Goal: Information Seeking & Learning: Learn about a topic

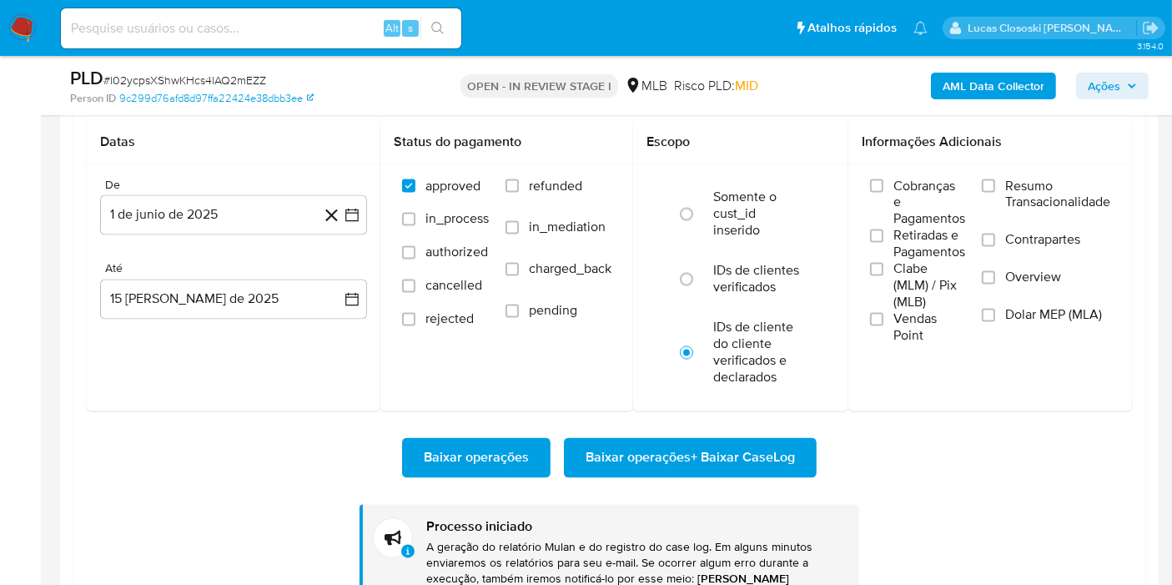
scroll to position [744, 0]
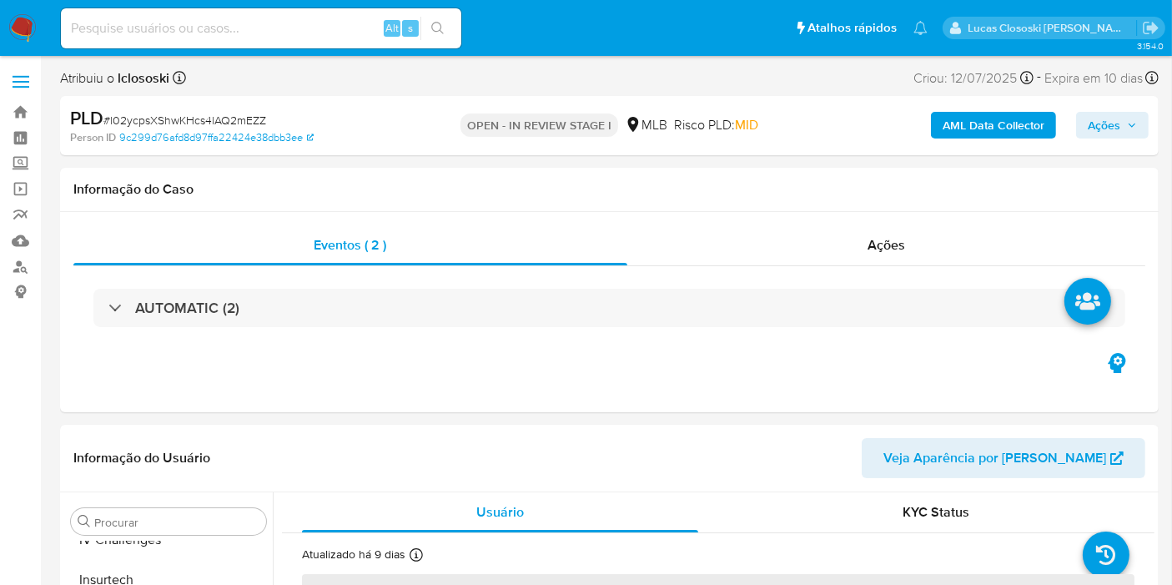
scroll to position [744, 0]
select select "10"
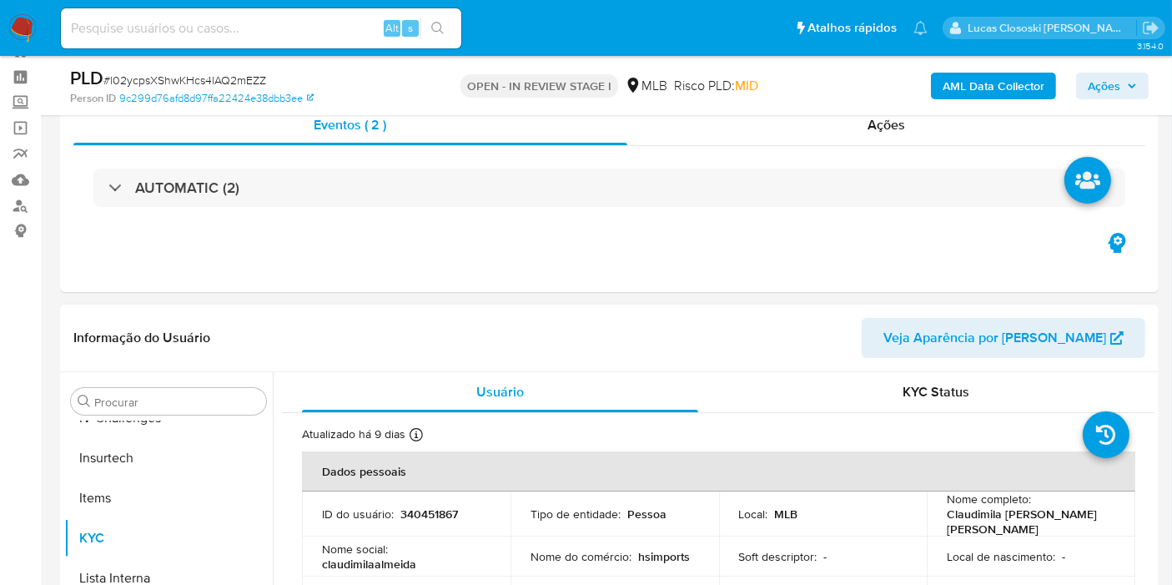
scroll to position [0, 0]
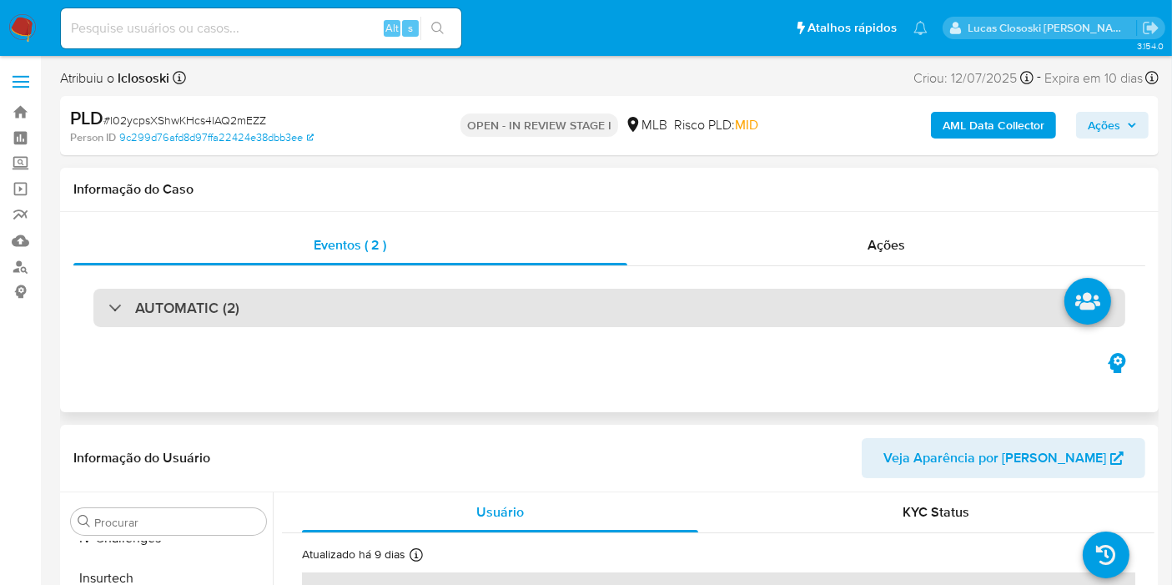
click at [460, 325] on div "AUTOMATIC (2)" at bounding box center [609, 308] width 1032 height 38
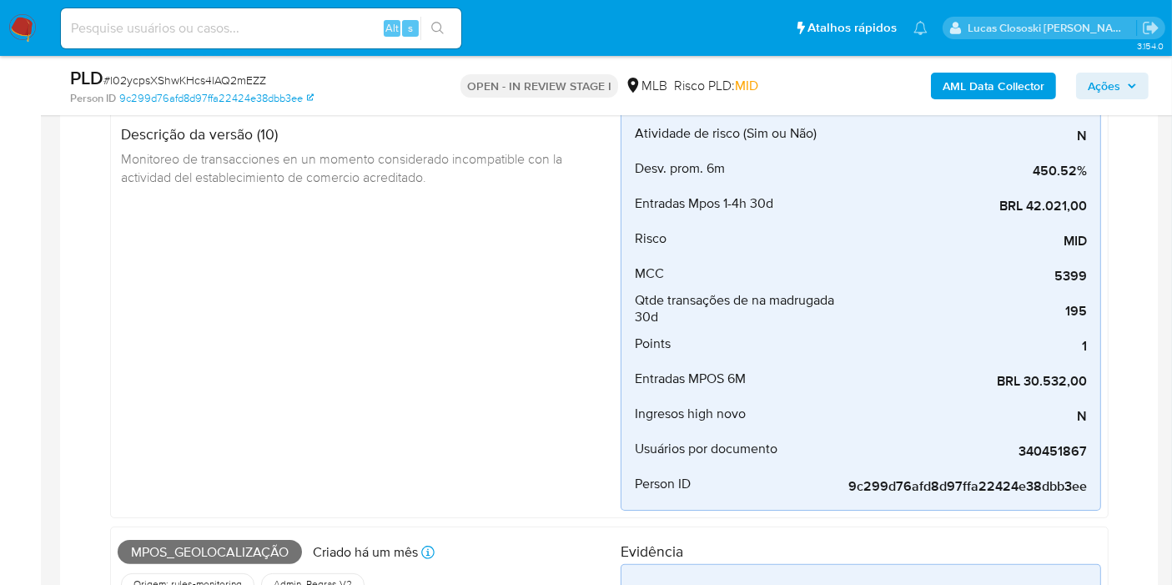
scroll to position [185, 0]
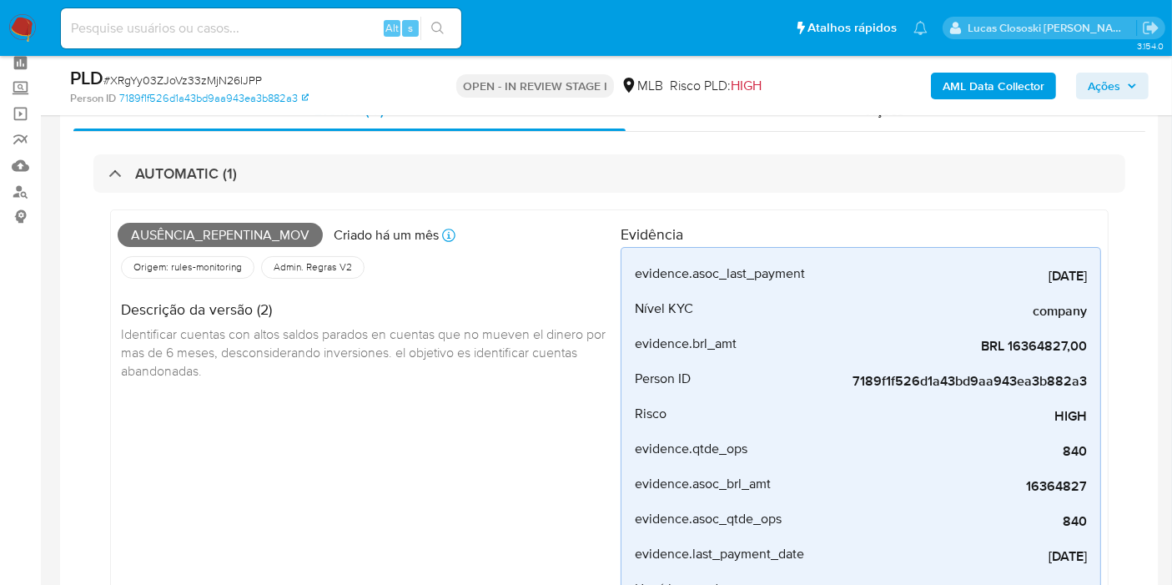
scroll to position [93, 0]
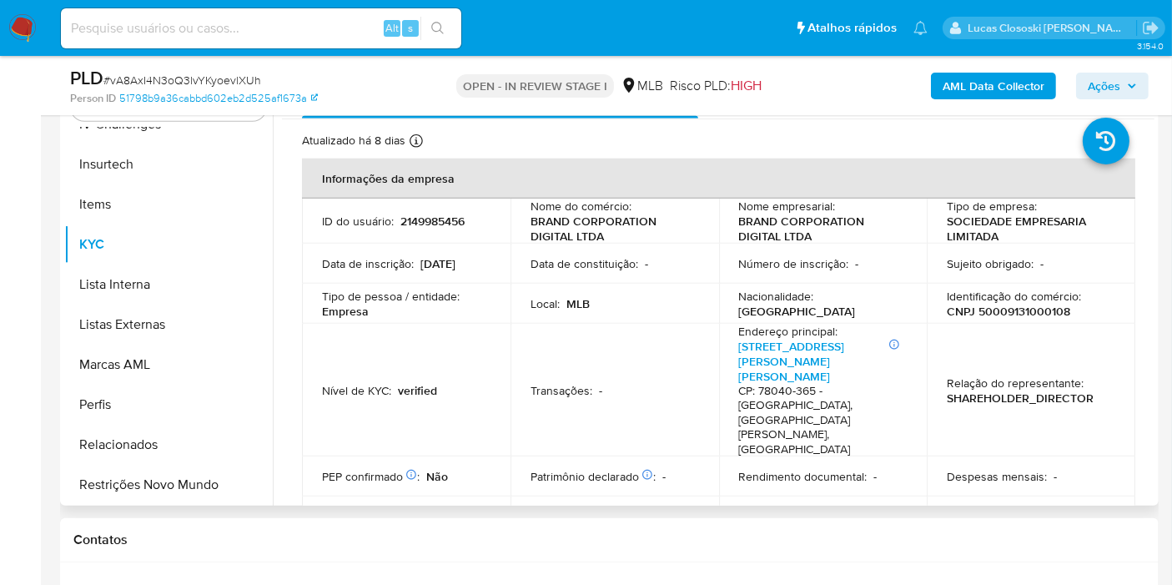
click at [987, 312] on p "CNPJ 50009131000108" at bounding box center [1008, 311] width 123 height 15
copy p "50009131000108"
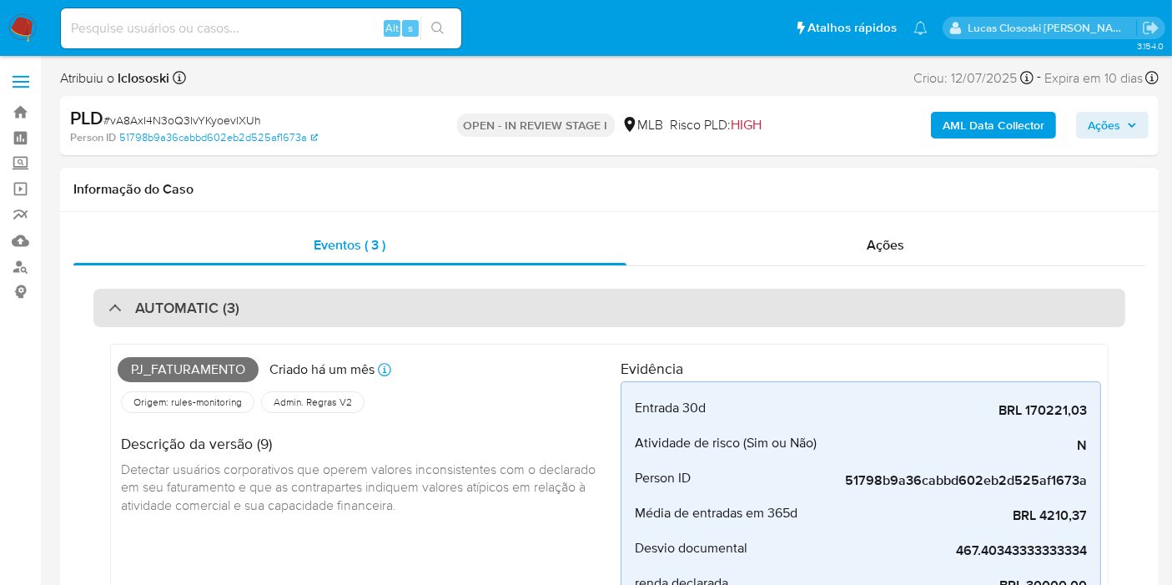
click at [753, 316] on div "AUTOMATIC (3)" at bounding box center [609, 308] width 1032 height 38
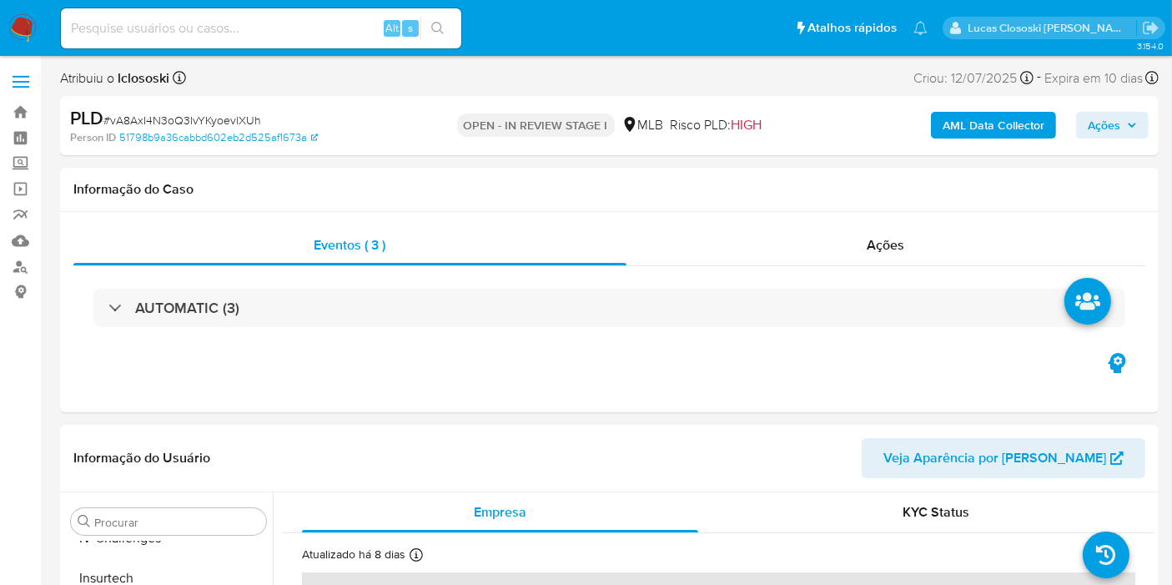
click at [958, 128] on b "AML Data Collector" at bounding box center [993, 125] width 102 height 27
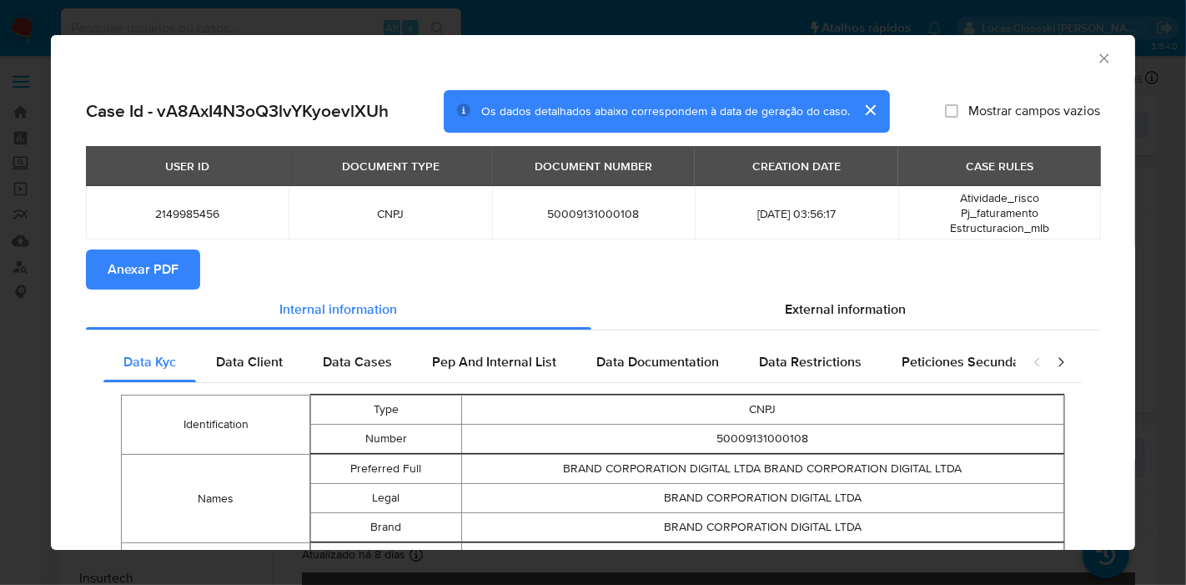
click at [148, 259] on span "Anexar PDF" at bounding box center [143, 269] width 71 height 37
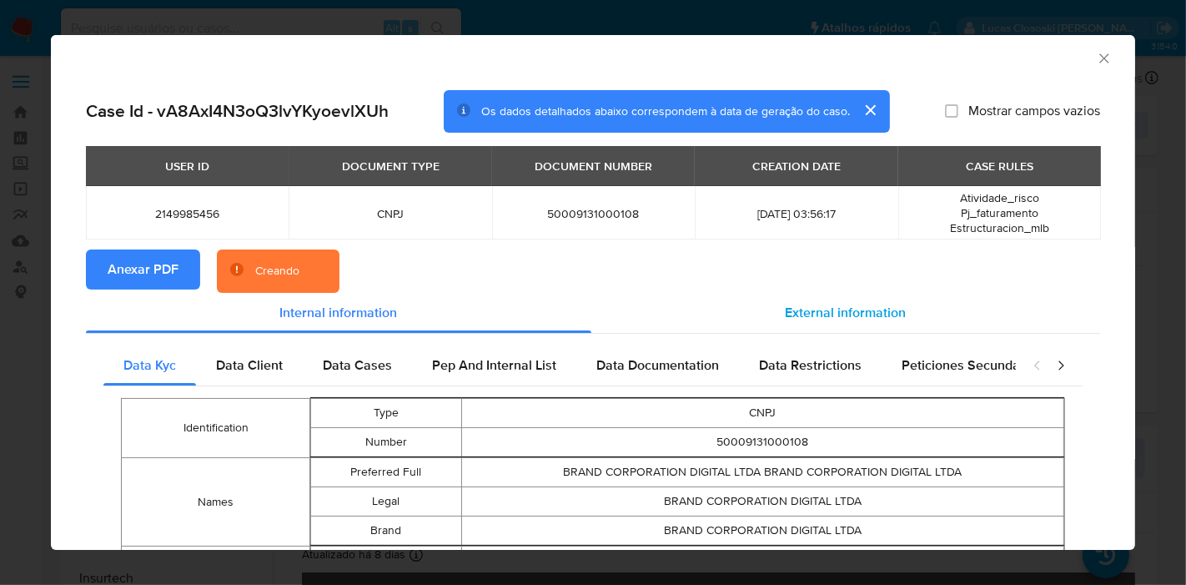
click at [891, 316] on span "External information" at bounding box center [846, 312] width 121 height 19
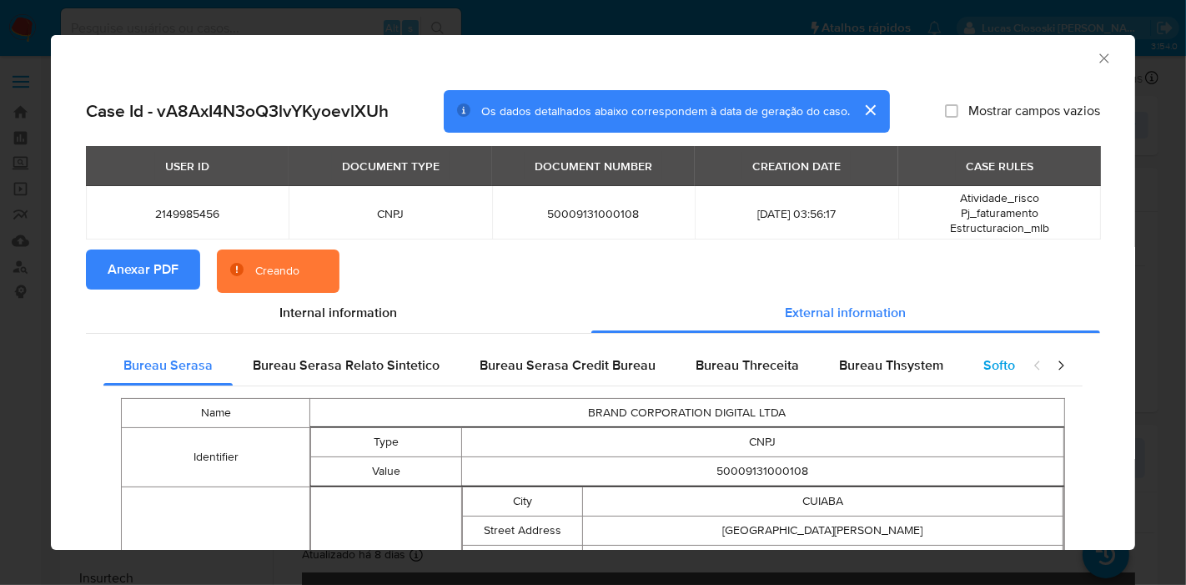
click at [963, 360] on div "Softon" at bounding box center [1002, 365] width 79 height 40
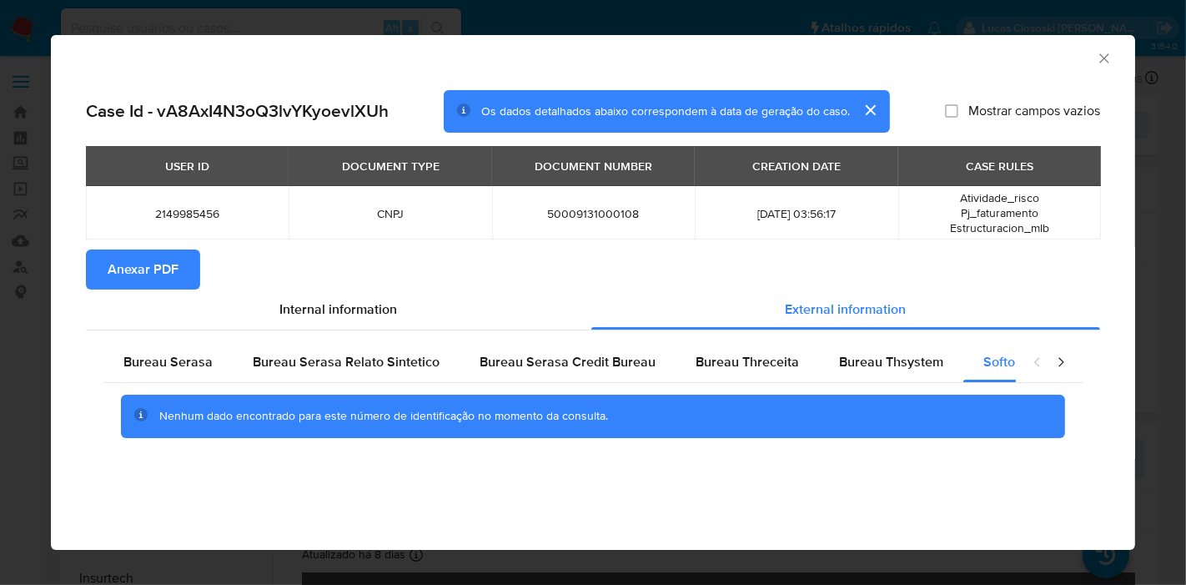
click at [1101, 58] on icon "Fechar a janela" at bounding box center [1104, 58] width 17 height 17
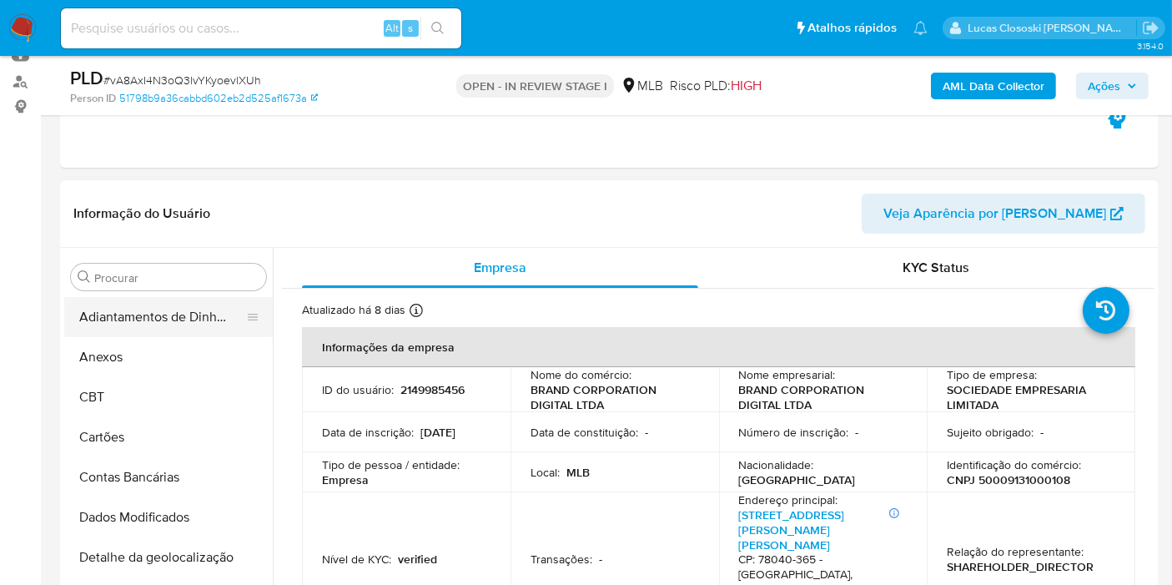
scroll to position [93, 0]
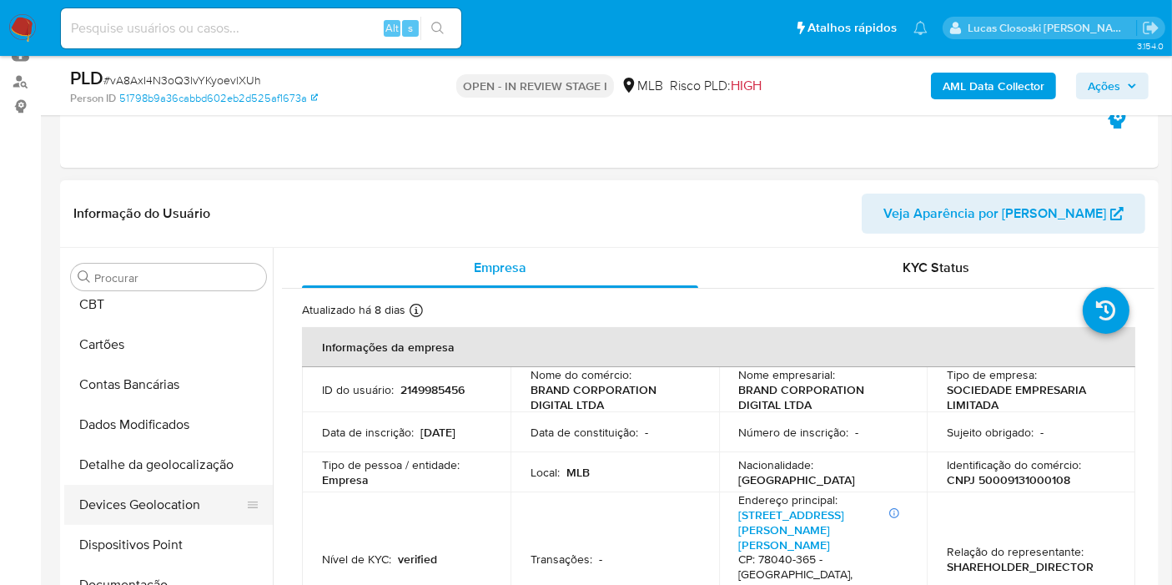
click at [130, 486] on button "Devices Geolocation" at bounding box center [161, 505] width 195 height 40
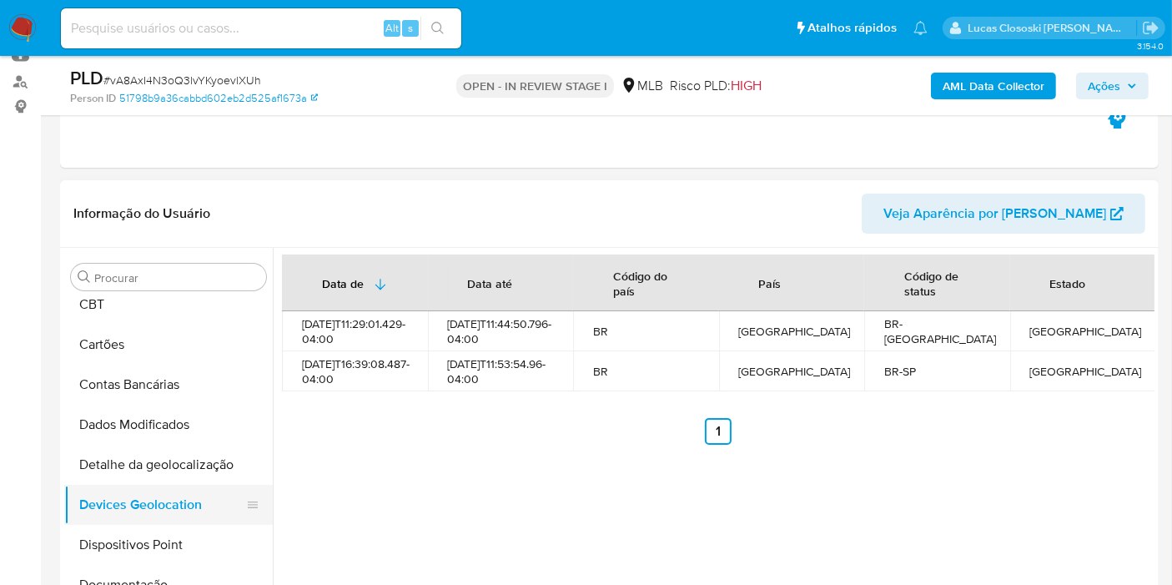
scroll to position [278, 0]
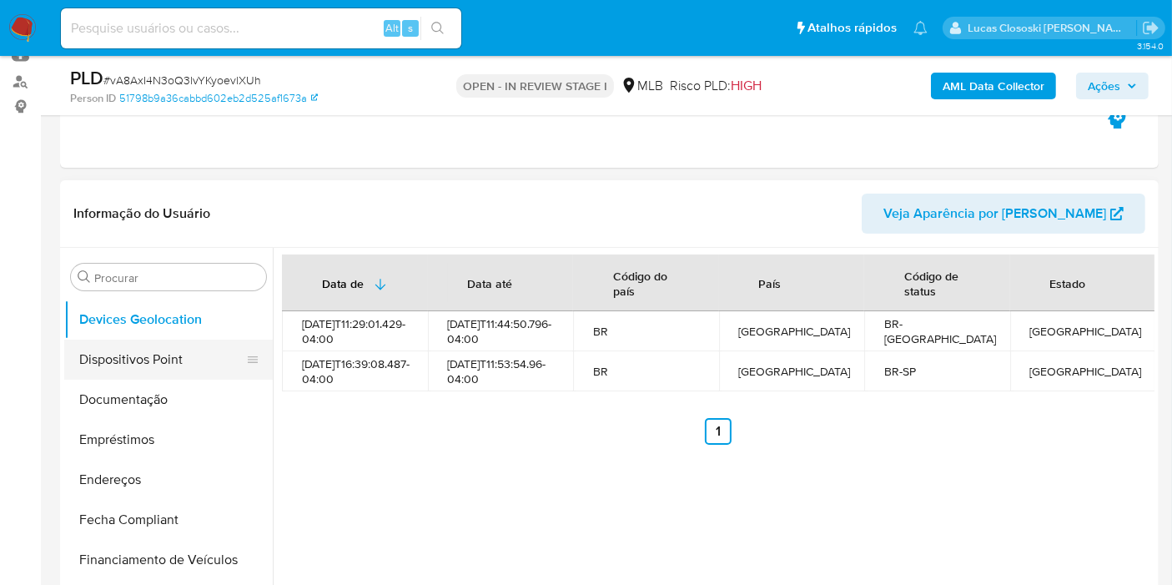
click at [132, 351] on button "Dispositivos Point" at bounding box center [161, 359] width 195 height 40
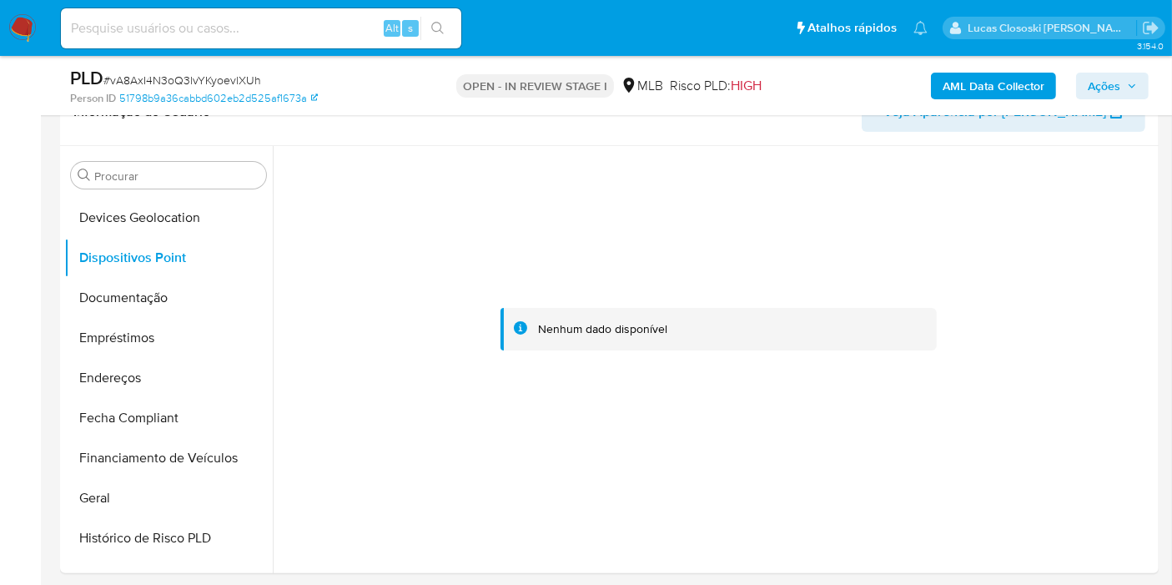
scroll to position [298, 0]
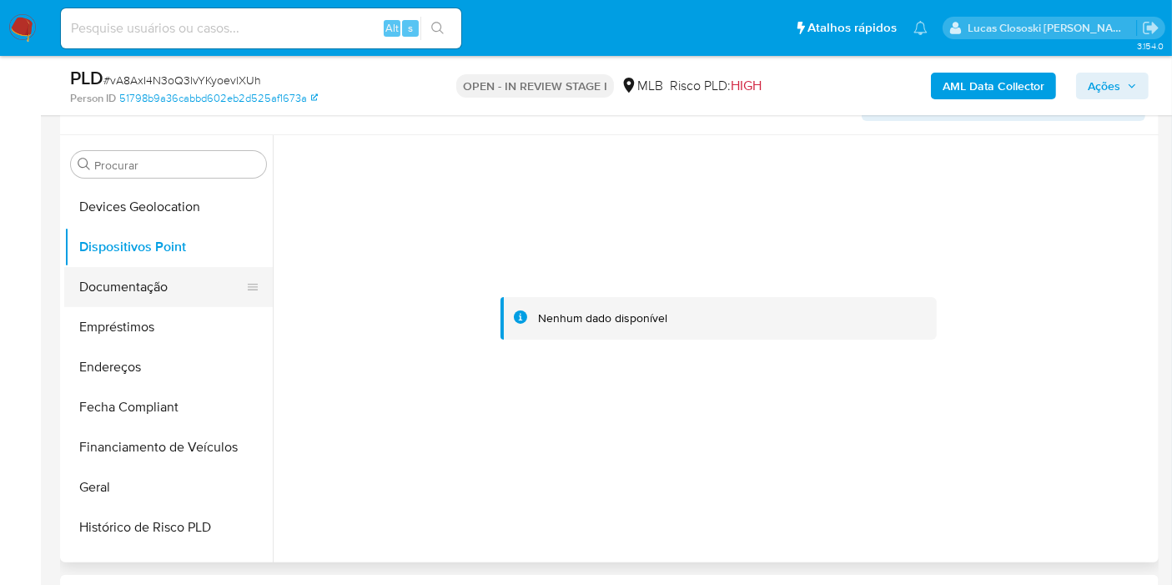
click at [129, 272] on button "Documentação" at bounding box center [161, 287] width 195 height 40
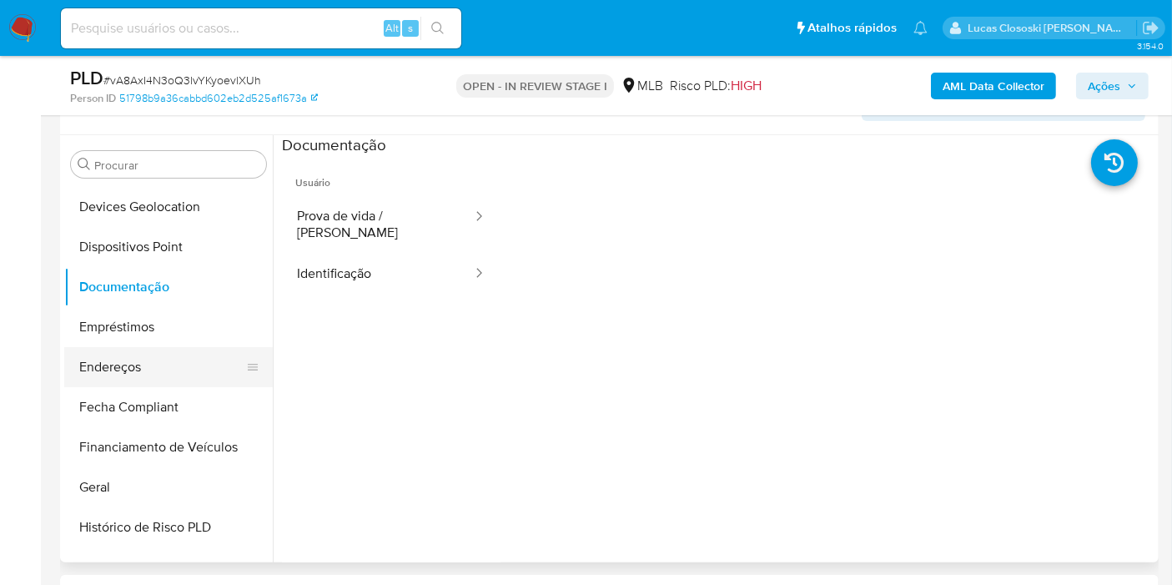
click at [145, 347] on button "Endereços" at bounding box center [161, 367] width 195 height 40
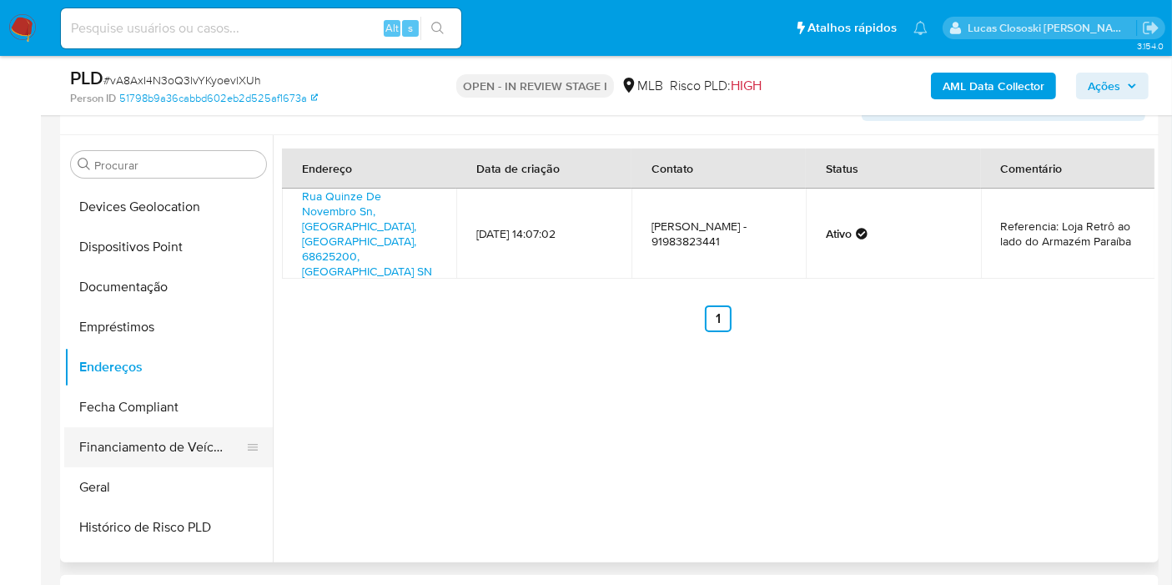
click at [136, 462] on button "Financiamento de Veículos" at bounding box center [161, 447] width 195 height 40
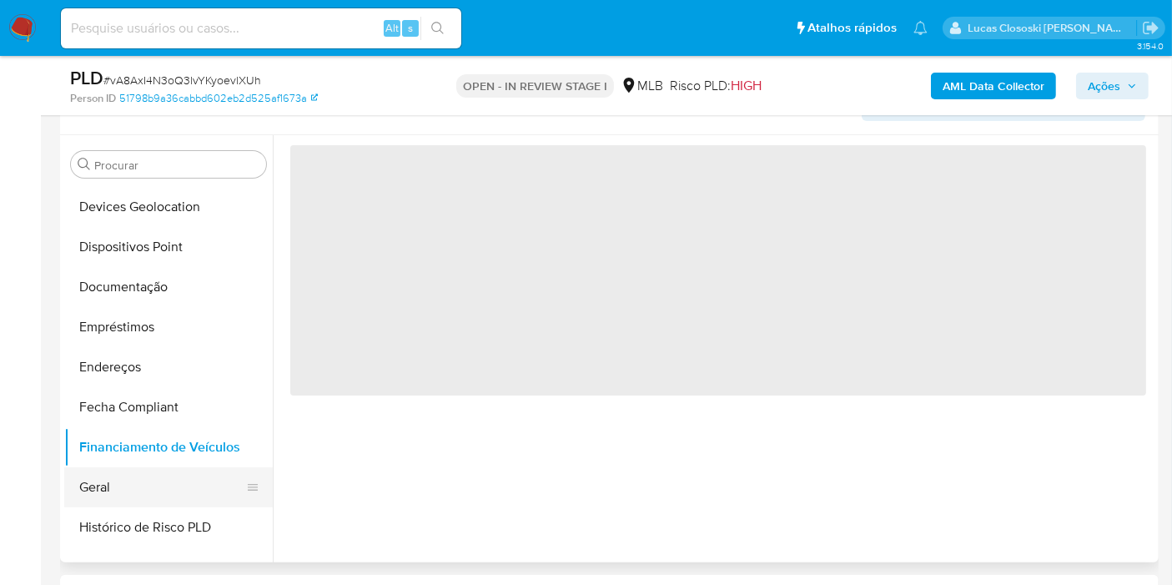
click at [136, 470] on button "Geral" at bounding box center [161, 487] width 195 height 40
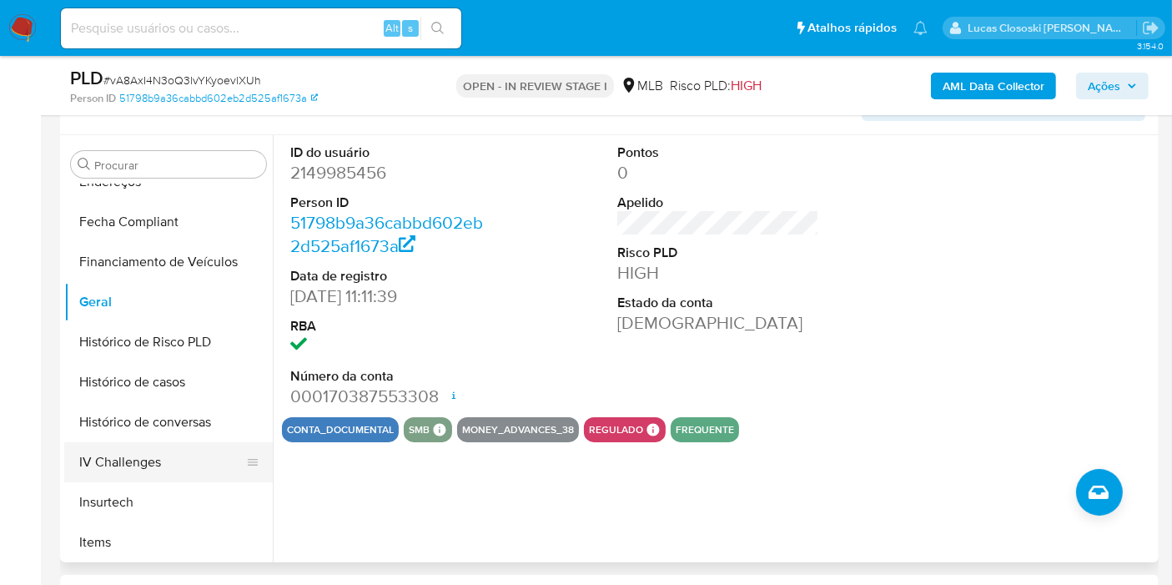
scroll to position [555, 0]
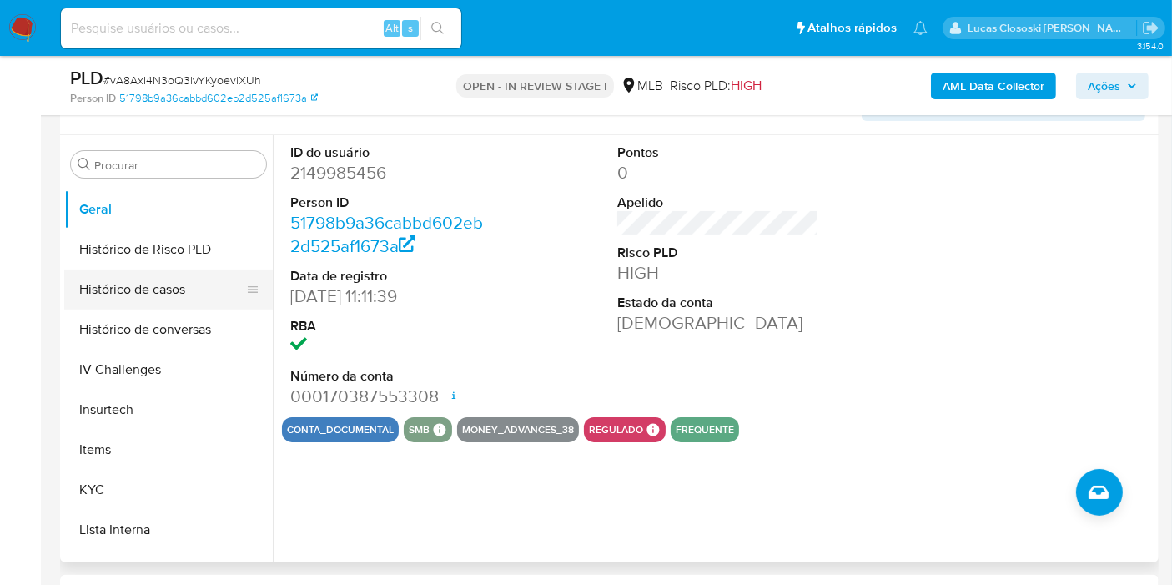
click at [140, 279] on button "Histórico de casos" at bounding box center [161, 289] width 195 height 40
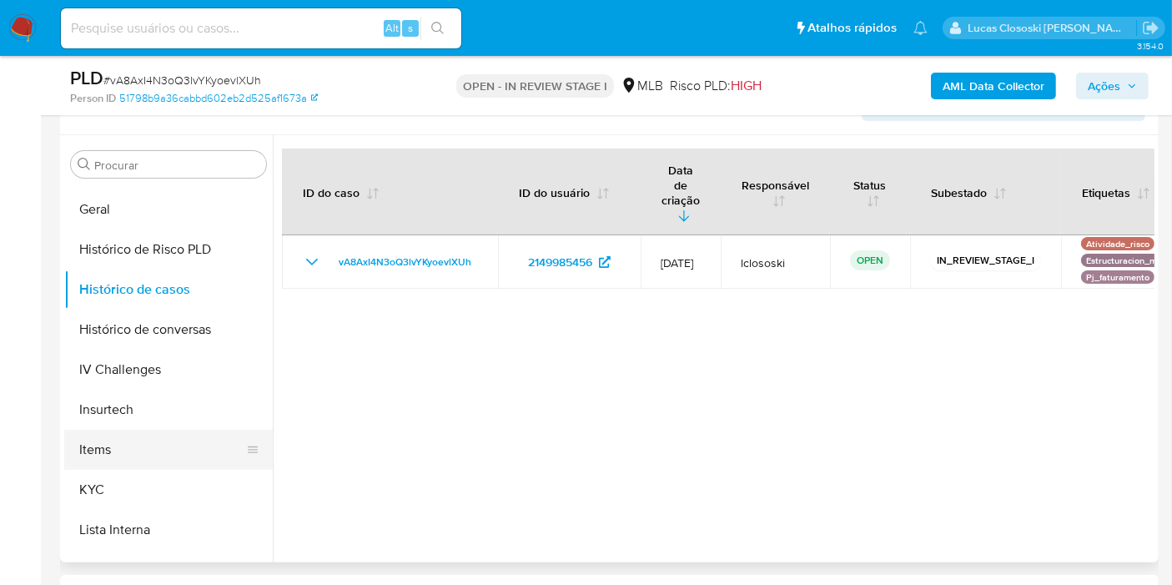
click at [117, 467] on button "Items" at bounding box center [161, 450] width 195 height 40
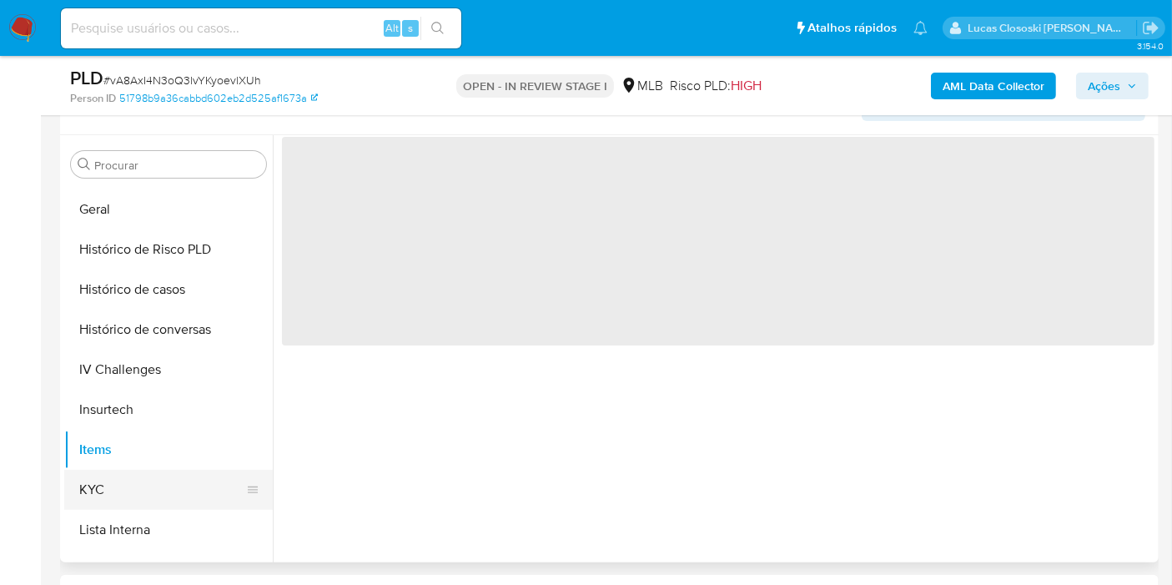
click at [117, 480] on button "KYC" at bounding box center [161, 490] width 195 height 40
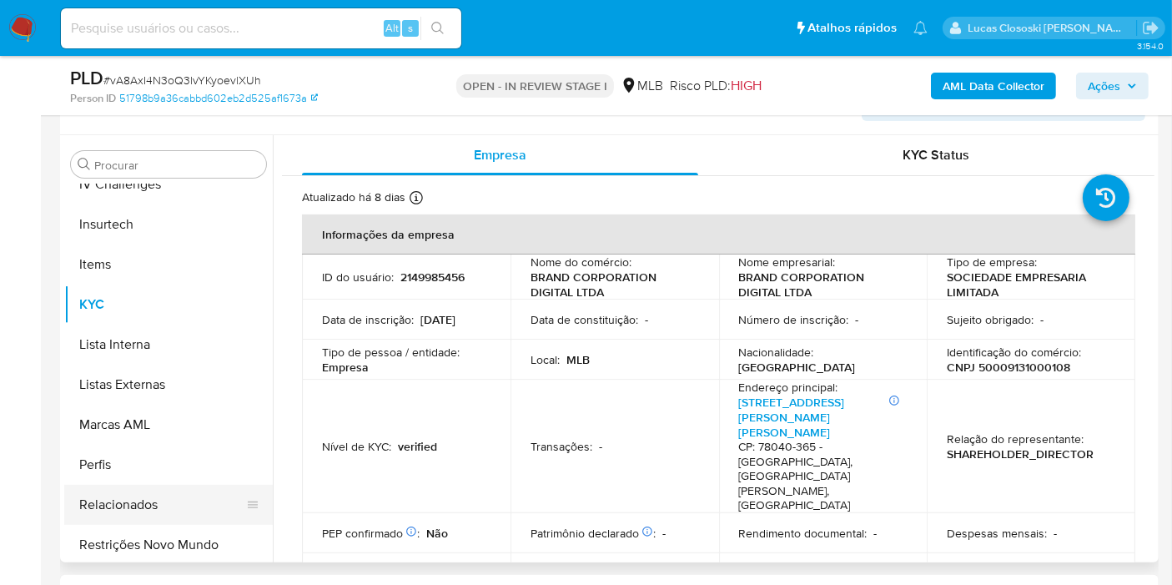
scroll to position [744, 0]
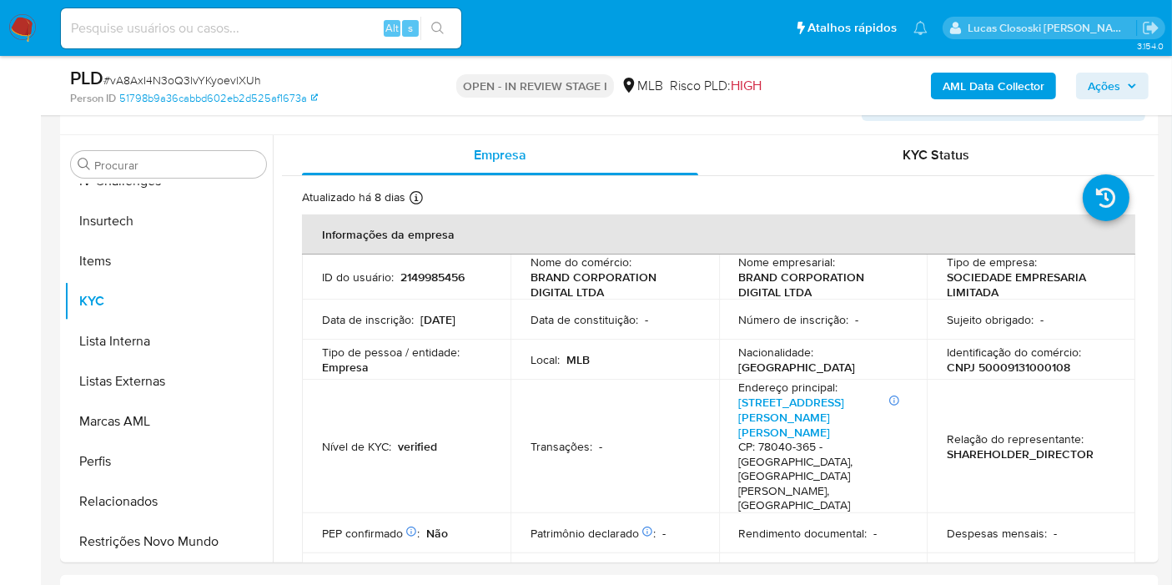
drag, startPoint x: 171, startPoint y: 545, endPoint x: 1073, endPoint y: 11, distance: 1048.4
click at [171, 545] on button "Restrições Novo Mundo" at bounding box center [168, 541] width 208 height 40
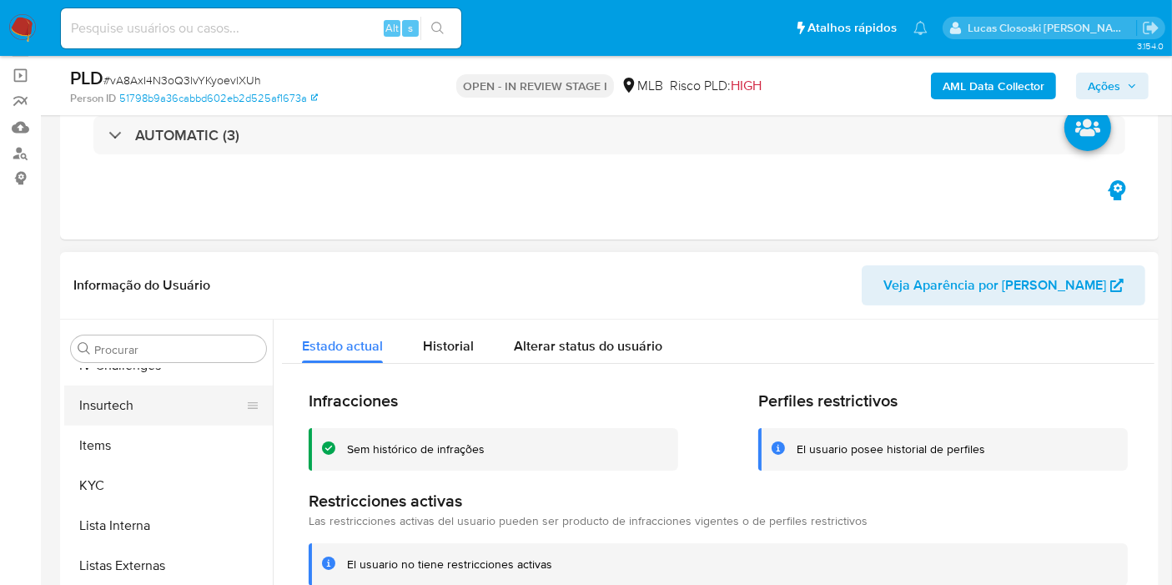
scroll to position [185, 0]
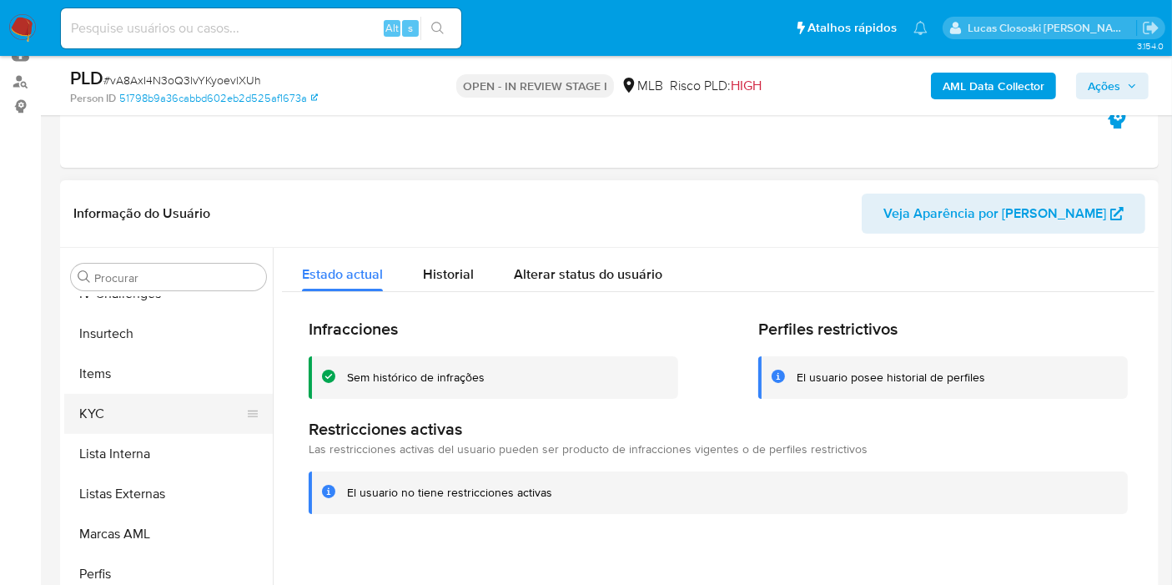
click at [111, 416] on button "KYC" at bounding box center [161, 414] width 195 height 40
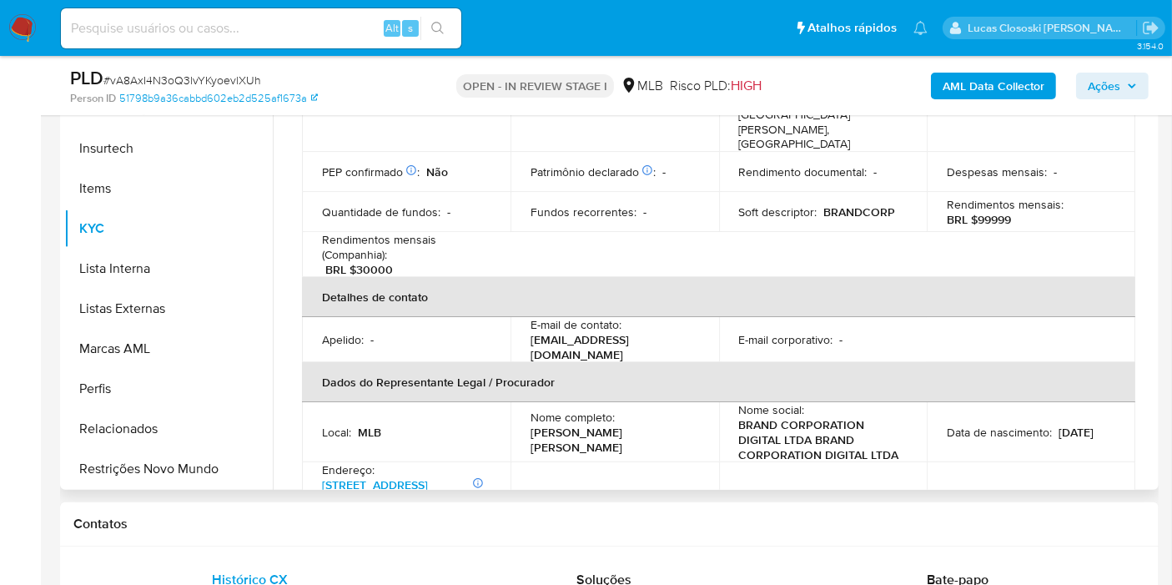
scroll to position [370, 0]
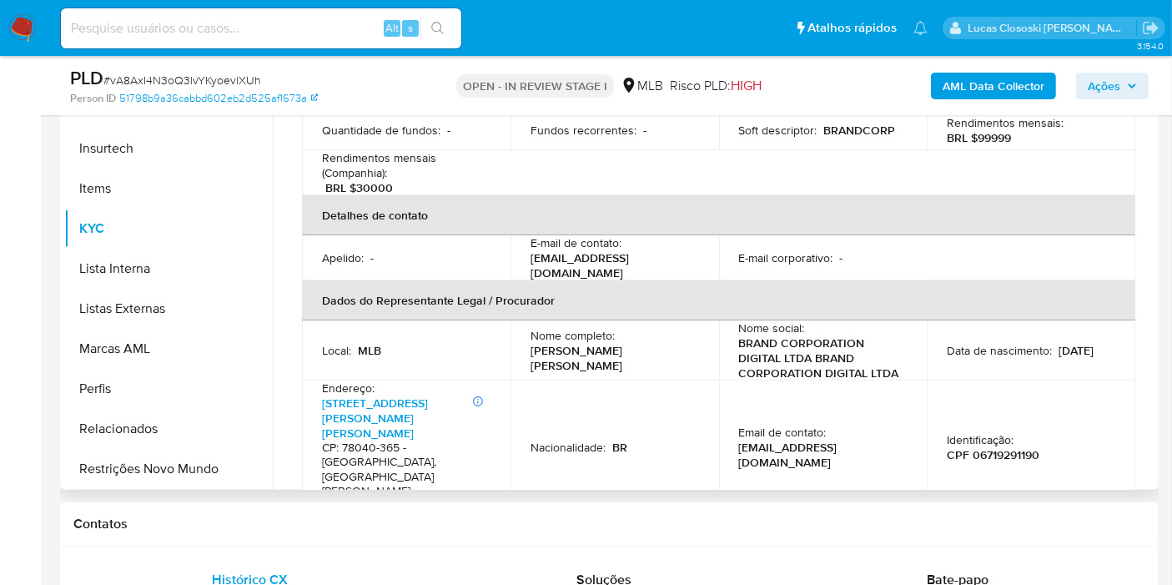
drag, startPoint x: 562, startPoint y: 302, endPoint x: 528, endPoint y: 288, distance: 37.0
click at [530, 343] on p "Mateus Anthony Heleno da Silva" at bounding box center [611, 358] width 162 height 30
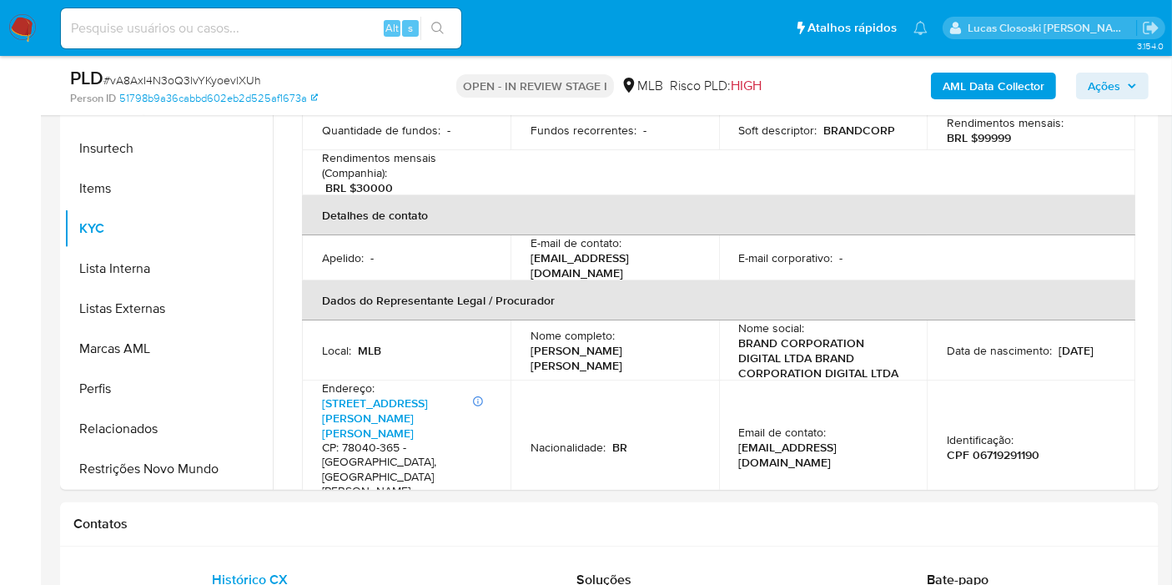
copy p "Mateus Anthony Heleno da Silva"
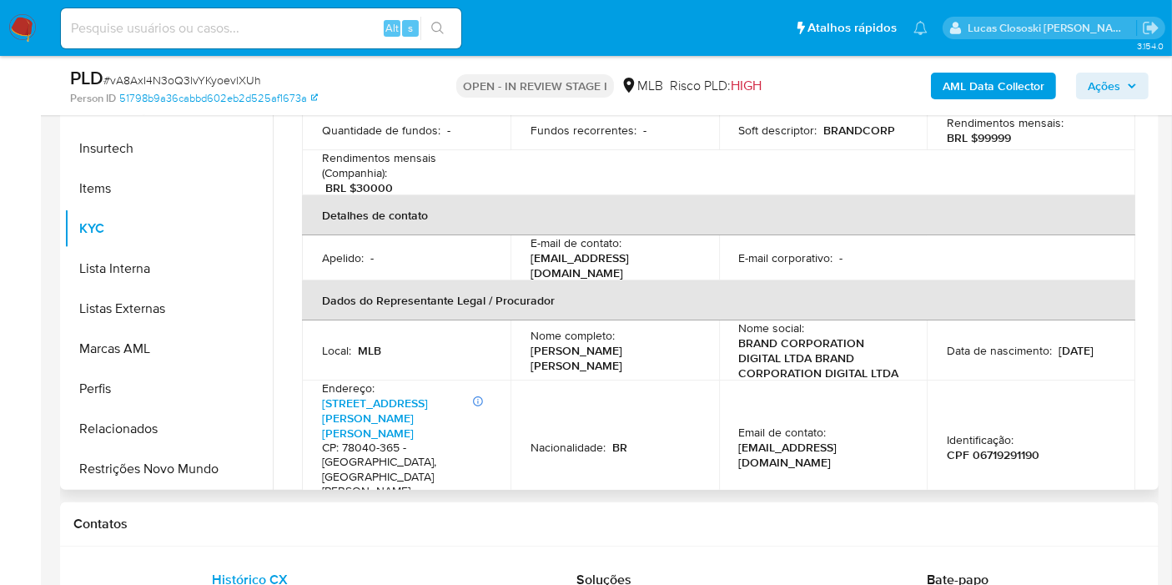
click at [998, 380] on td "Identificação : CPF 06719291190" at bounding box center [1031, 446] width 208 height 133
click at [993, 447] on p "CPF 06719291190" at bounding box center [993, 454] width 93 height 15
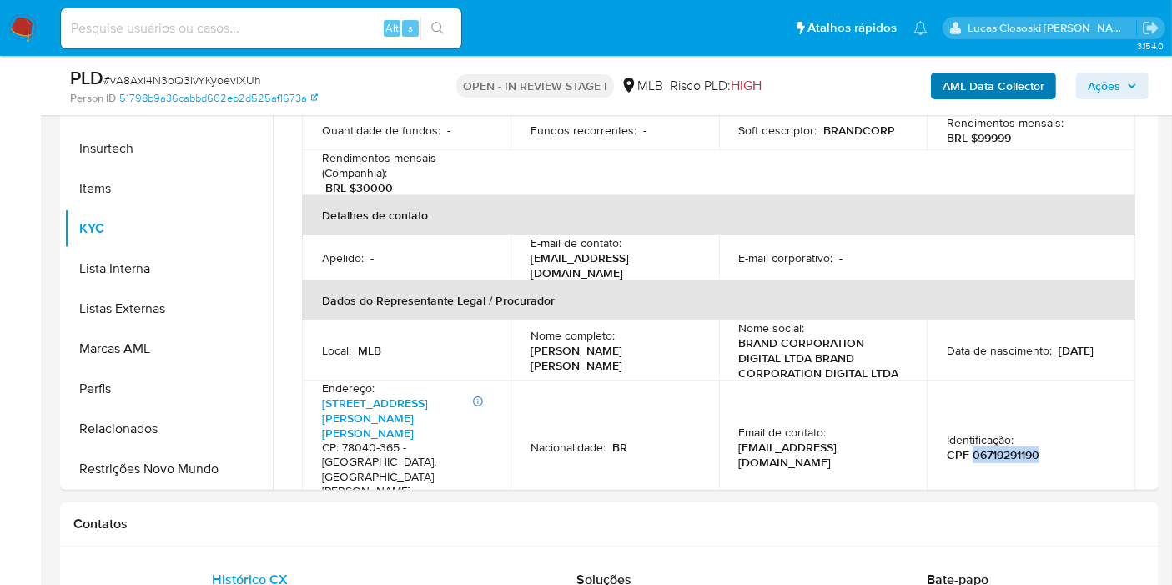
copy p "06719291190"
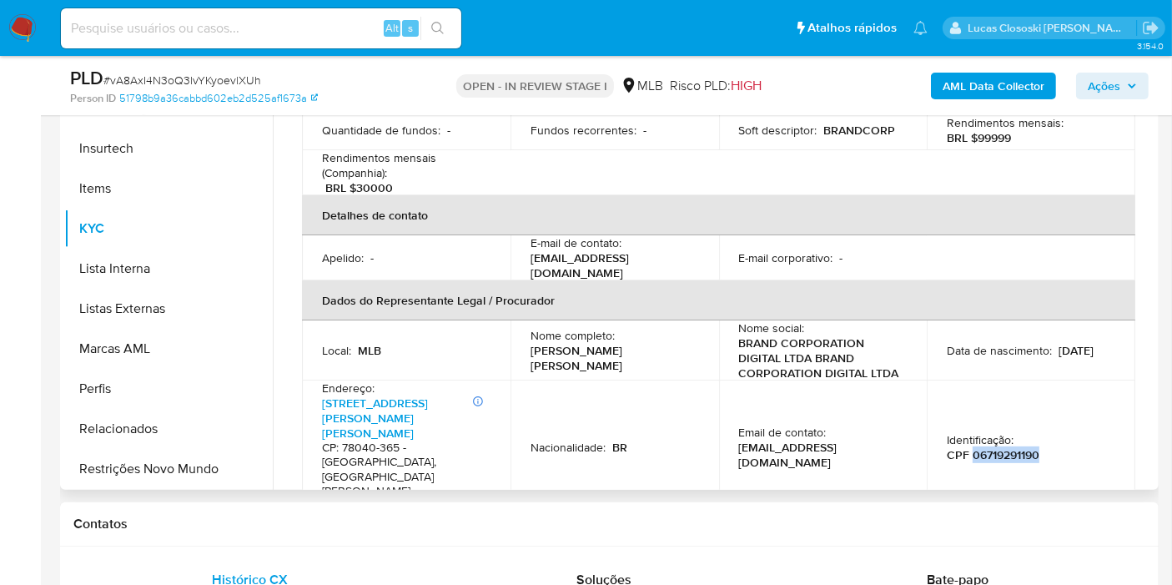
copy p "06719291190"
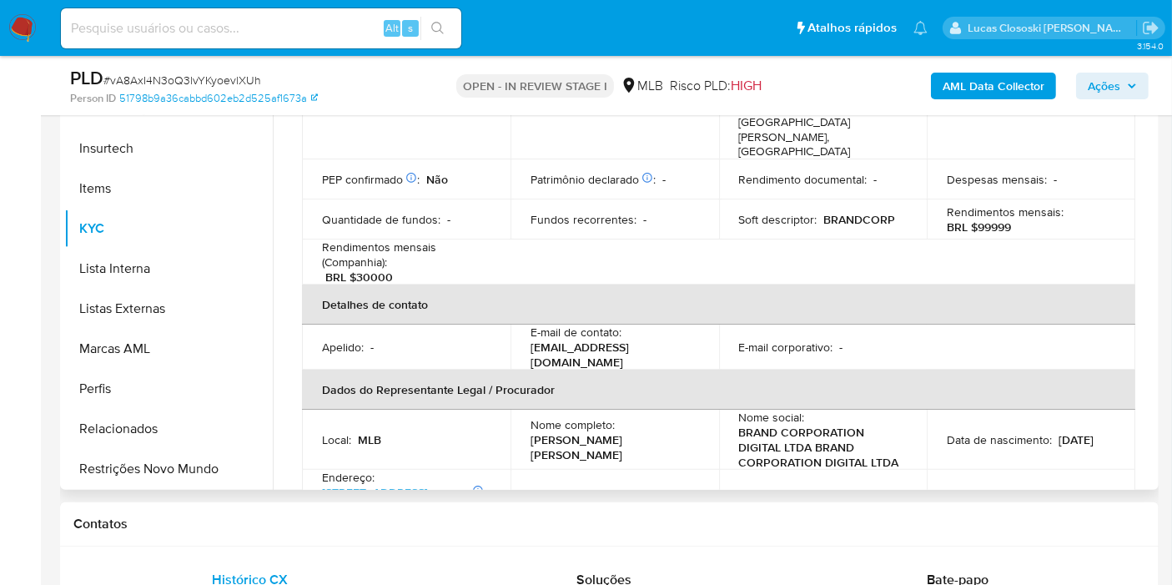
scroll to position [148, 0]
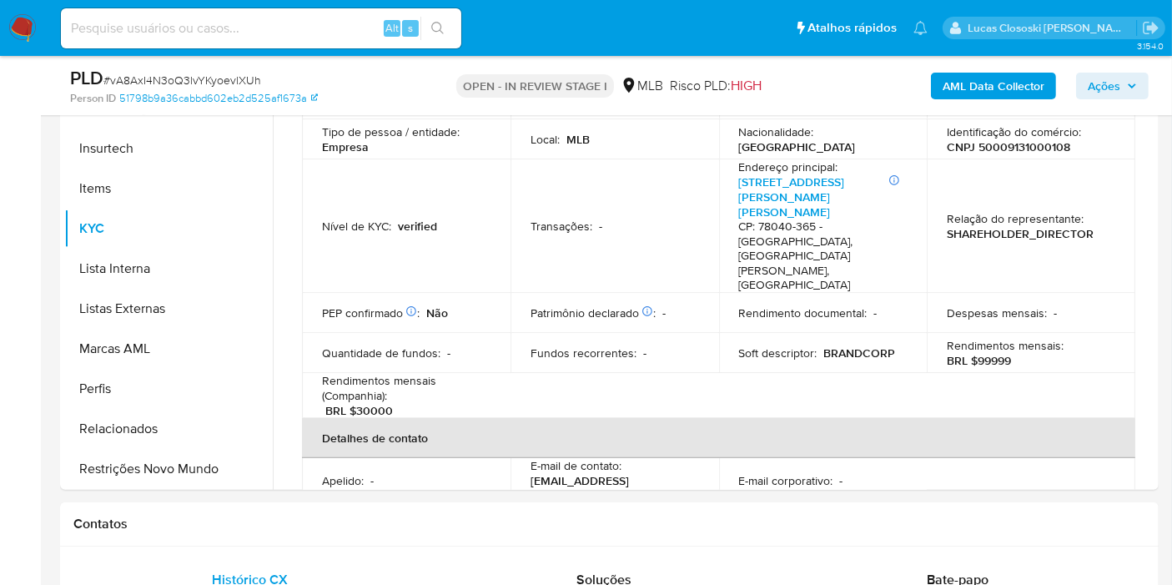
copy p "06719291190"
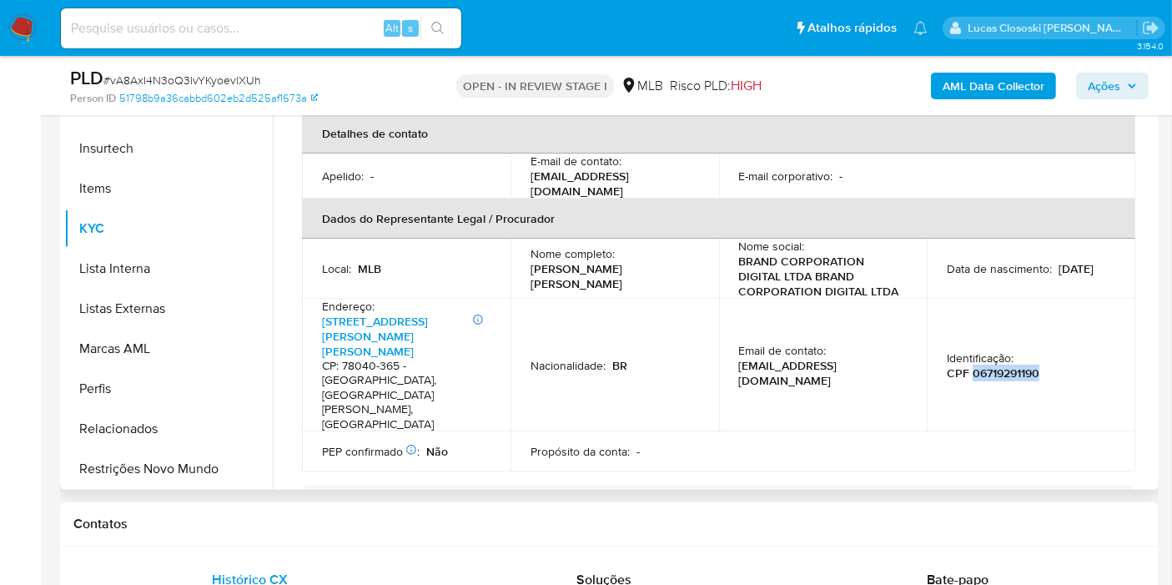
scroll to position [334, 0]
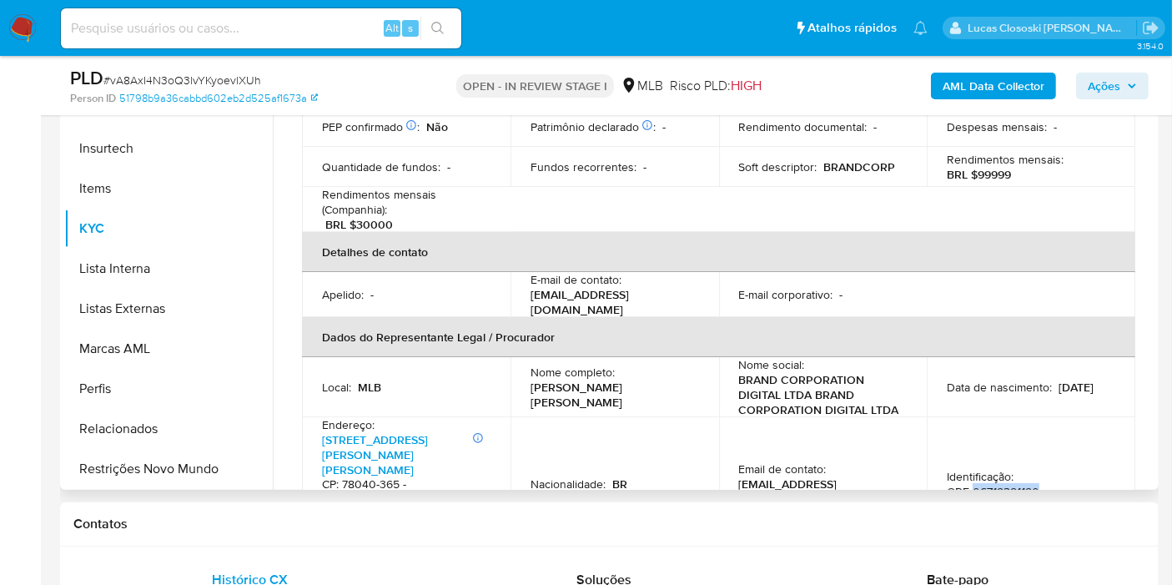
copy p "Mateus Anthony Heleno da Silva"
drag, startPoint x: 577, startPoint y: 335, endPoint x: 526, endPoint y: 323, distance: 52.4
click at [526, 357] on td "Nome completo : Mateus Anthony Heleno da Silva" at bounding box center [614, 387] width 208 height 60
click at [1002, 484] on p "CPF 06719291190" at bounding box center [993, 491] width 93 height 15
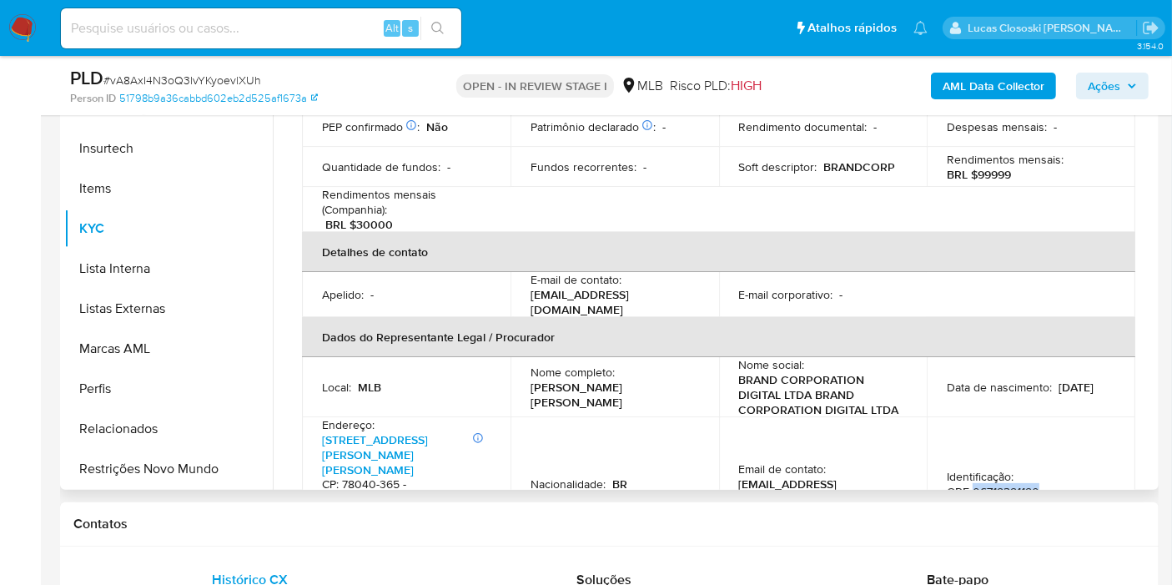
scroll to position [55, 0]
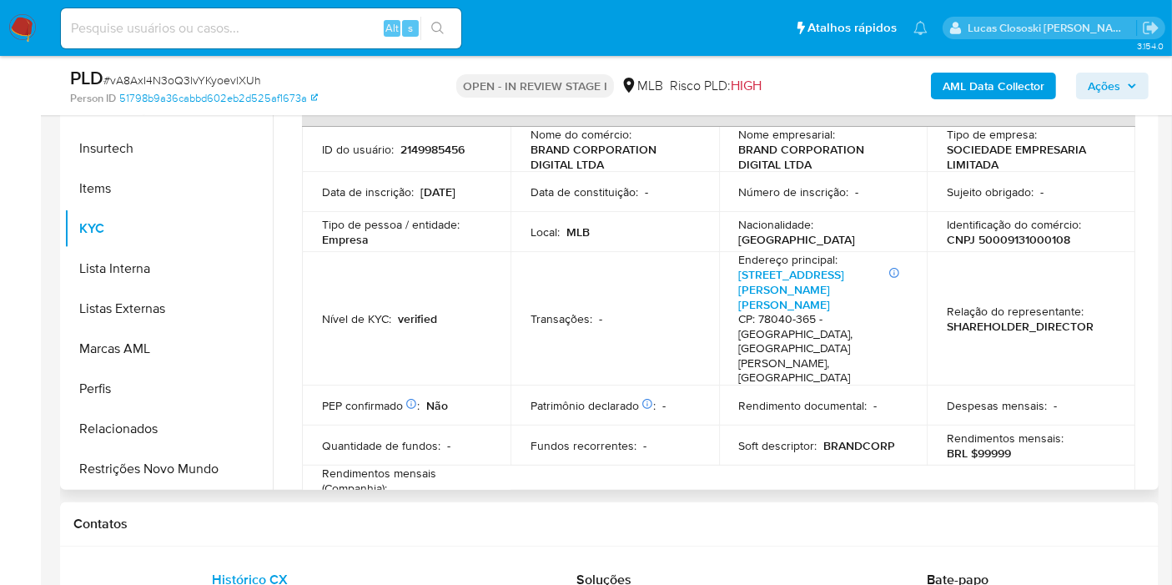
click at [1030, 235] on p "CNPJ 50009131000108" at bounding box center [1008, 239] width 123 height 15
copy p "50009131000108"
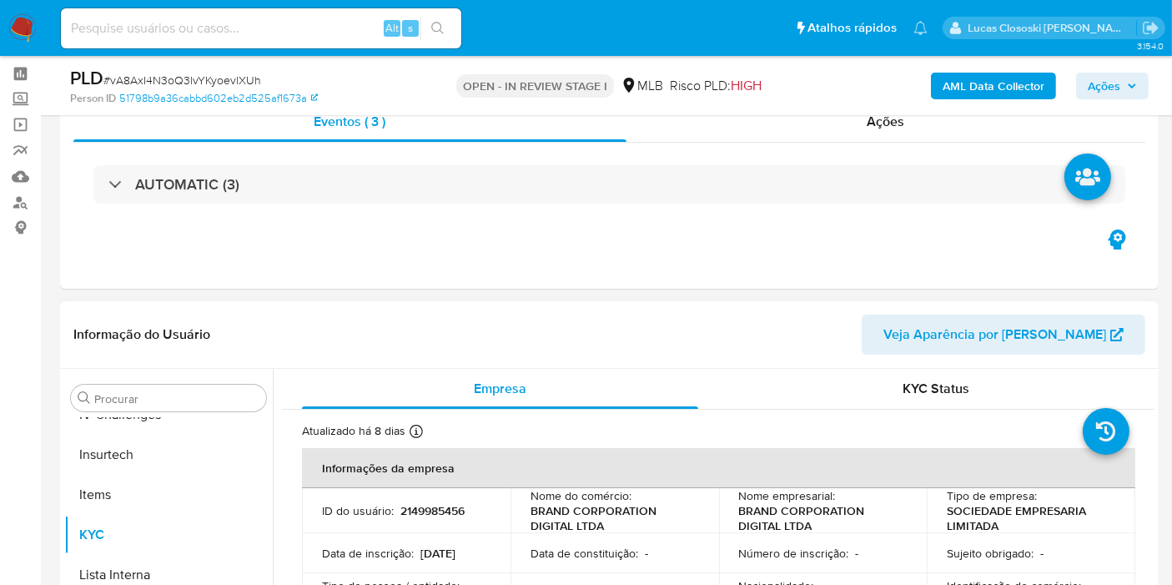
scroll to position [93, 0]
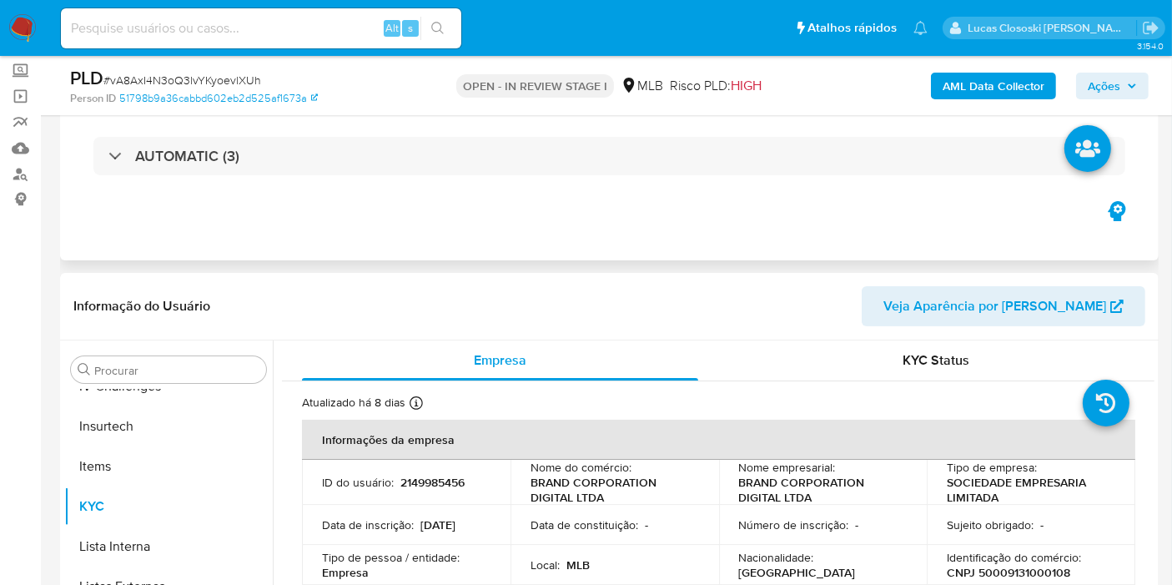
click at [545, 183] on div "AUTOMATIC (3)" at bounding box center [609, 155] width 1072 height 83
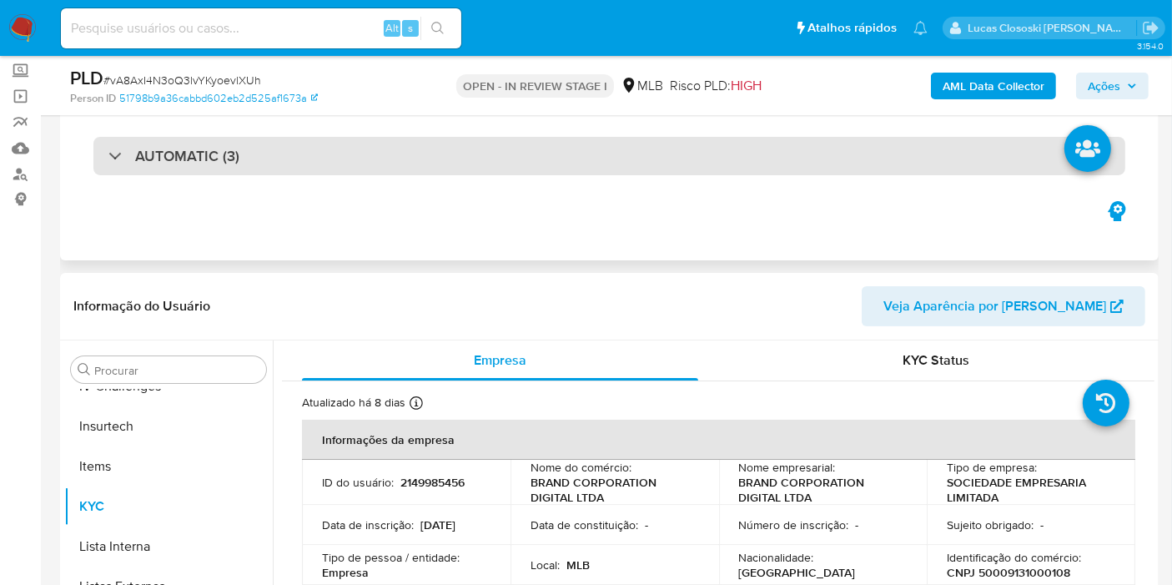
click at [551, 165] on div "AUTOMATIC (3)" at bounding box center [609, 156] width 1032 height 38
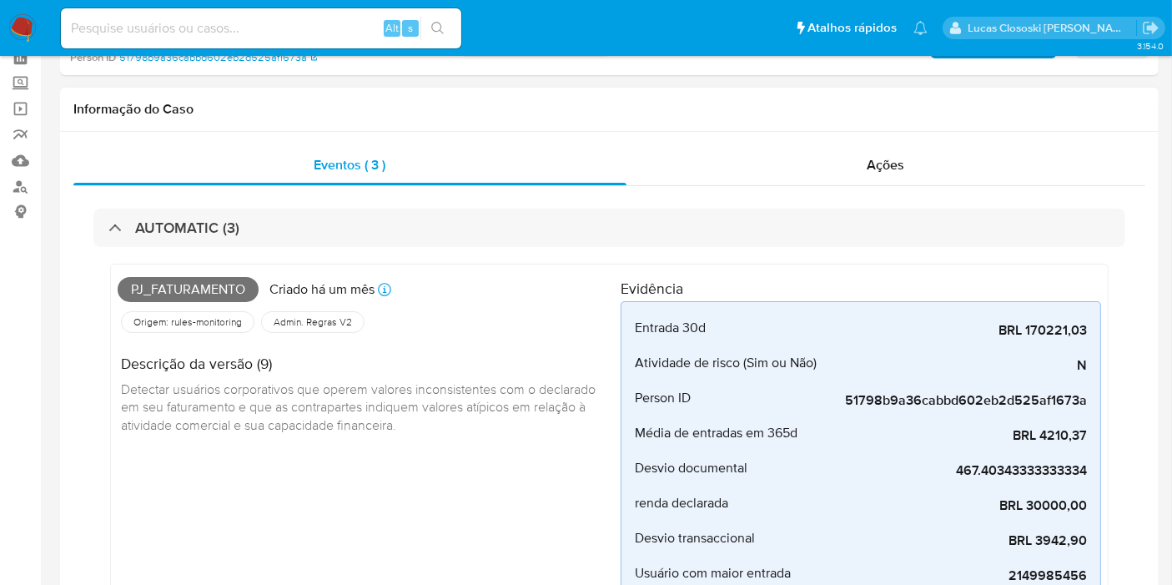
scroll to position [0, 0]
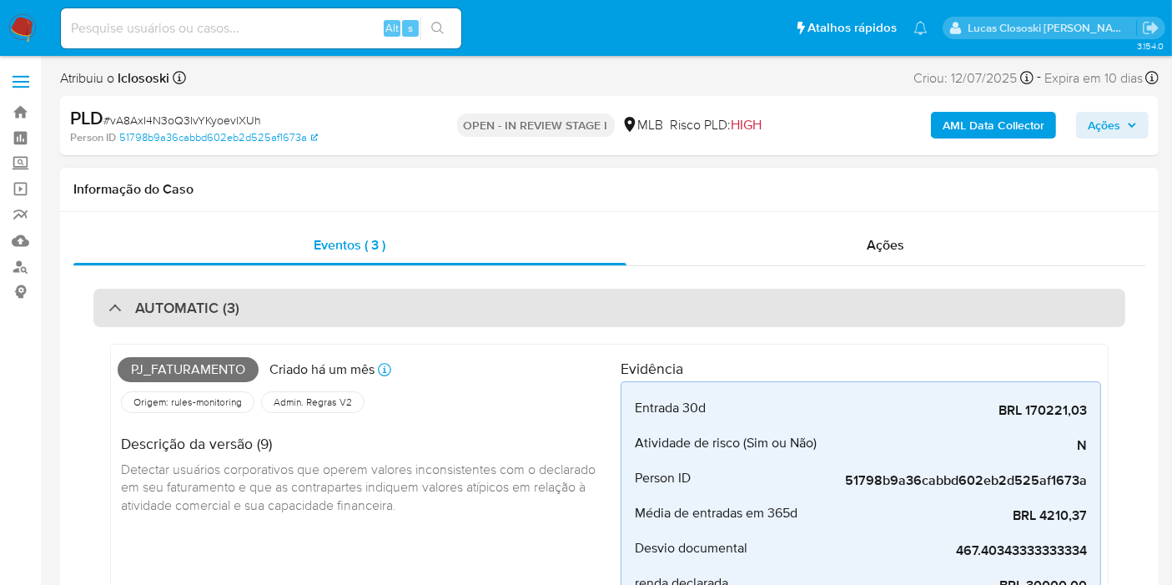
click at [445, 301] on div "AUTOMATIC (3)" at bounding box center [609, 308] width 1032 height 38
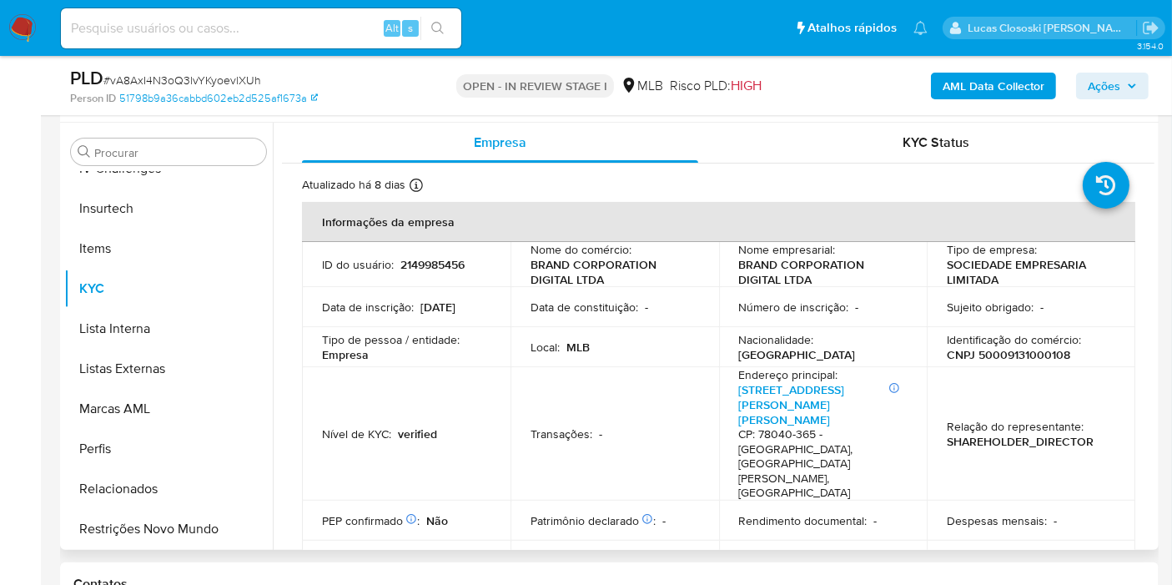
scroll to position [185, 0]
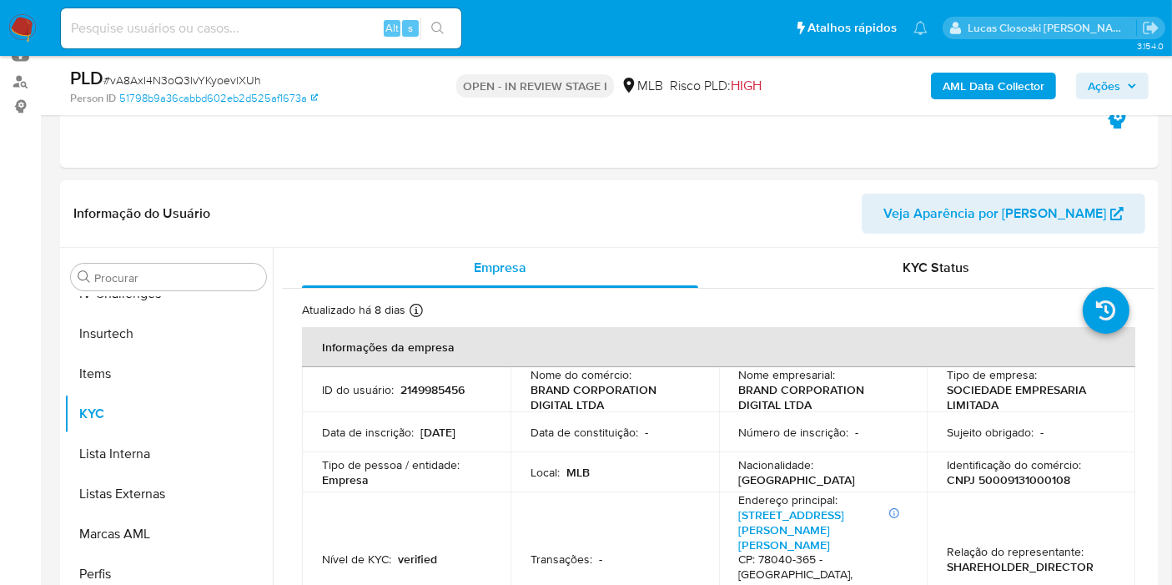
click at [190, 76] on span "# vA8AxI4N3oQ3lvYKyoevlXUh" at bounding box center [182, 80] width 158 height 17
copy span "vA8AxI4N3oQ3lvYKyoevlXUh"
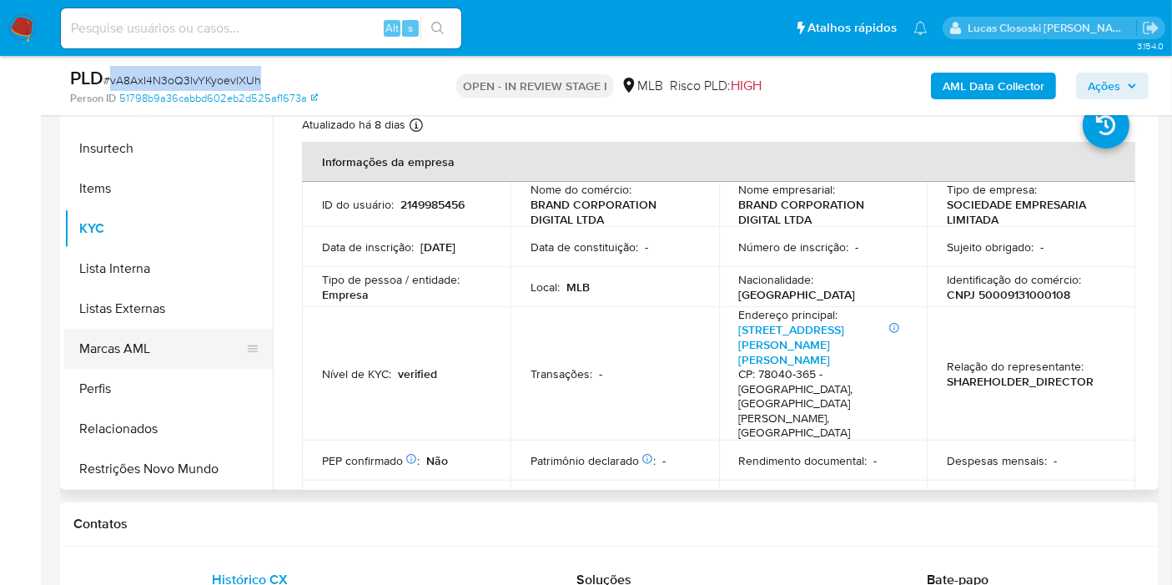
scroll to position [281, 0]
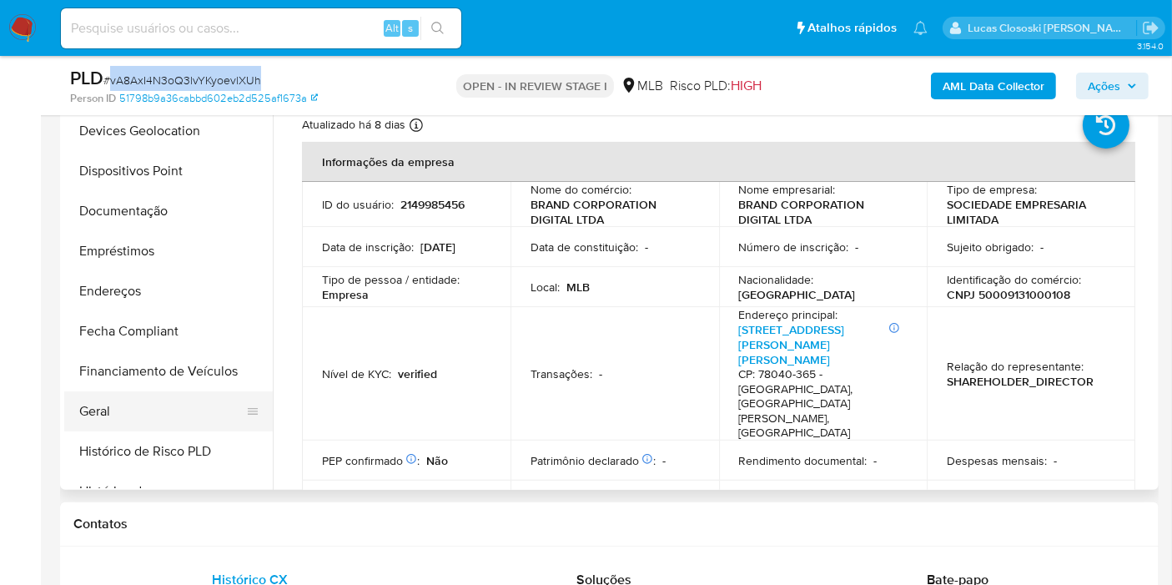
click at [126, 392] on button "Geral" at bounding box center [161, 411] width 195 height 40
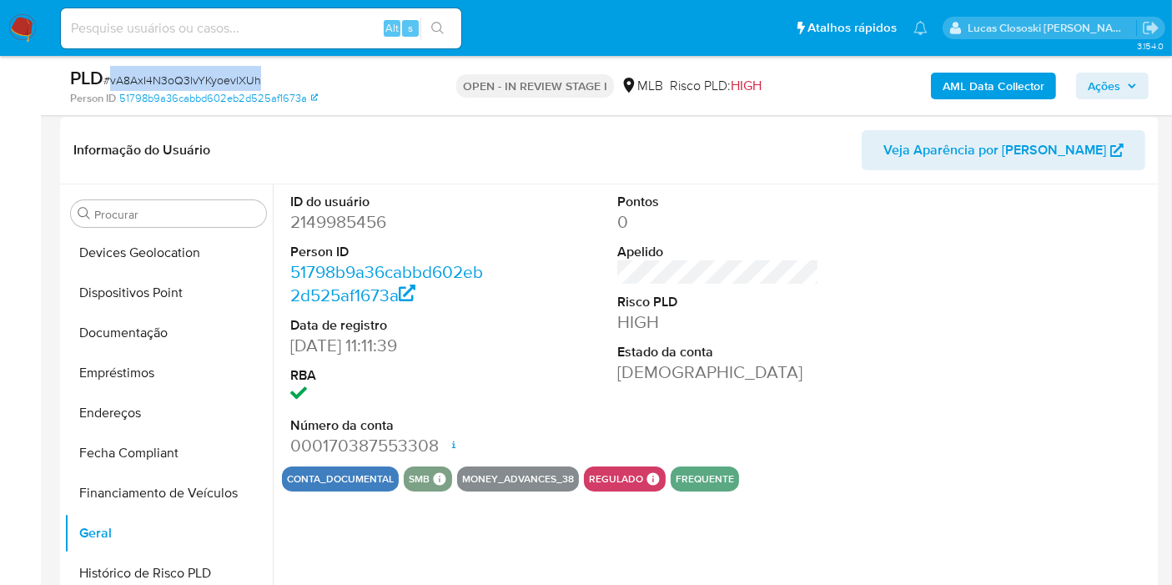
scroll to position [278, 0]
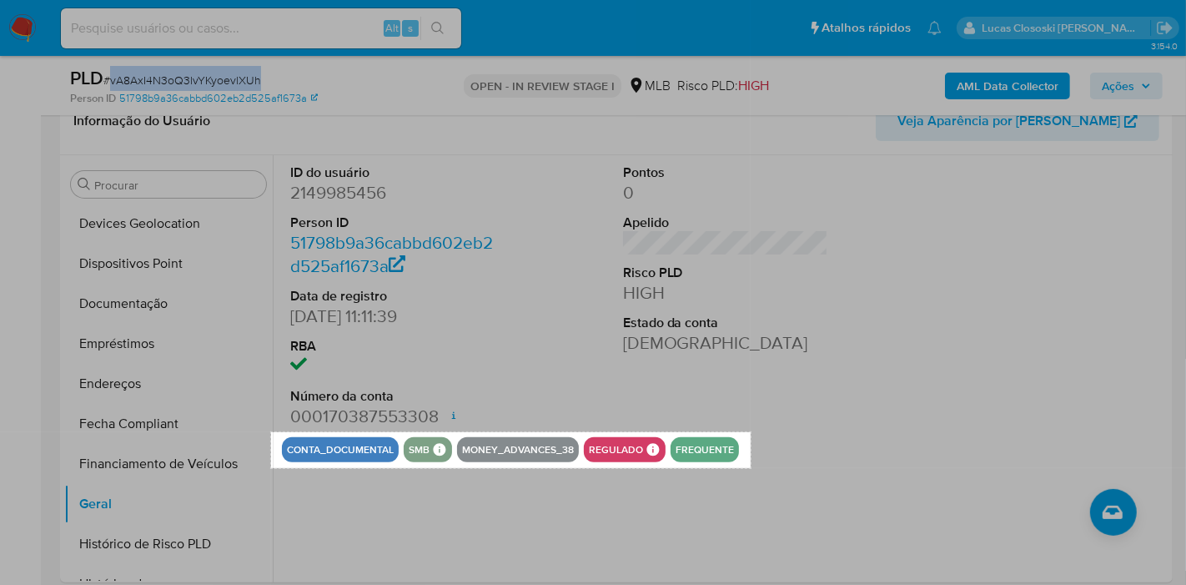
drag, startPoint x: 271, startPoint y: 432, endPoint x: 751, endPoint y: 468, distance: 480.9
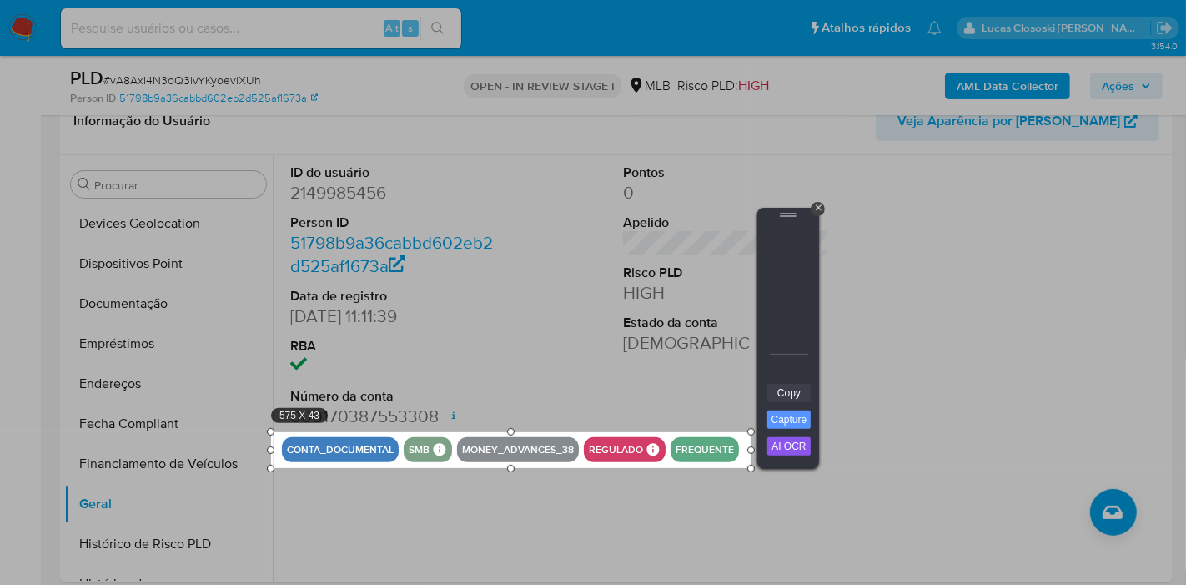
click at [801, 385] on link "Copy" at bounding box center [788, 393] width 43 height 18
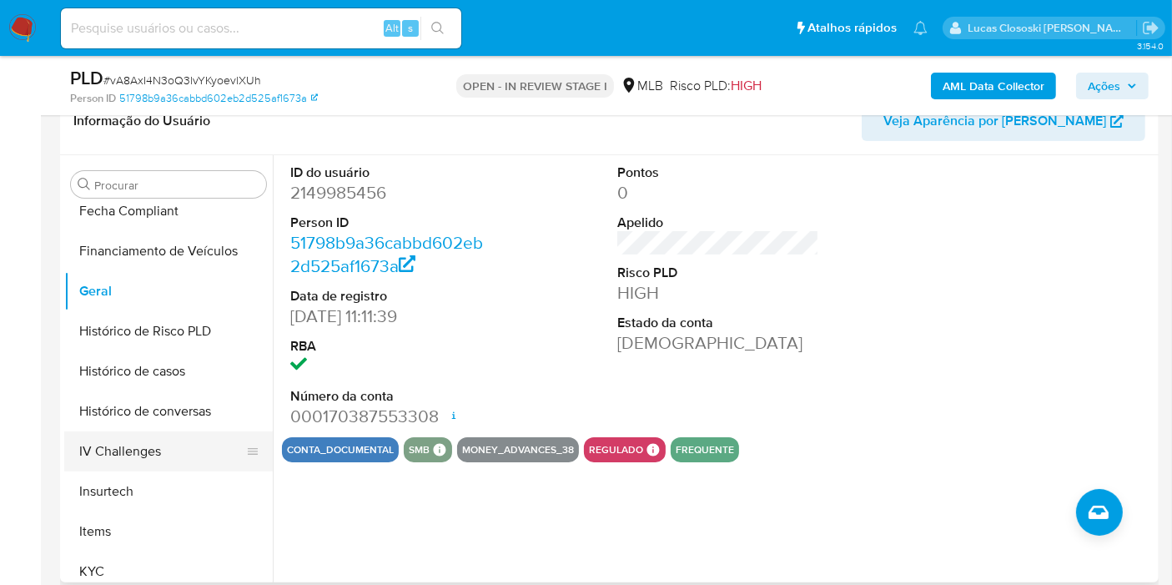
scroll to position [559, 0]
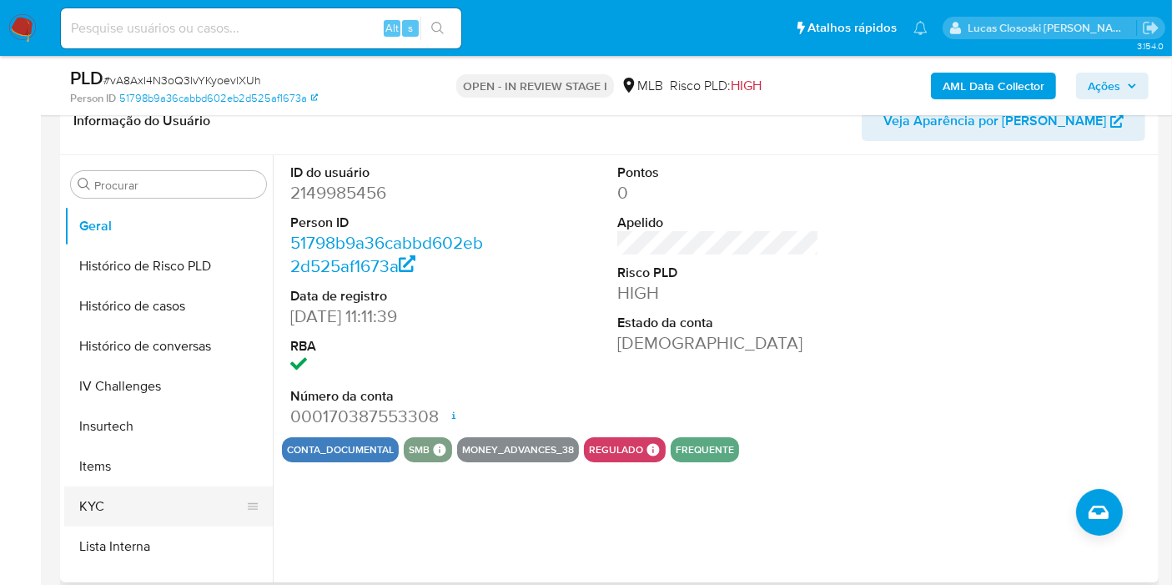
click at [180, 497] on button "KYC" at bounding box center [161, 506] width 195 height 40
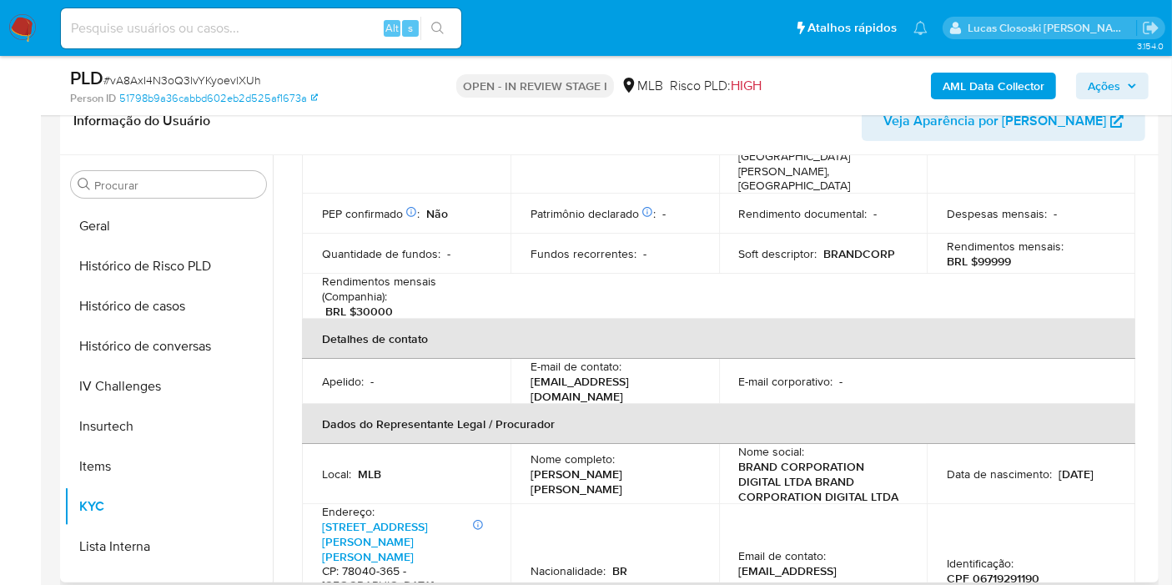
scroll to position [370, 0]
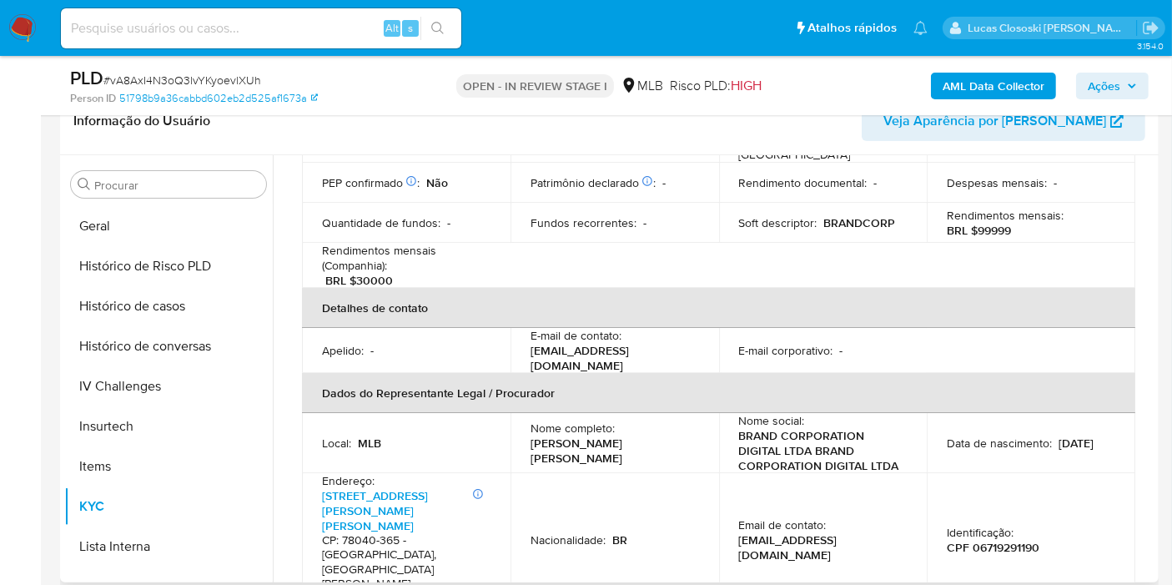
drag, startPoint x: 567, startPoint y: 389, endPoint x: 533, endPoint y: 381, distance: 35.2
click at [533, 435] on p "Mateus Anthony Heleno da Silva" at bounding box center [611, 450] width 162 height 30
copy p "Mateus Anthony Heleno da Silva"
click at [1008, 435] on div "Data de nascimento : 07/10/2002" at bounding box center [1031, 442] width 168 height 15
click at [993, 540] on p "CPF 06719291190" at bounding box center [993, 547] width 93 height 15
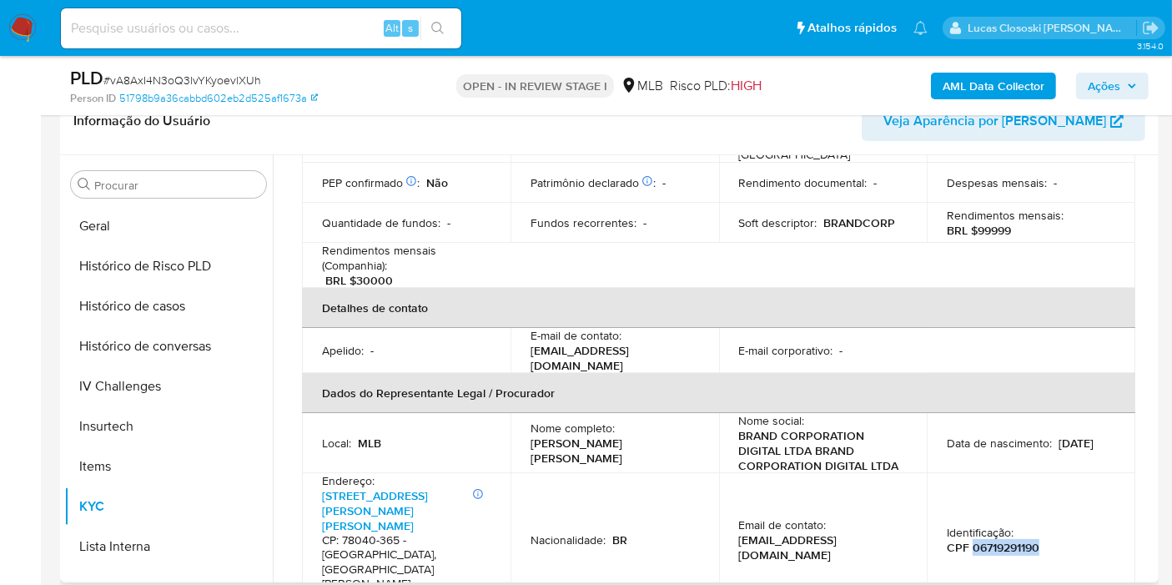
click at [993, 540] on p "CPF 06719291190" at bounding box center [993, 547] width 93 height 15
copy p "06719291190"
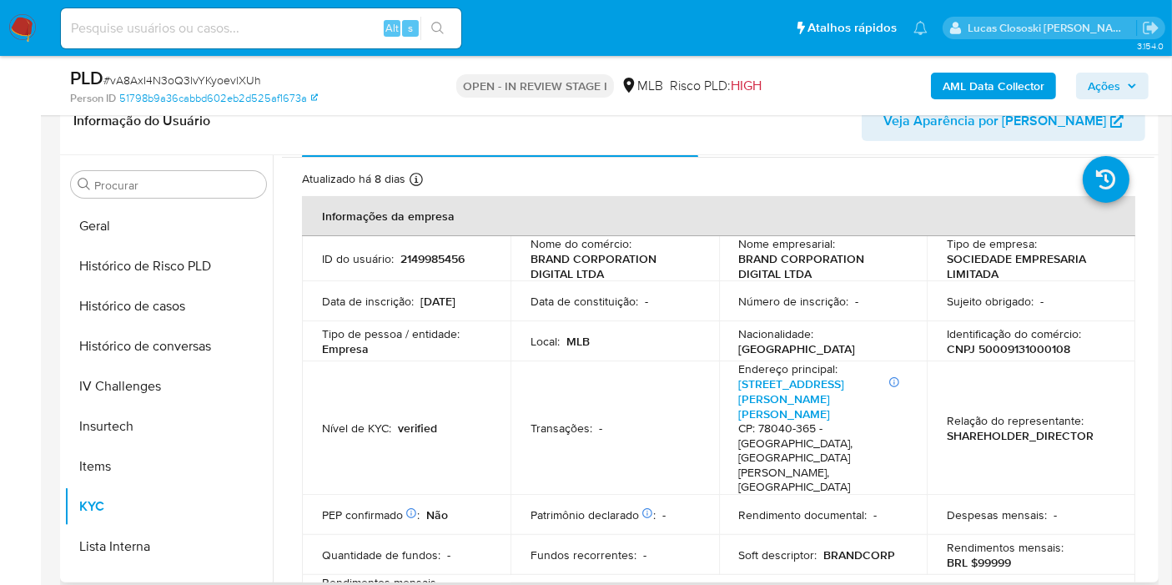
scroll to position [0, 0]
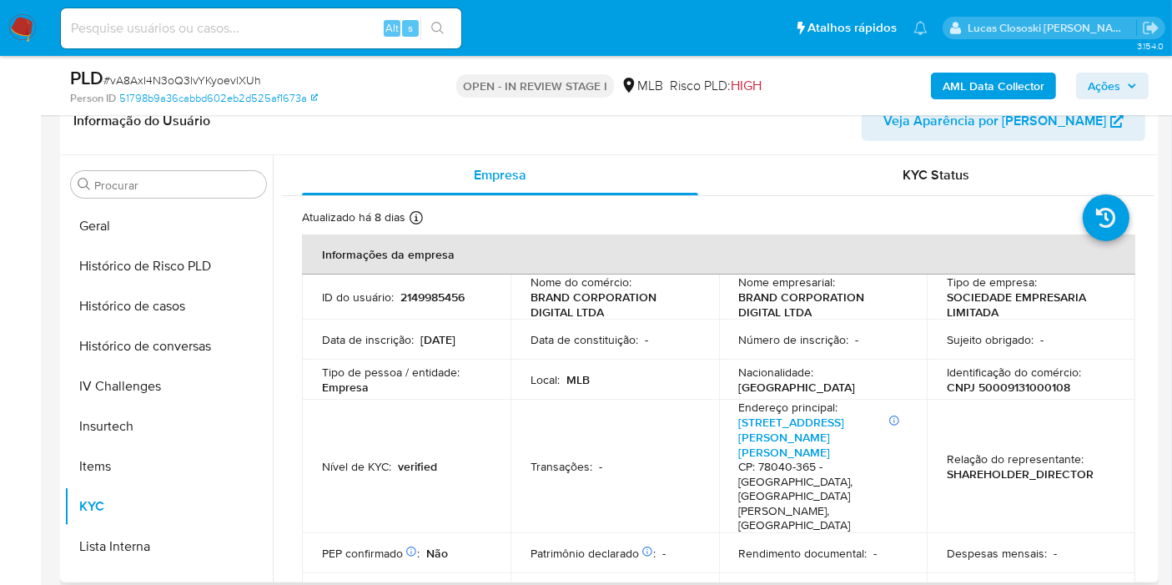
click at [430, 296] on p "2149985456" at bounding box center [432, 296] width 64 height 15
click at [1128, 92] on span "Ações" at bounding box center [1112, 85] width 49 height 23
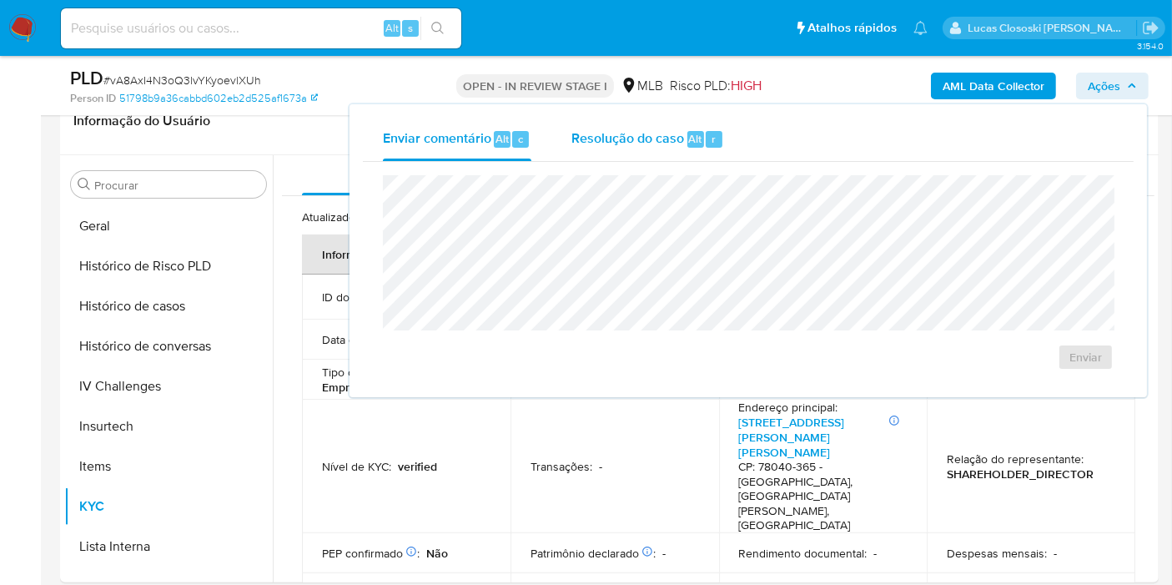
click at [687, 137] on div "Alt" at bounding box center [695, 139] width 17 height 17
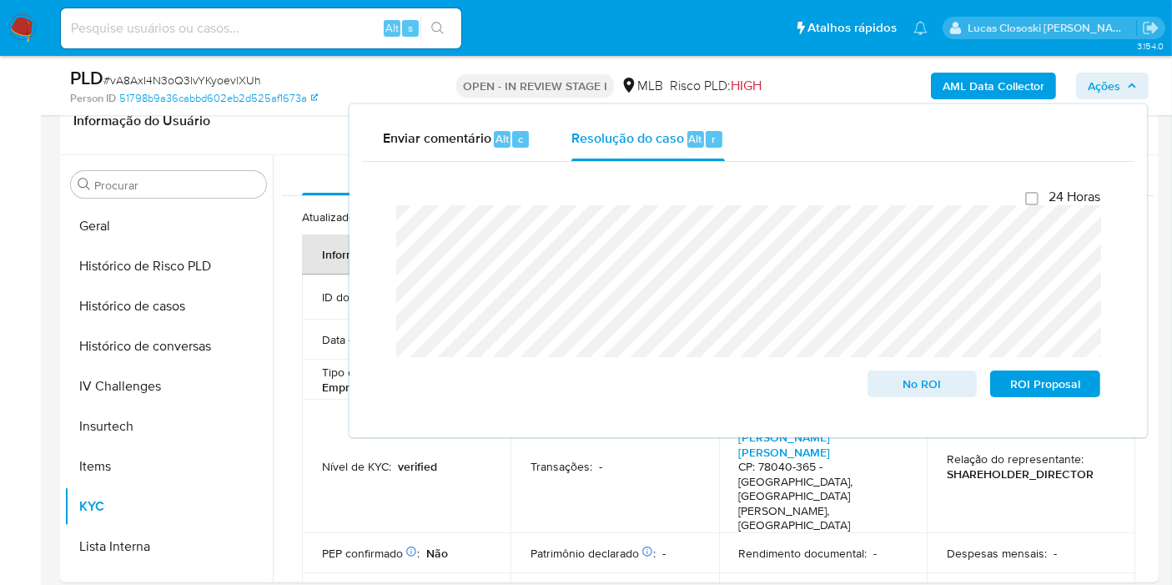
click at [1122, 103] on div "Enviar comentário Alt c Resolução do caso Alt r Fechamento do caso 24 Horas No …" at bounding box center [748, 271] width 801 height 336
click at [1122, 88] on span "Ações" at bounding box center [1112, 85] width 49 height 23
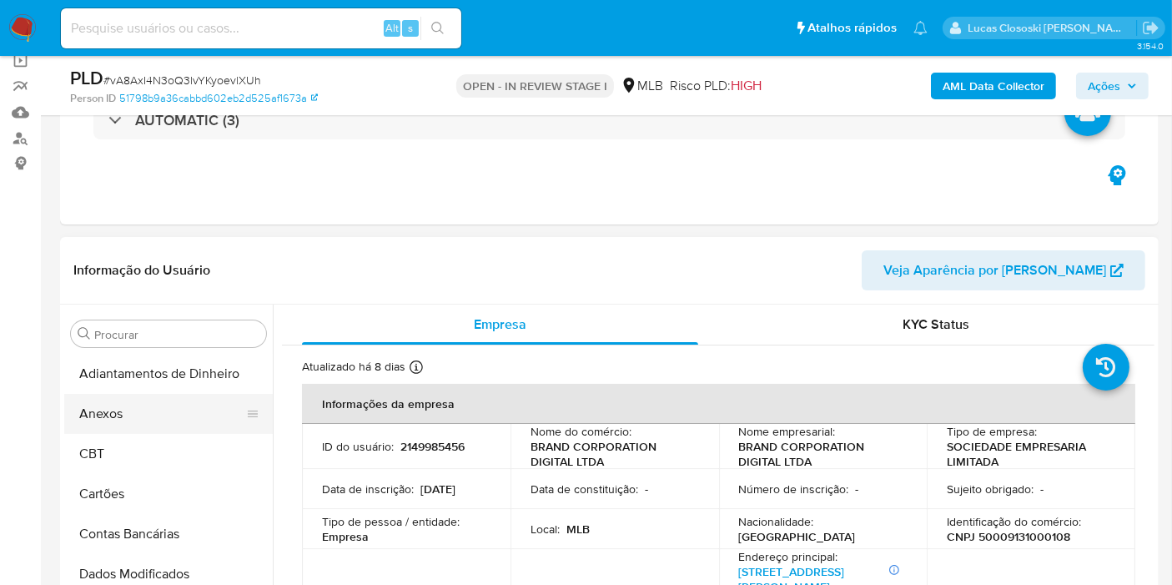
scroll to position [185, 0]
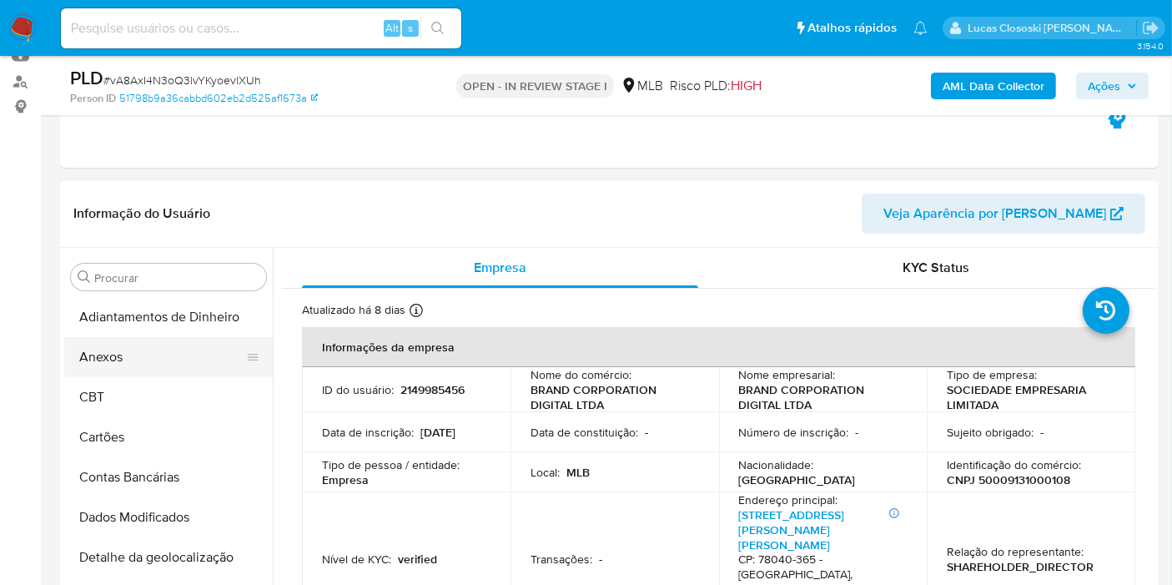
click at [103, 349] on button "Anexos" at bounding box center [161, 357] width 195 height 40
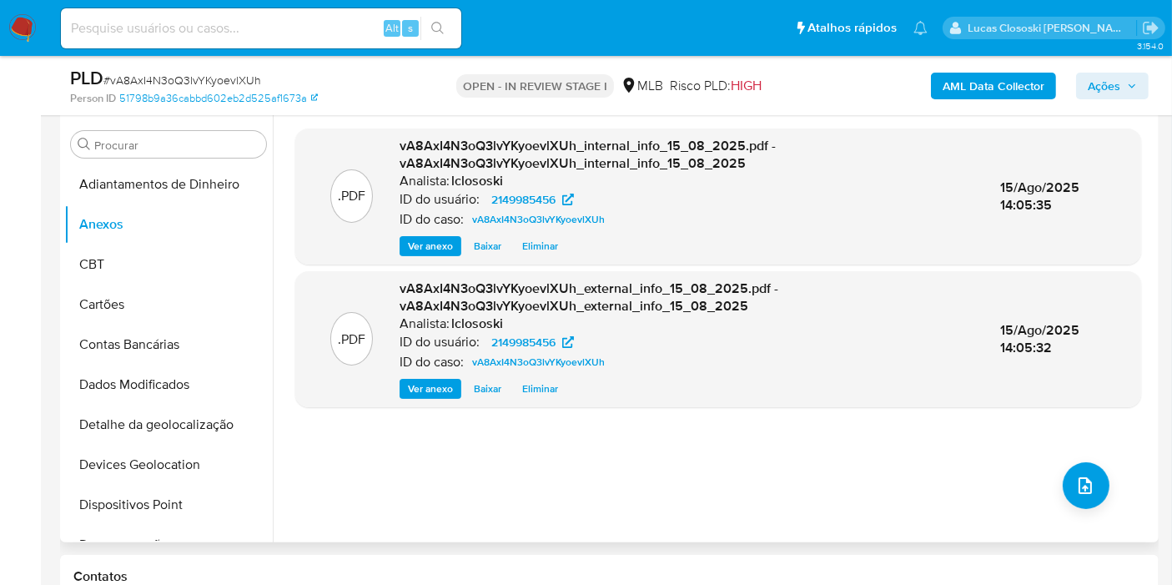
scroll to position [370, 0]
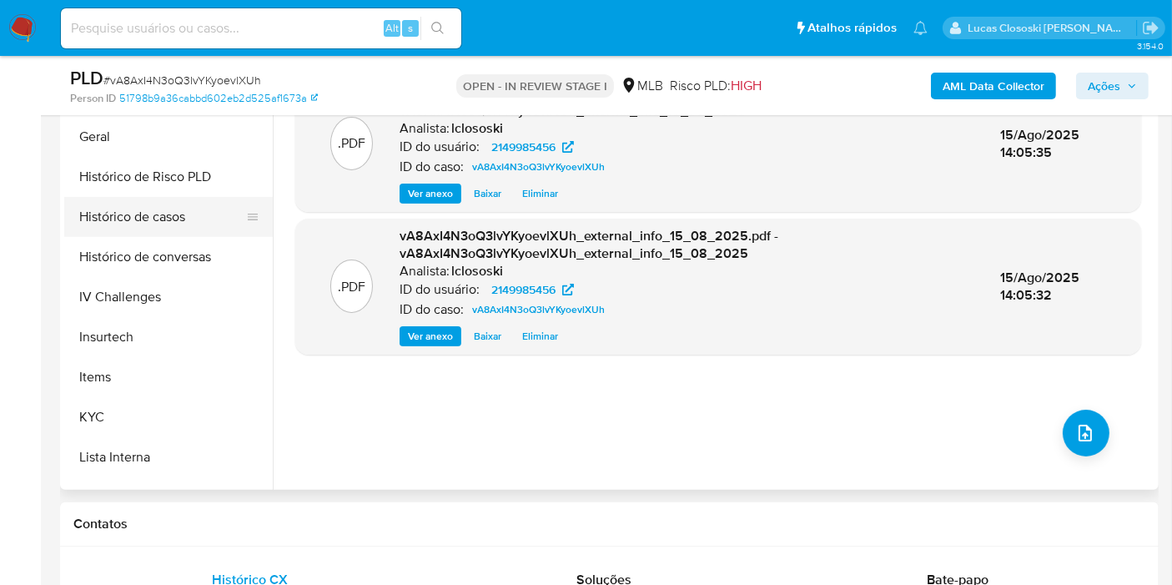
click at [126, 224] on button "Histórico de casos" at bounding box center [161, 217] width 195 height 40
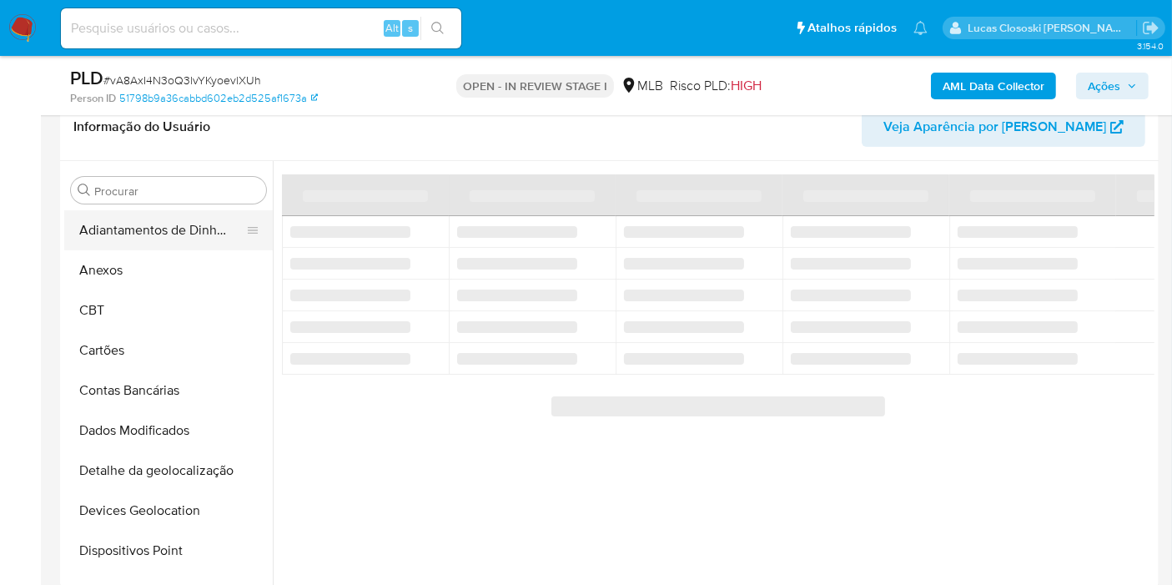
scroll to position [185, 0]
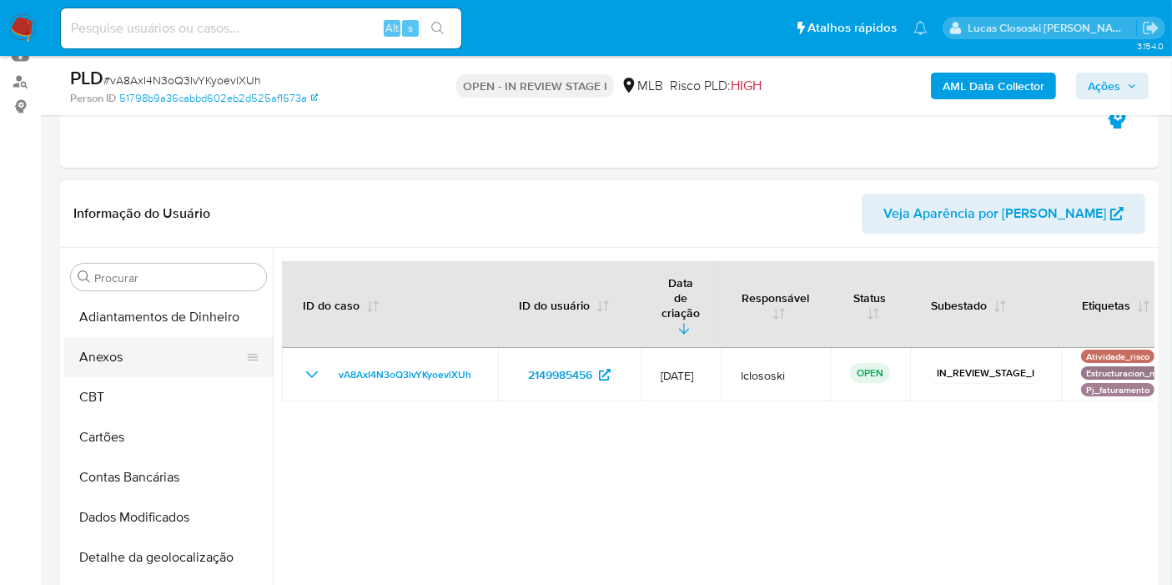
click at [126, 360] on button "Anexos" at bounding box center [161, 357] width 195 height 40
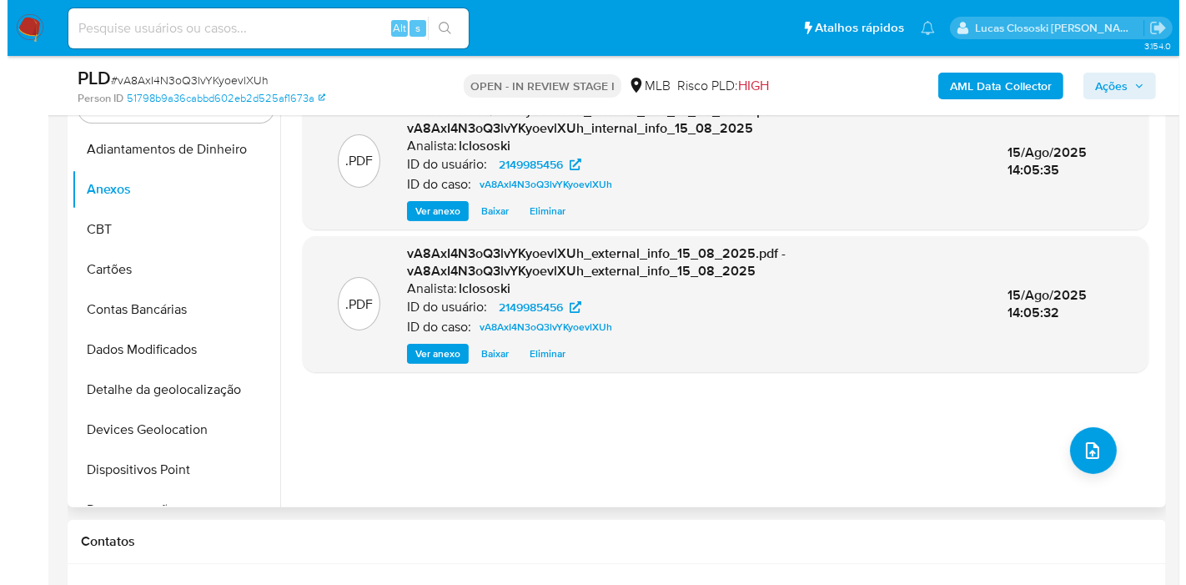
scroll to position [370, 0]
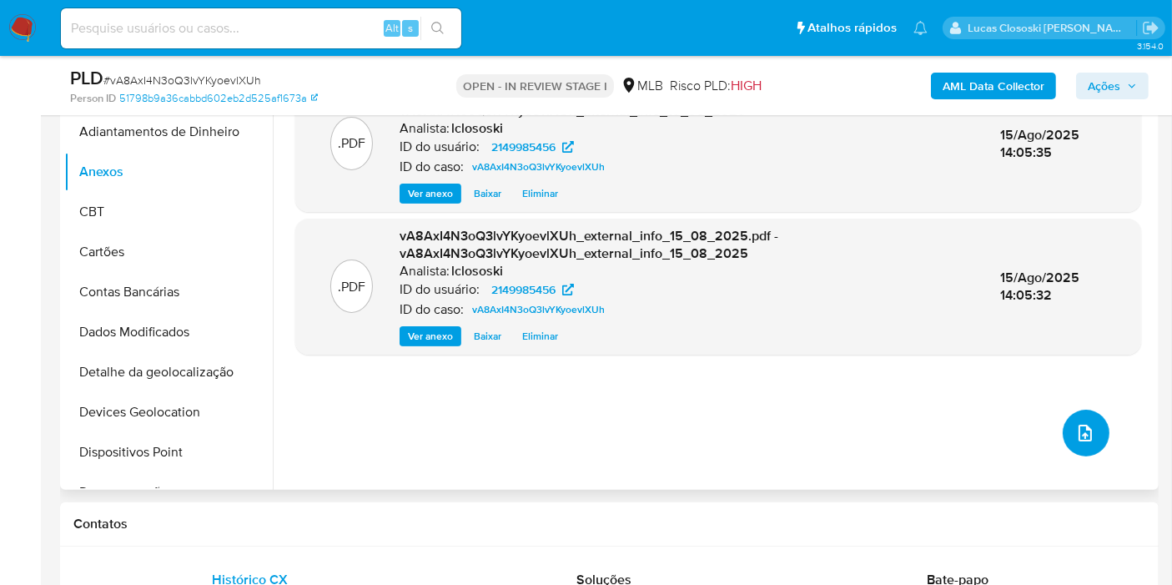
click at [1081, 430] on icon "upload-file" at bounding box center [1085, 433] width 20 height 20
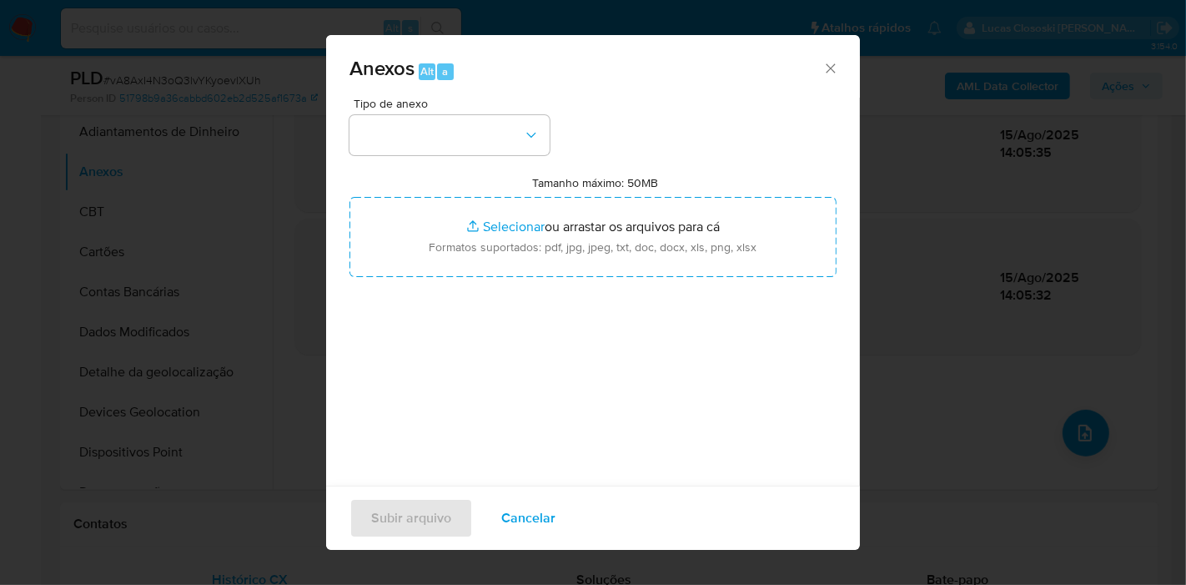
click at [417, 156] on div "Tipo de anexo Tamanho máximo: 50MB Selecionar arquivos Selecionar ou arrastar o…" at bounding box center [592, 295] width 487 height 394
click at [421, 146] on button "button" at bounding box center [449, 135] width 200 height 40
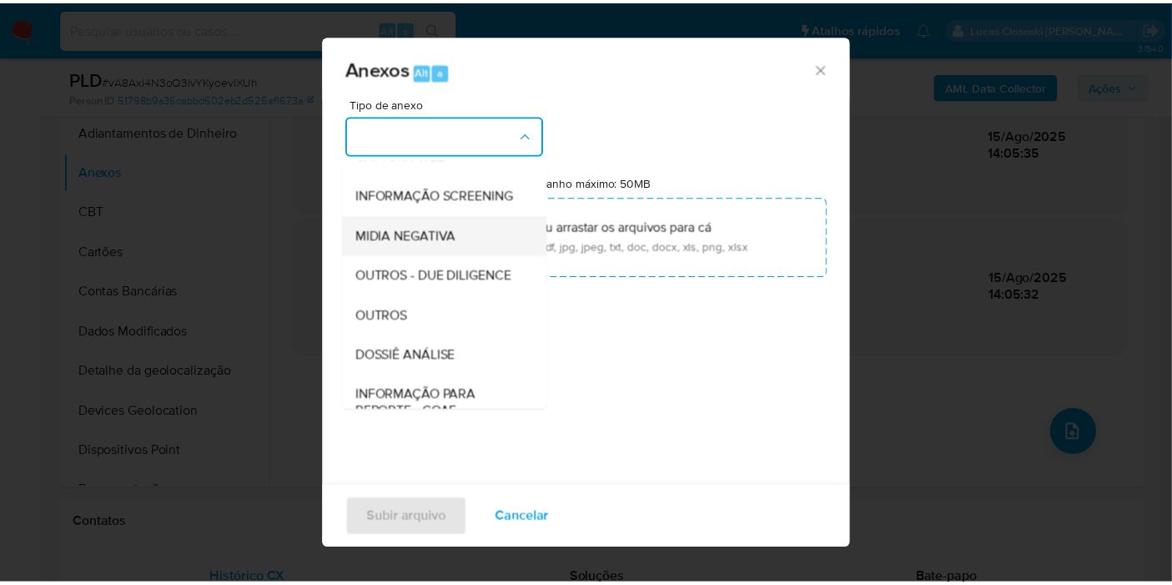
scroll to position [185, 0]
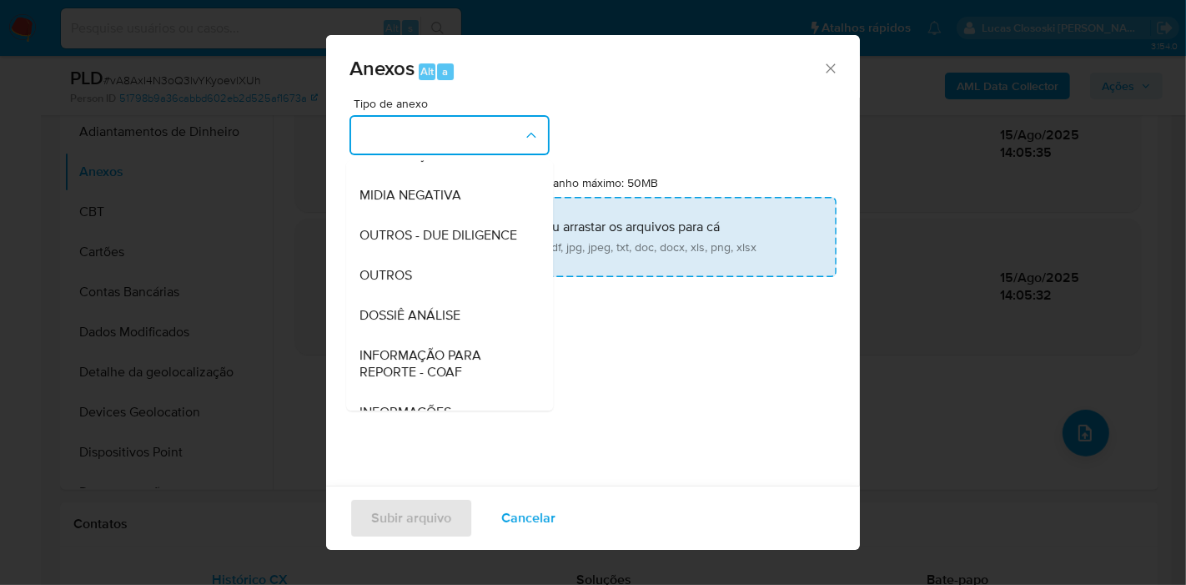
drag, startPoint x: 423, startPoint y: 339, endPoint x: 479, endPoint y: 259, distance: 97.6
click at [423, 324] on span "DOSSIÊ ANÁLISE" at bounding box center [409, 315] width 101 height 17
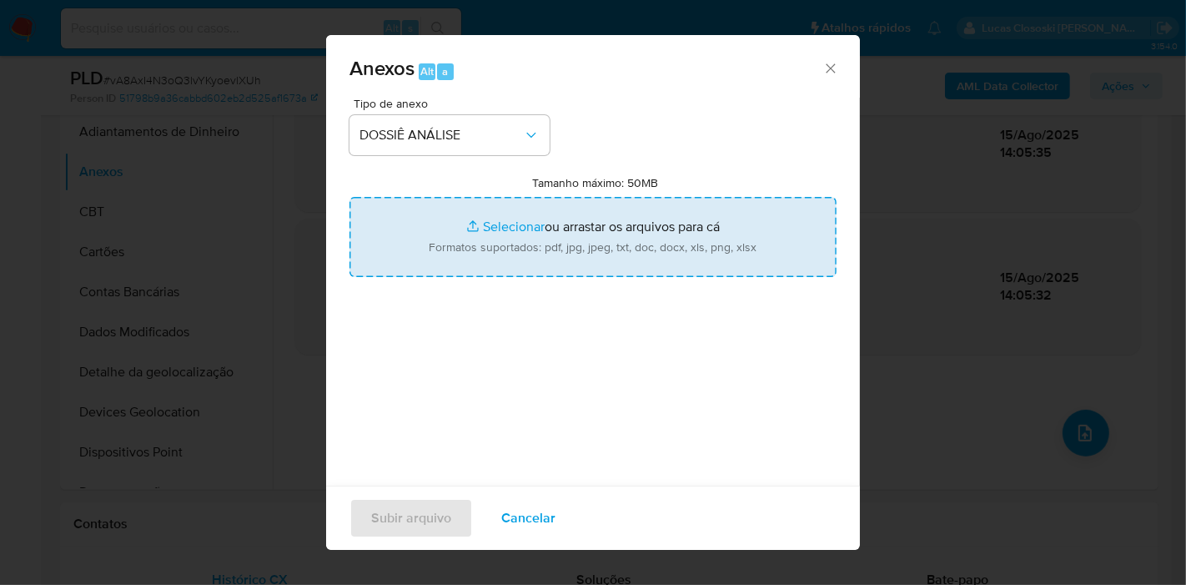
click at [488, 253] on input "Tamanho máximo: 50MB Selecionar arquivos" at bounding box center [592, 237] width 487 height 80
type input "C:\fakepath\SAR - XXXX - CNPJ 50009131000108 - BRAND CORPORATION DIGITAL LTDA.p…"
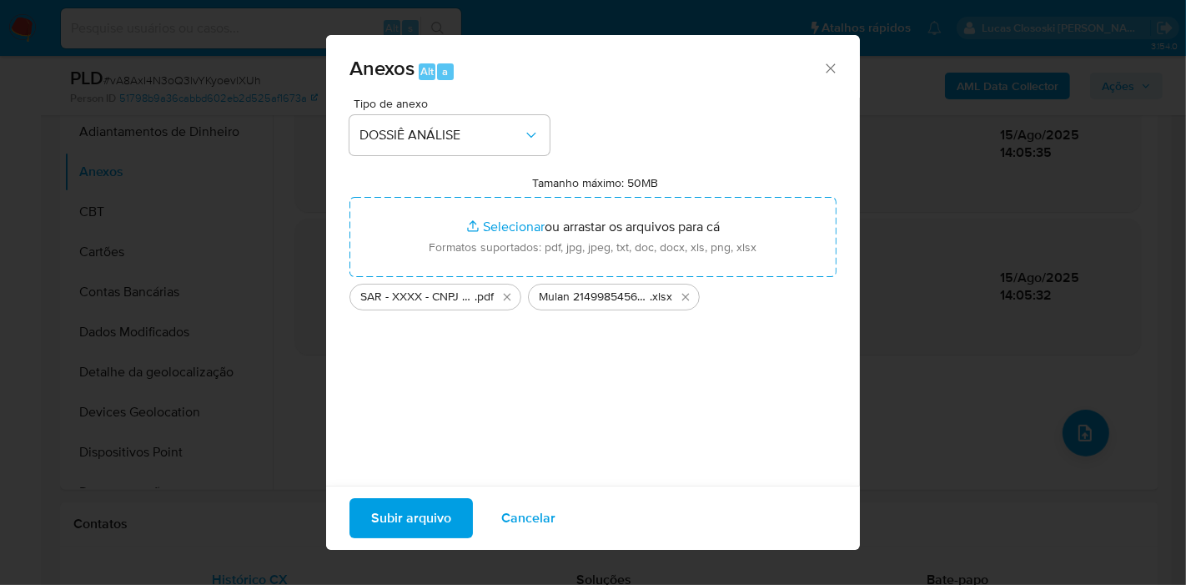
click at [421, 535] on span "Subir arquivo" at bounding box center [411, 518] width 80 height 37
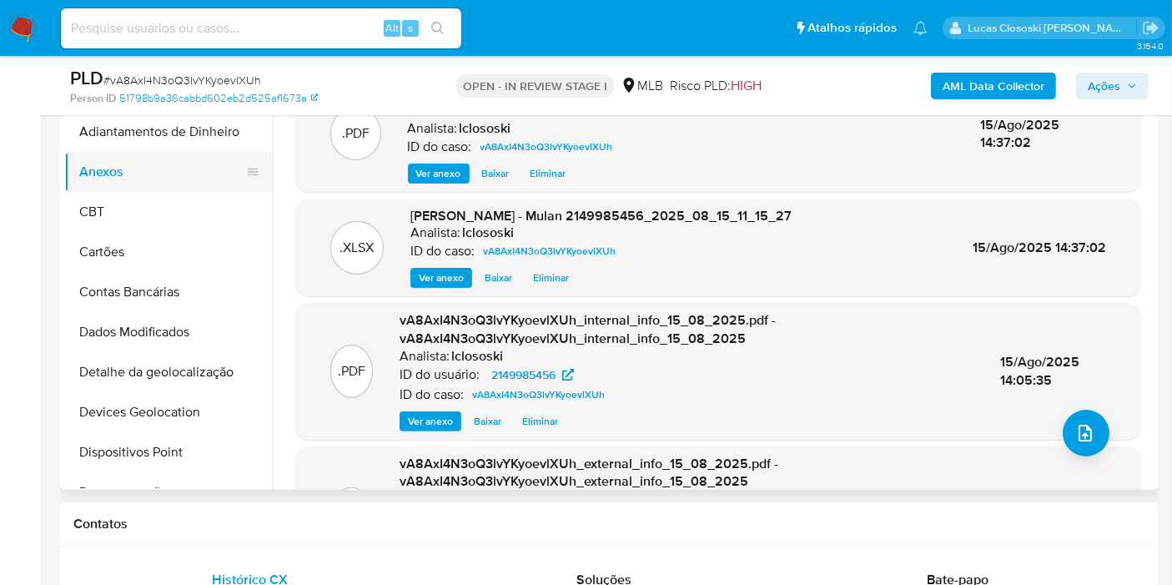
click at [180, 172] on button "Anexos" at bounding box center [161, 172] width 195 height 40
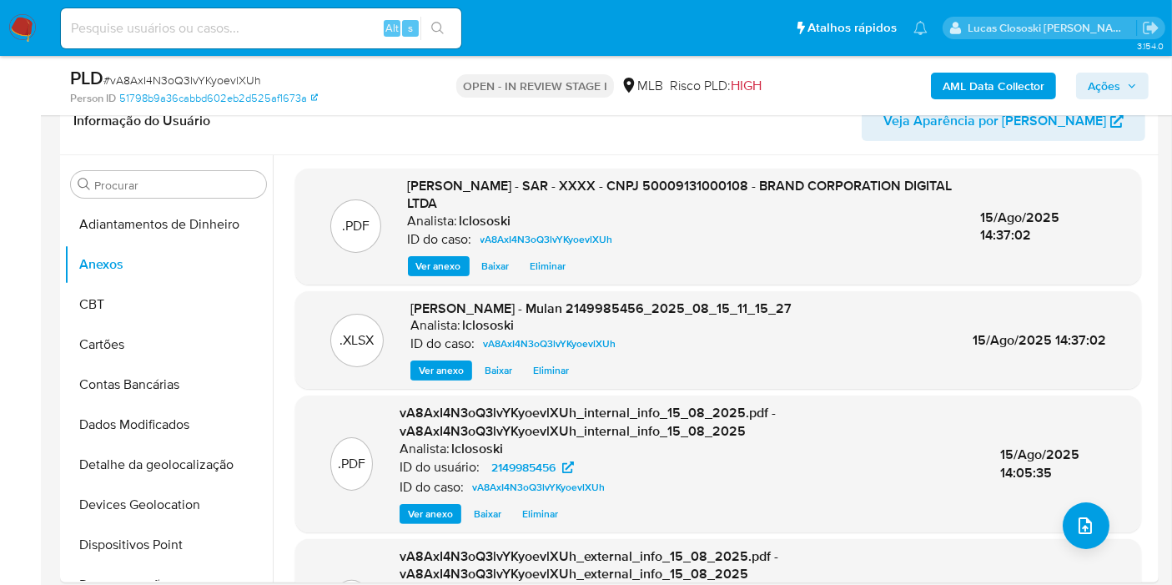
click at [1112, 78] on span "Ações" at bounding box center [1104, 86] width 33 height 27
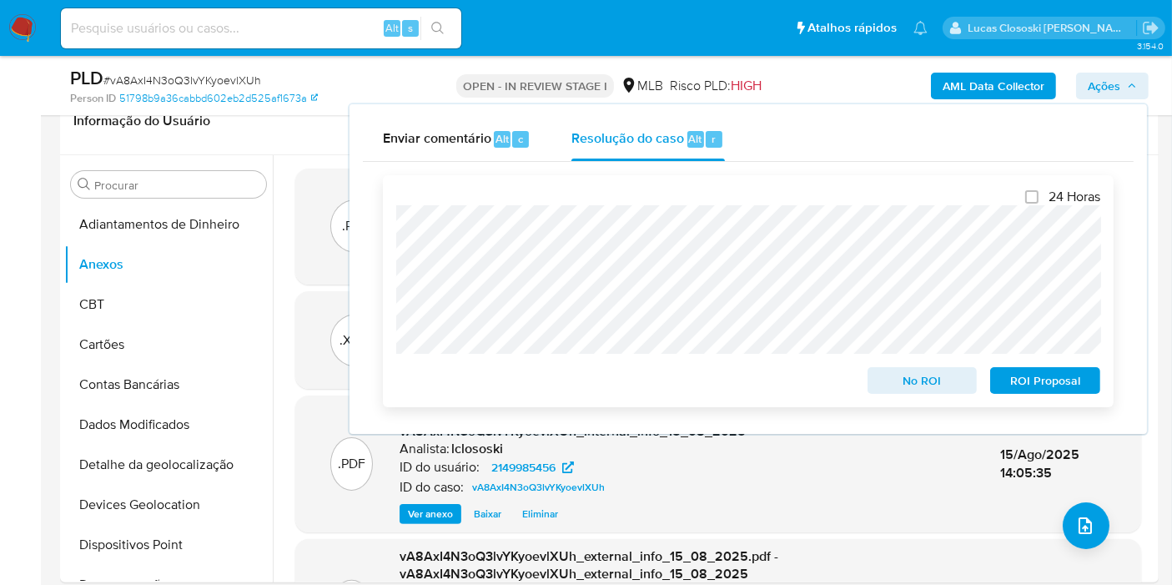
click at [1055, 372] on span "ROI Proposal" at bounding box center [1045, 380] width 87 height 23
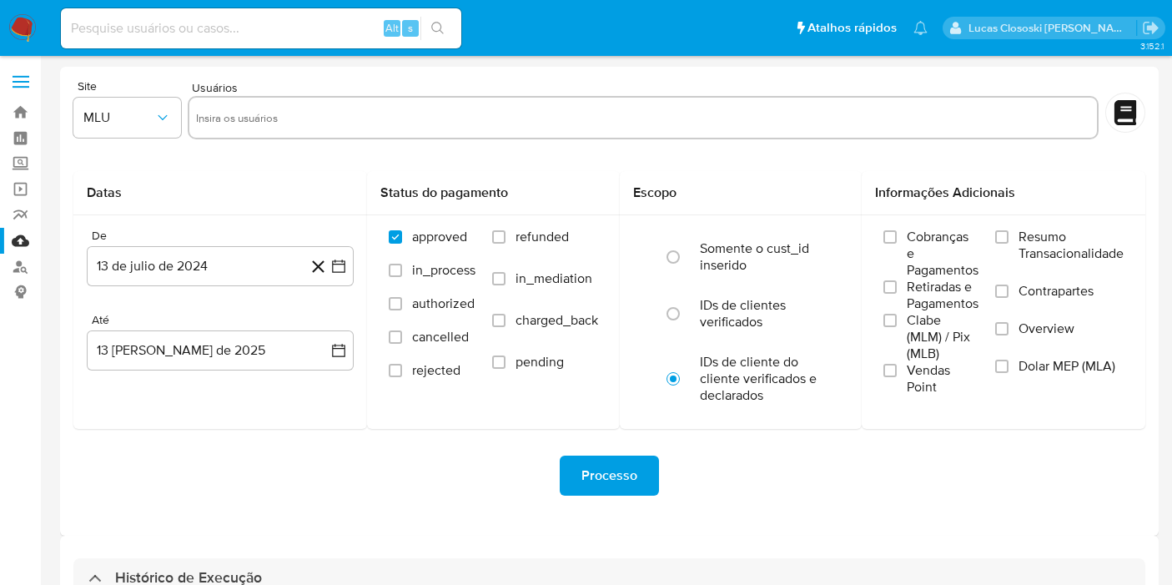
select select "10"
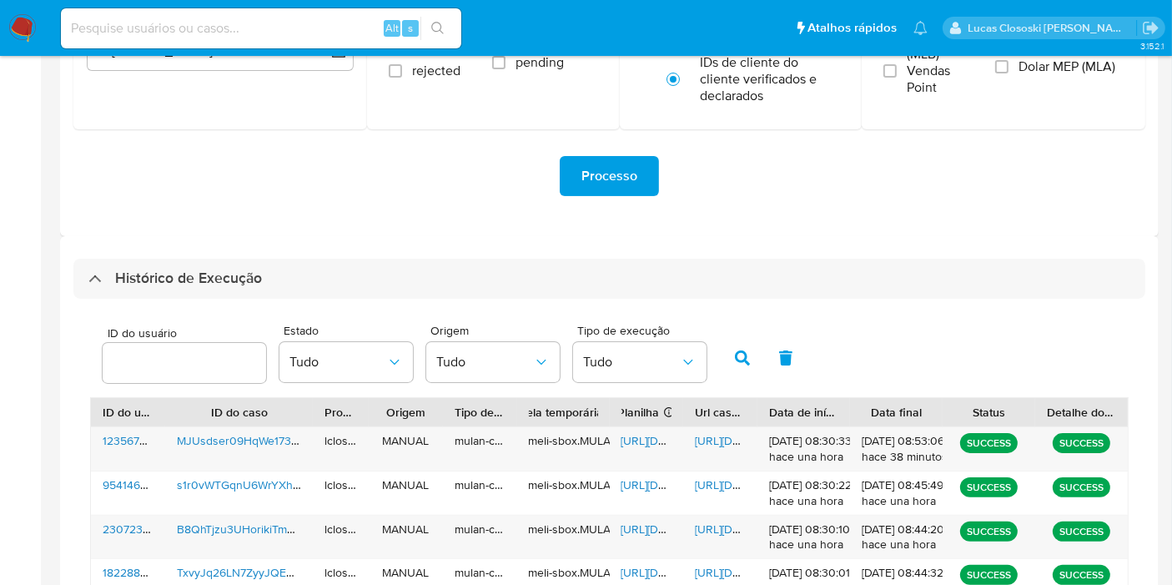
click at [509, 259] on div "Histórico de Execução" at bounding box center [609, 279] width 1072 height 40
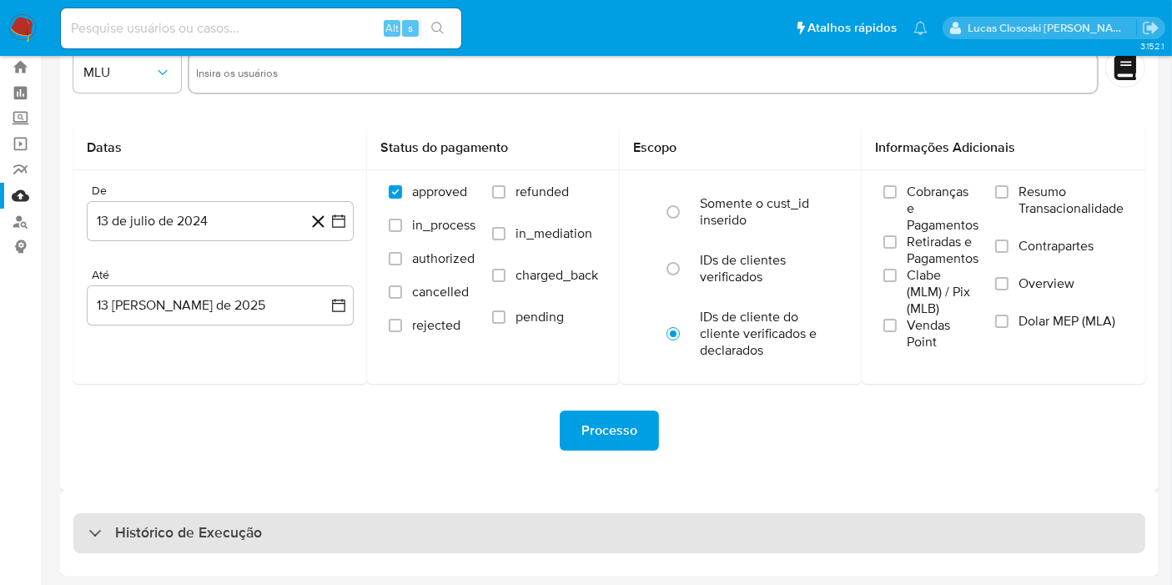
drag, startPoint x: 480, startPoint y: 476, endPoint x: 480, endPoint y: 520, distance: 44.2
click at [480, 477] on div "Site MLU Usuários Datas De 13 de julio de 2024 13-07-2024 Até 13 de agosto de 2…" at bounding box center [609, 256] width 1098 height 469
click at [480, 529] on div "Histórico de Execução" at bounding box center [609, 533] width 1072 height 40
select select "10"
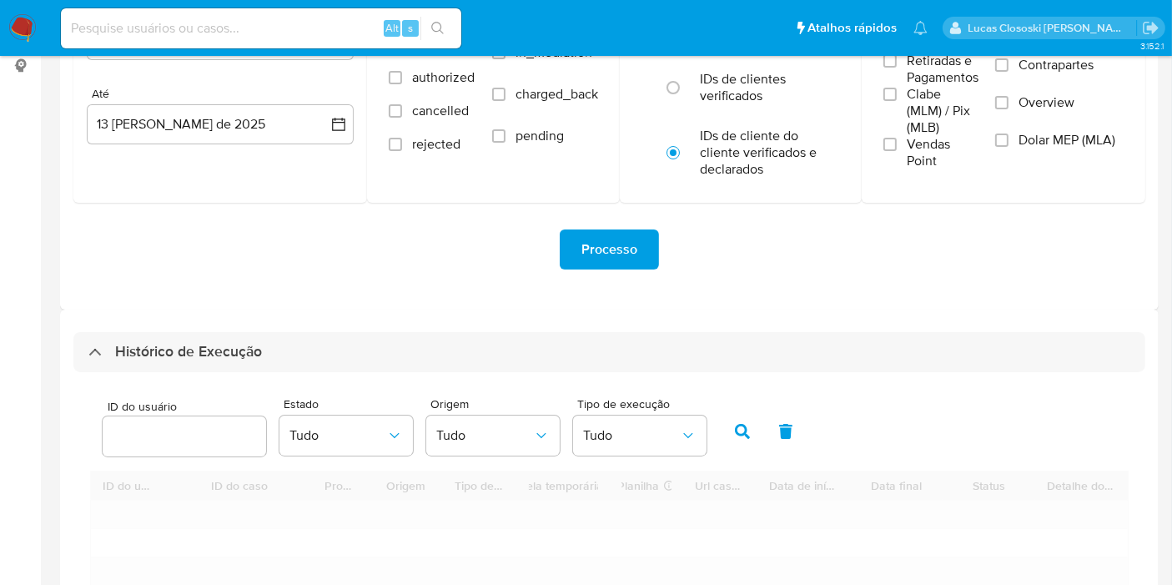
scroll to position [515, 0]
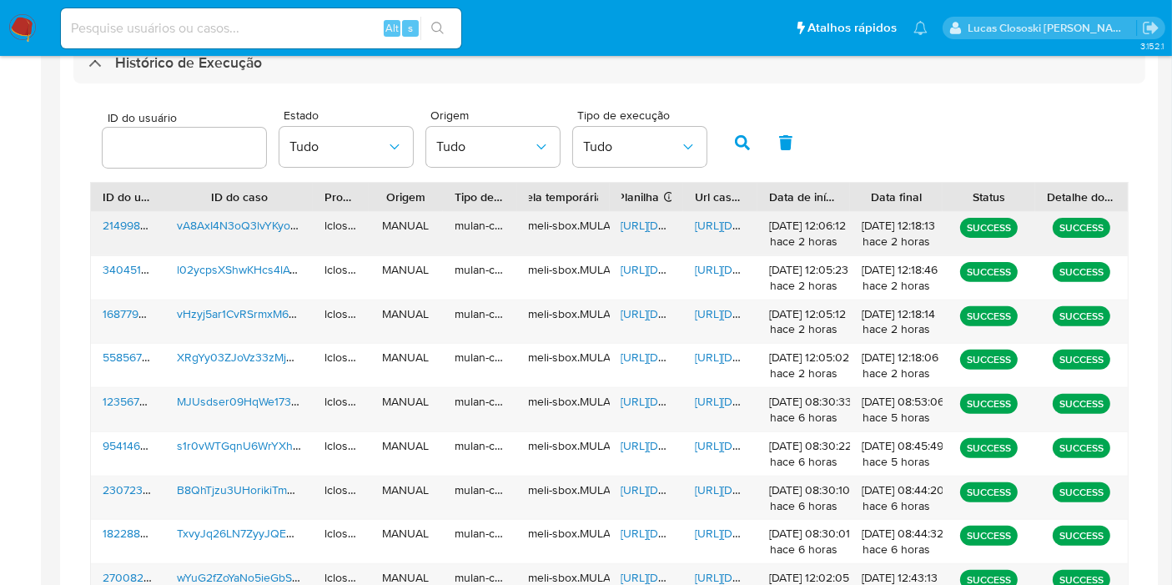
click at [656, 217] on span "[URL][DOMAIN_NAME]" at bounding box center [678, 225] width 115 height 17
click at [734, 231] on span "[URL][DOMAIN_NAME]" at bounding box center [752, 225] width 115 height 17
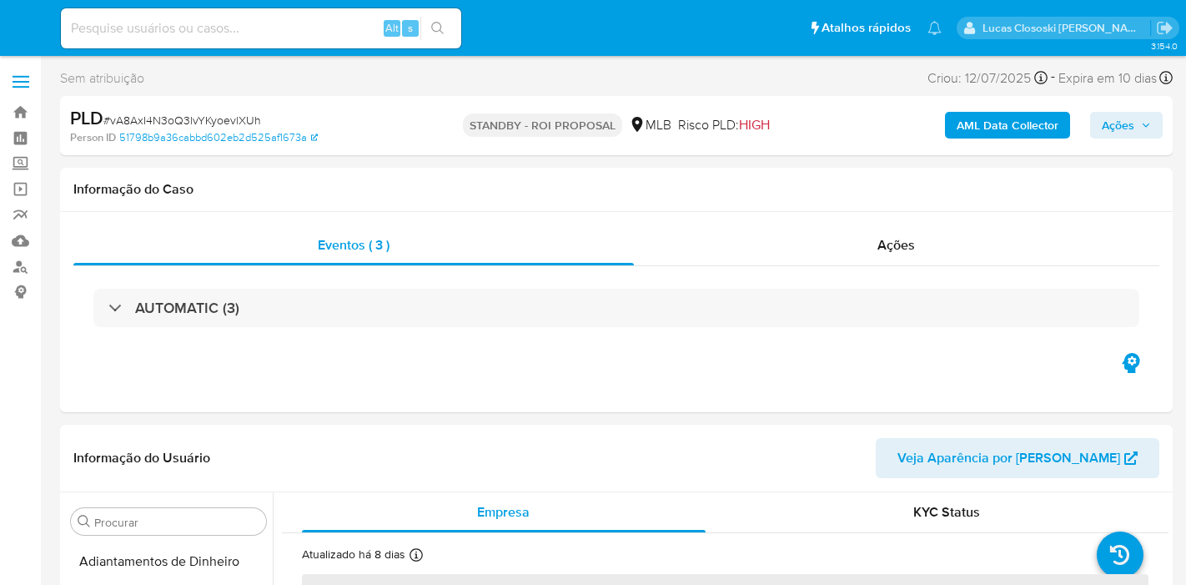
select select "10"
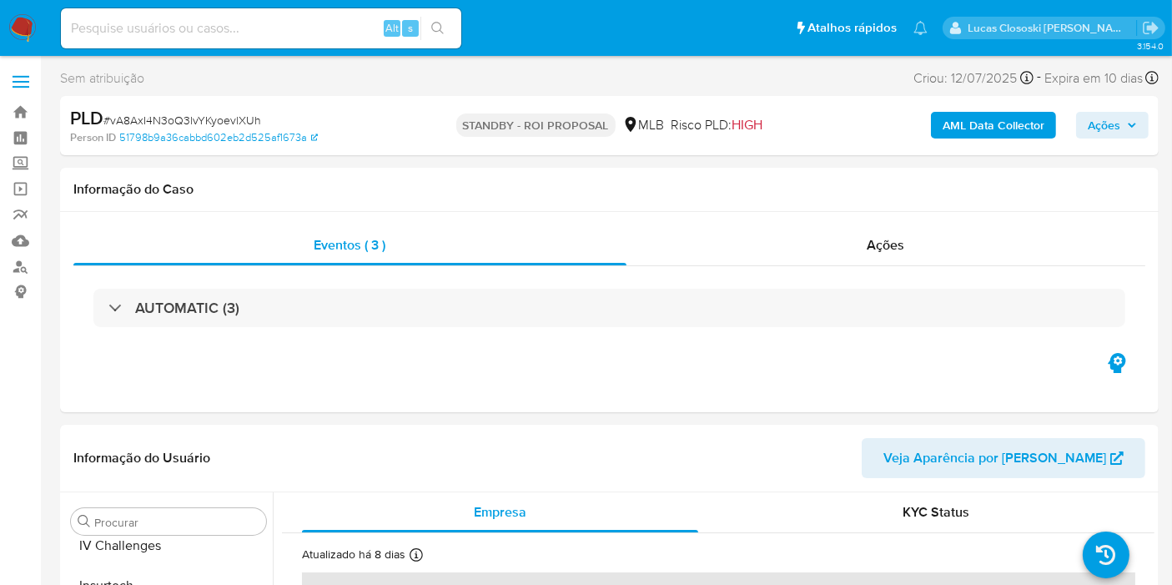
scroll to position [744, 0]
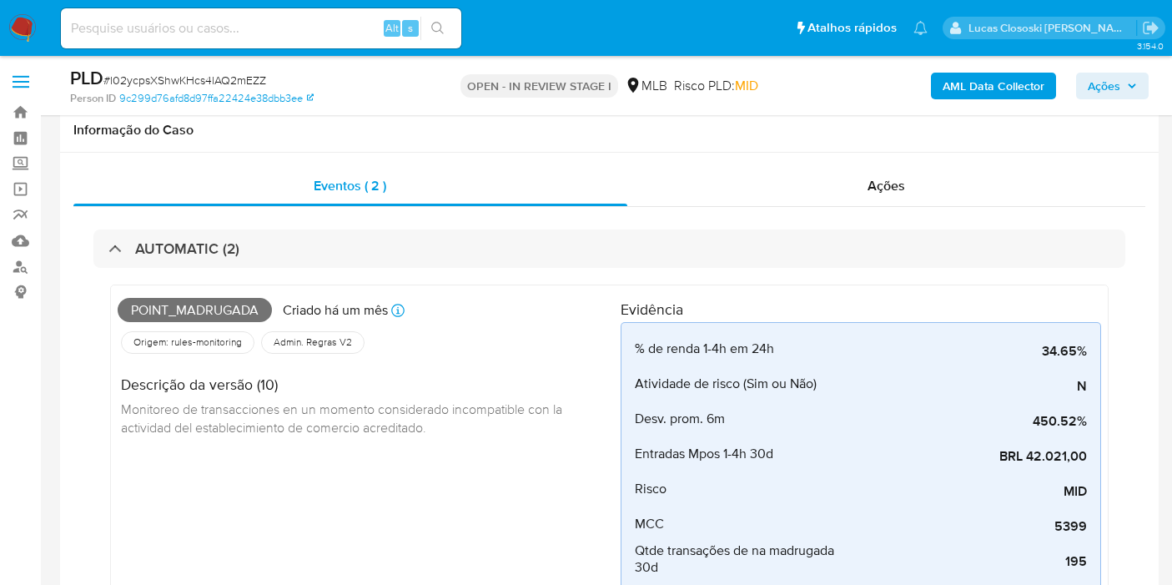
select select "10"
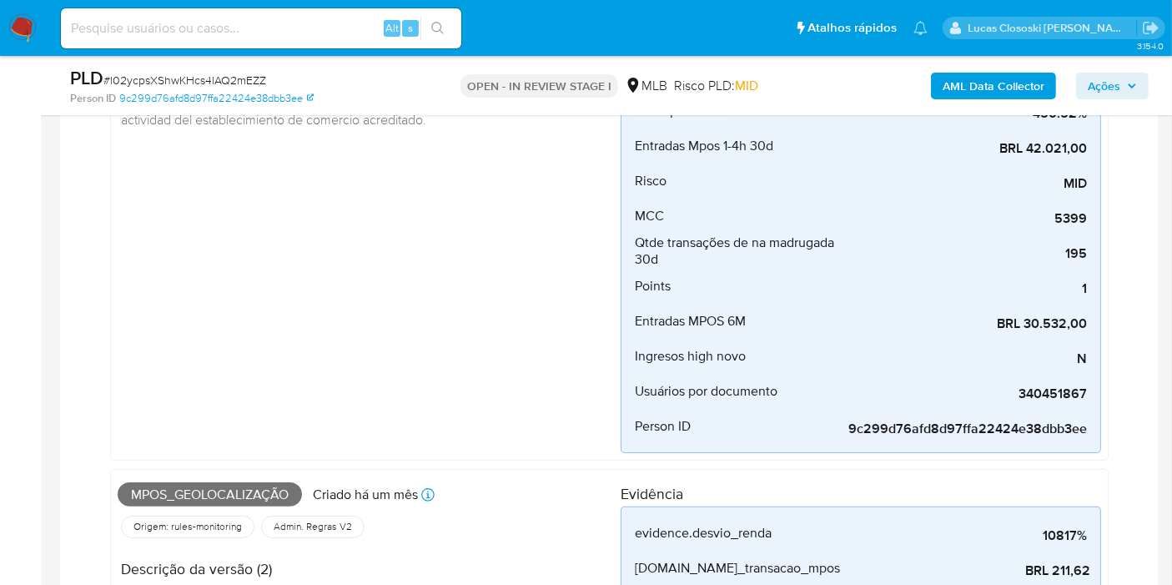
scroll to position [463, 0]
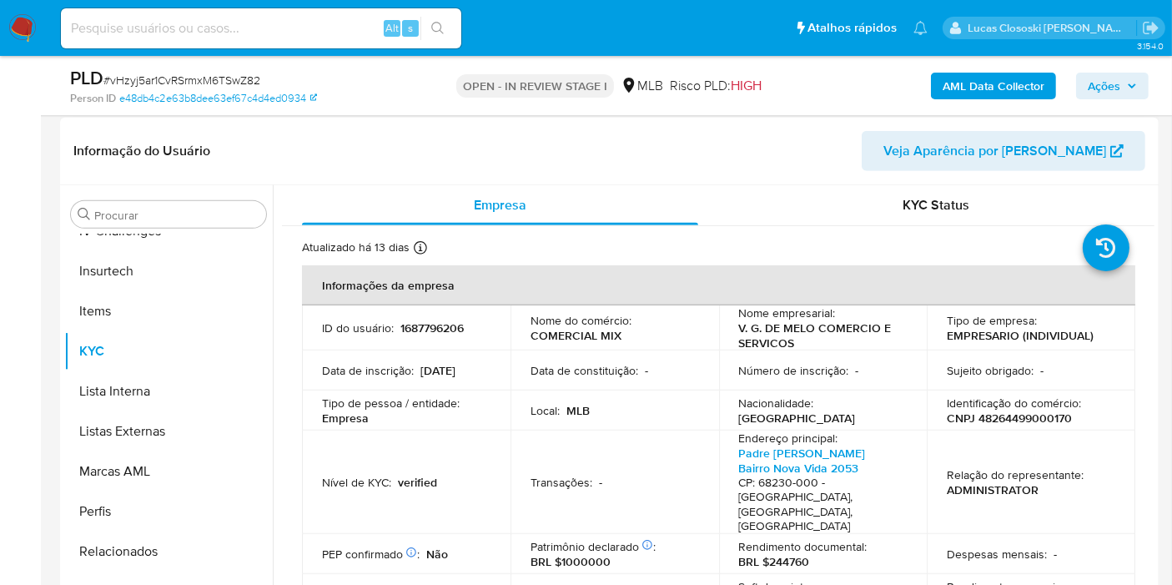
scroll to position [834, 0]
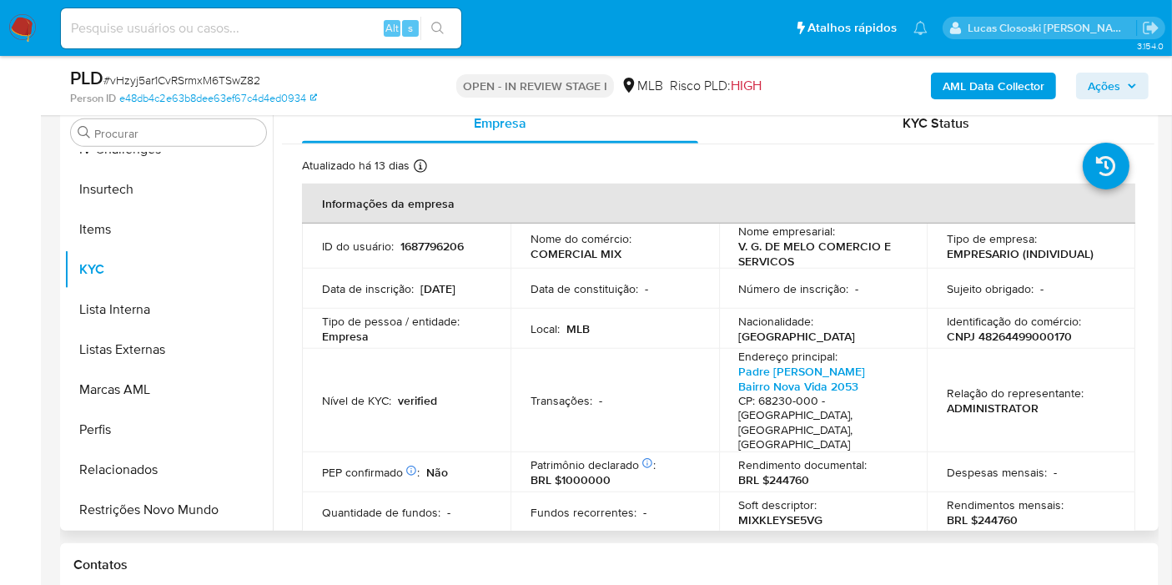
click at [1007, 331] on p "CNPJ 48264499000170" at bounding box center [1009, 336] width 125 height 15
copy p "48264499000170"
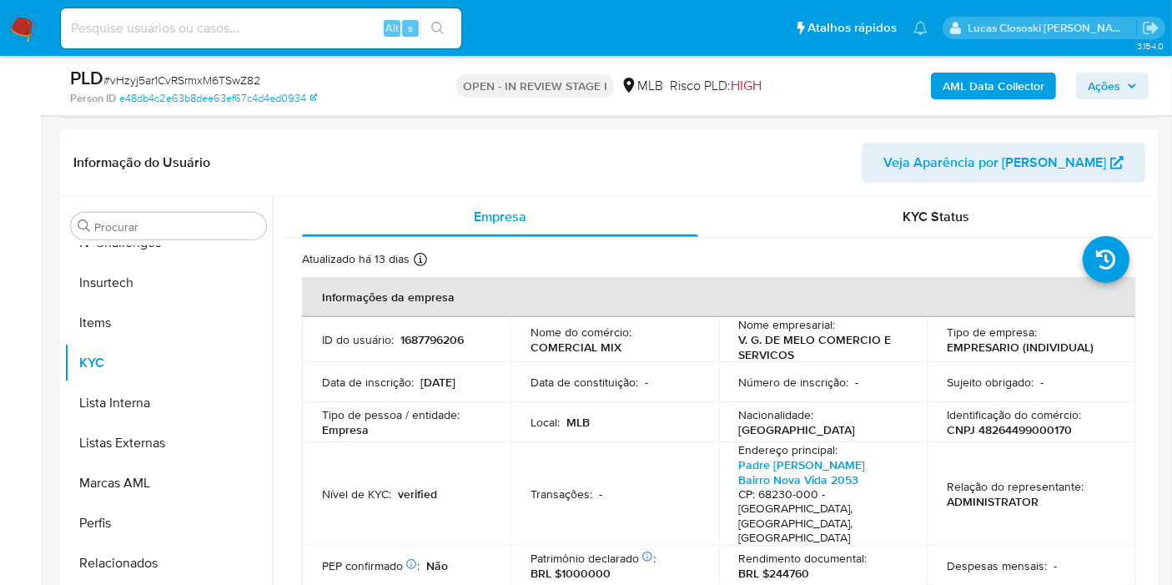
click at [939, 69] on div "AML Data Collector Ações" at bounding box center [970, 85] width 355 height 39
click at [939, 76] on button "AML Data Collector" at bounding box center [993, 86] width 125 height 27
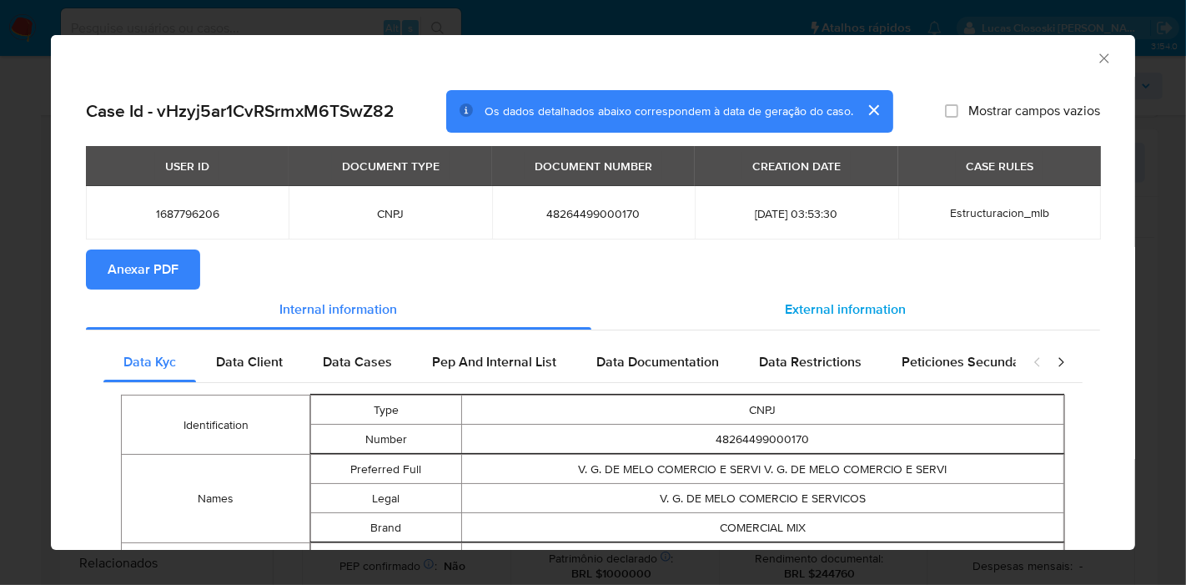
click at [931, 308] on div "External information" at bounding box center [845, 309] width 509 height 40
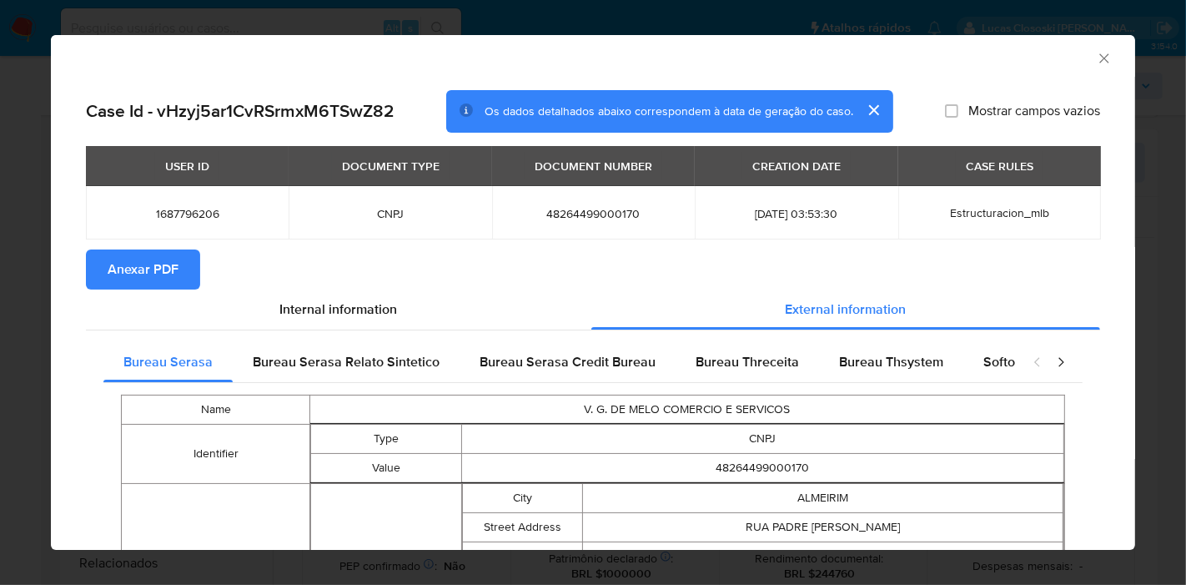
click at [185, 273] on button "Anexar PDF" at bounding box center [143, 269] width 114 height 40
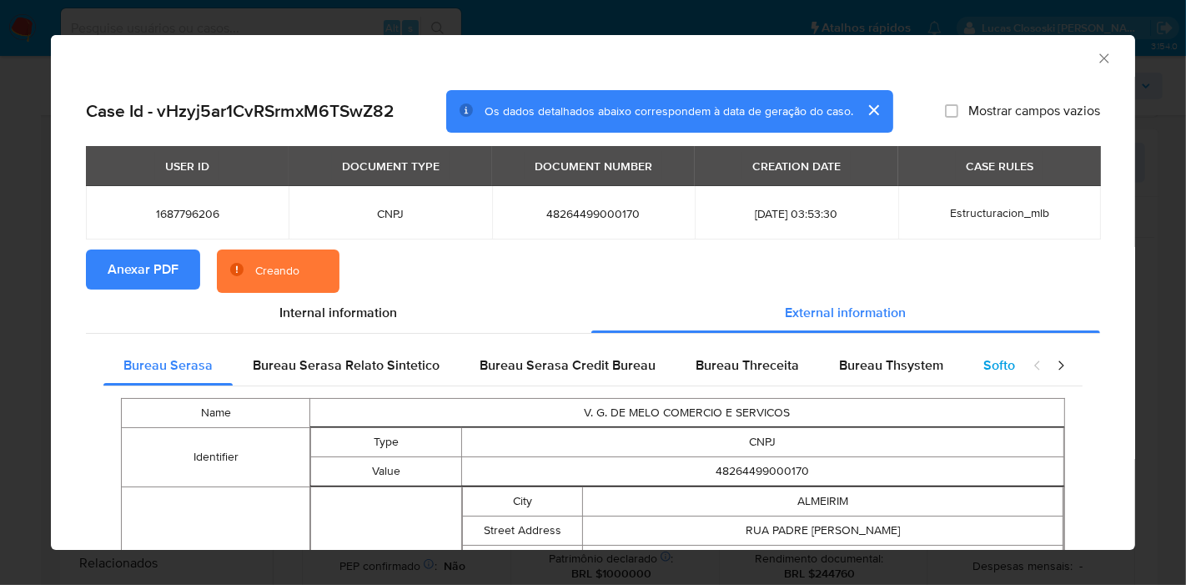
click at [982, 352] on div "Softon" at bounding box center [1002, 365] width 79 height 40
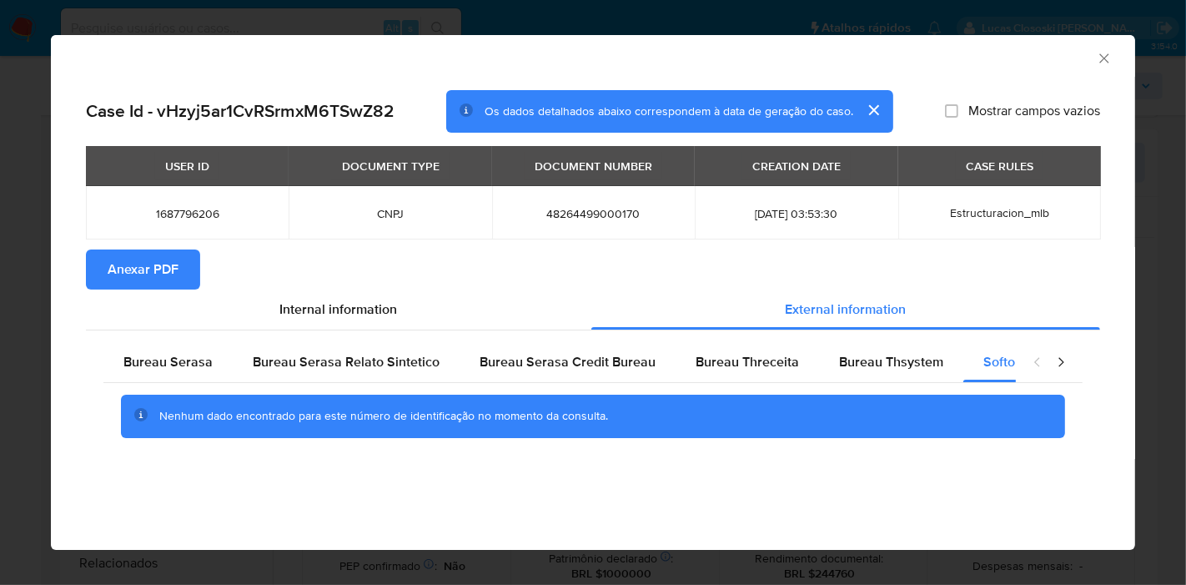
click at [1108, 58] on icon "Fechar a janela" at bounding box center [1104, 58] width 17 height 17
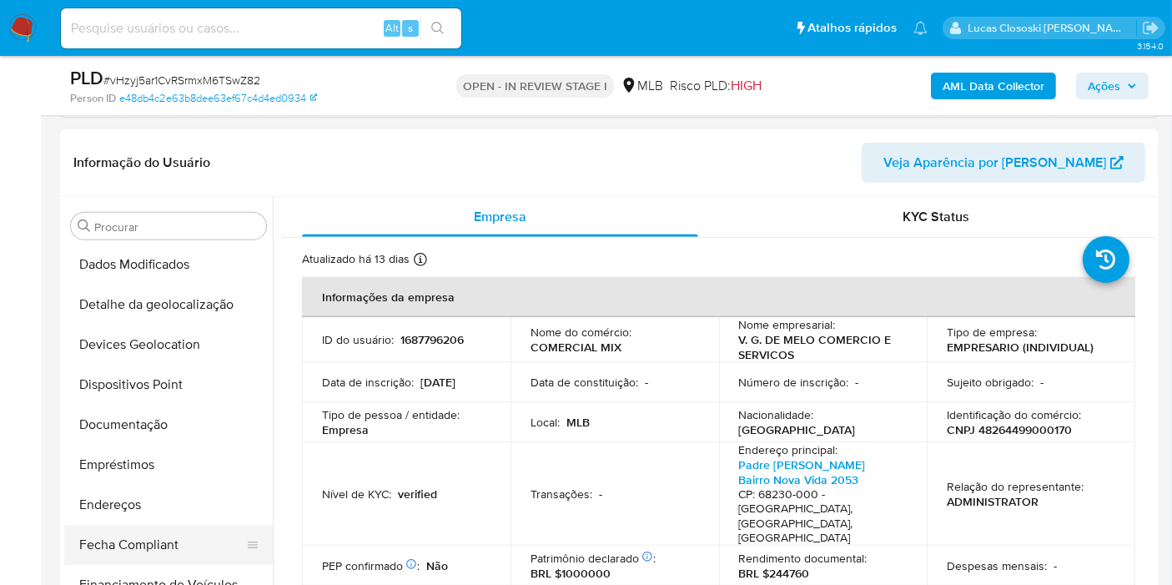
scroll to position [3, 0]
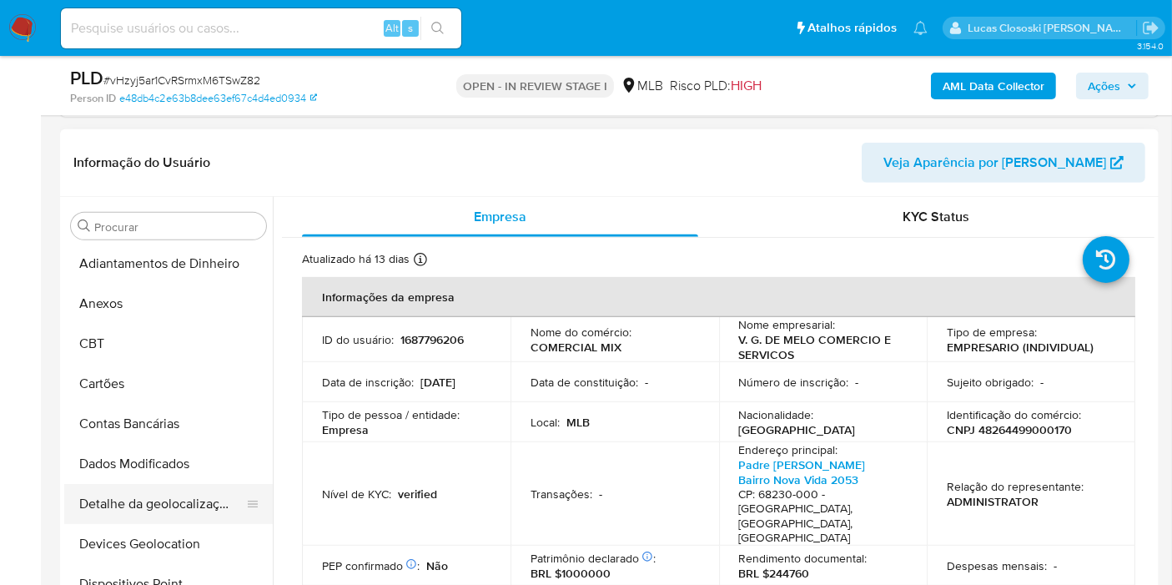
click at [173, 507] on button "Detalhe da geolocalização" at bounding box center [161, 504] width 195 height 40
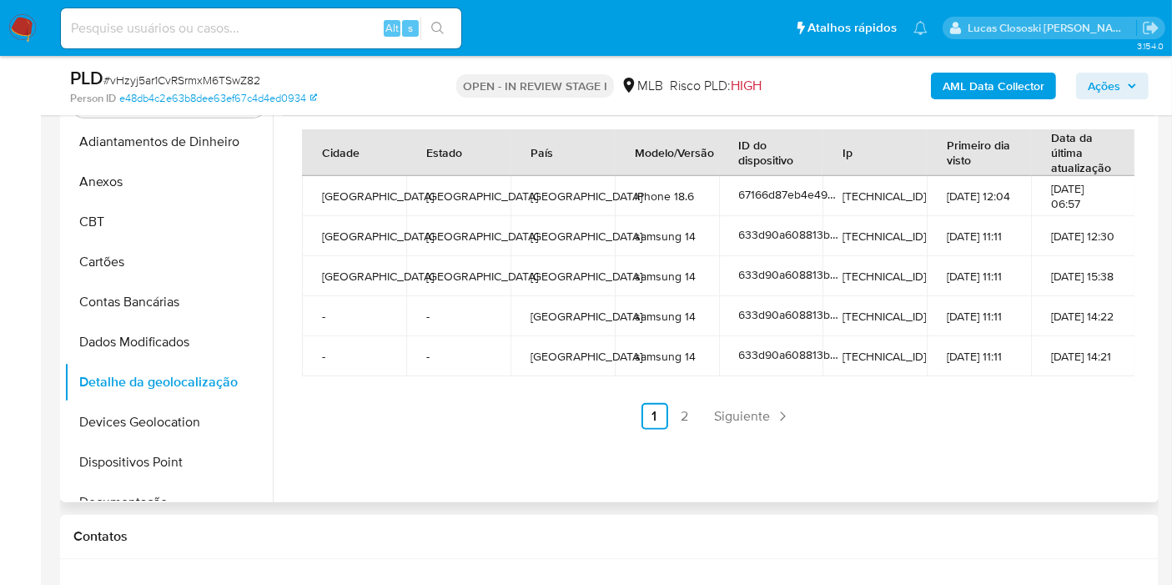
scroll to position [834, 0]
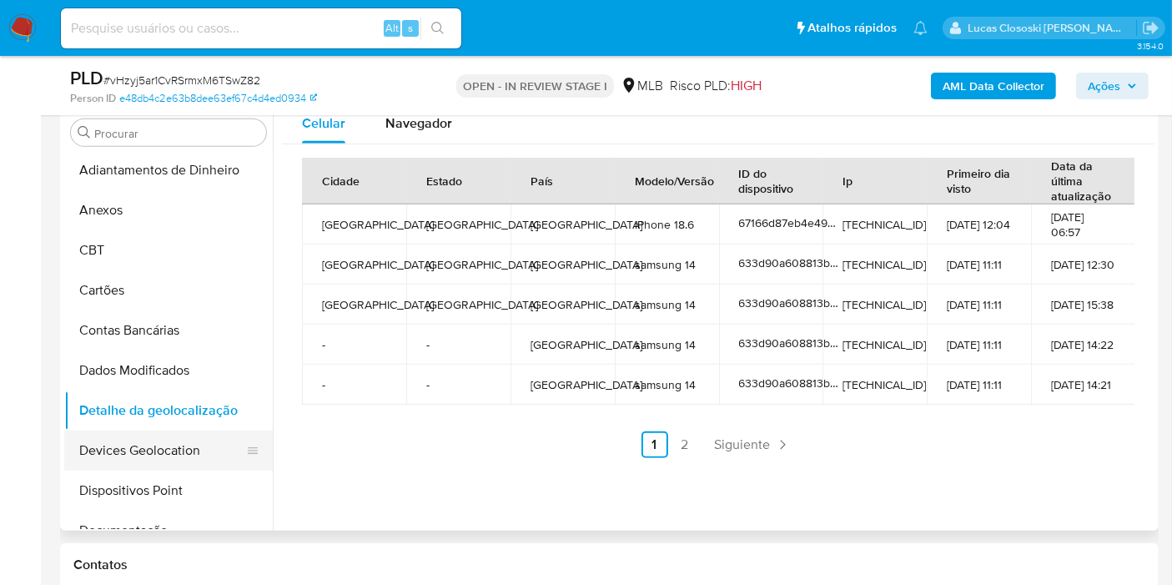
click at [144, 456] on button "Devices Geolocation" at bounding box center [161, 450] width 195 height 40
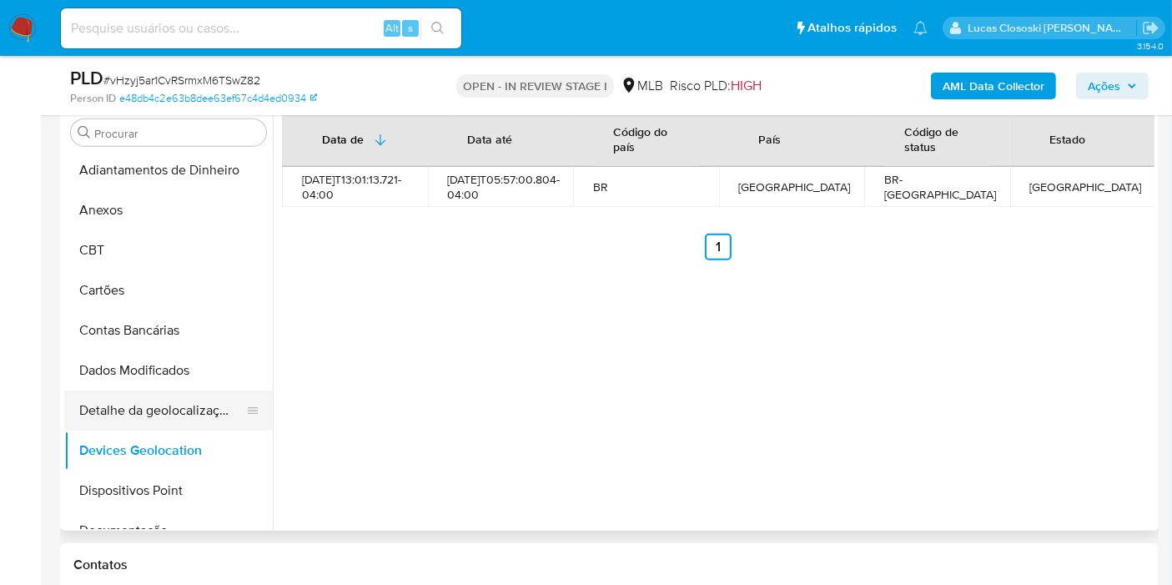
scroll to position [95, 0]
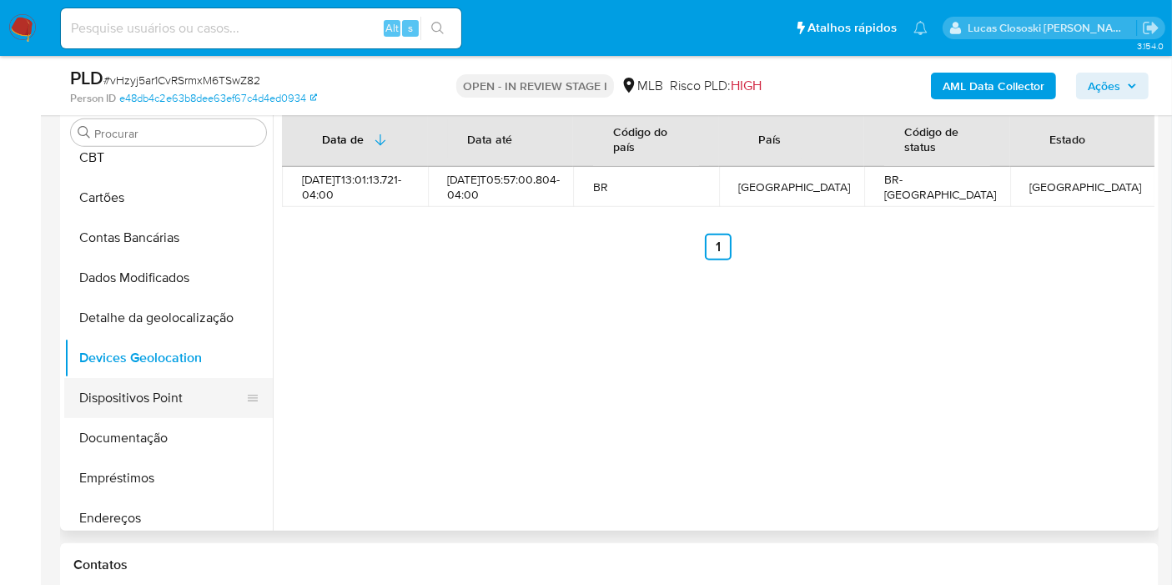
click at [142, 404] on button "Dispositivos Point" at bounding box center [161, 398] width 195 height 40
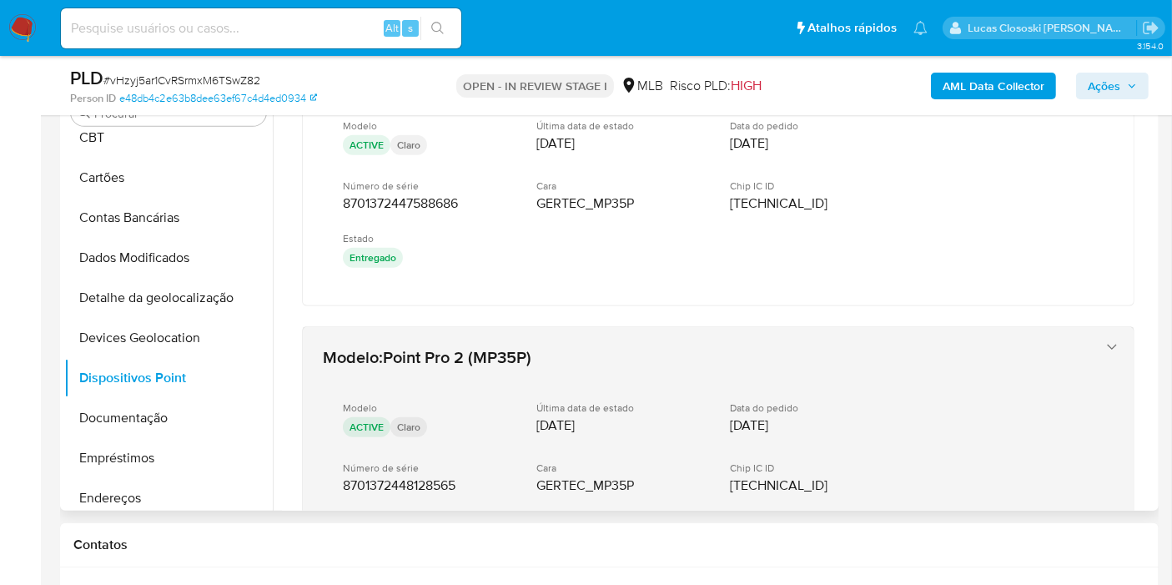
scroll to position [93, 0]
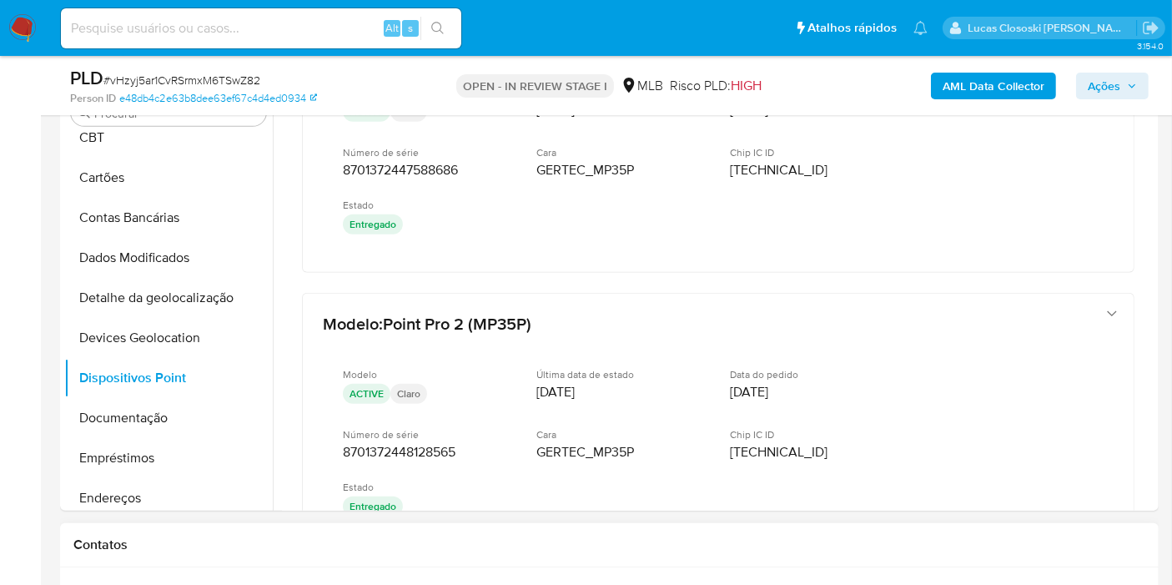
click at [819, 540] on h1 "Contatos" at bounding box center [609, 544] width 1072 height 17
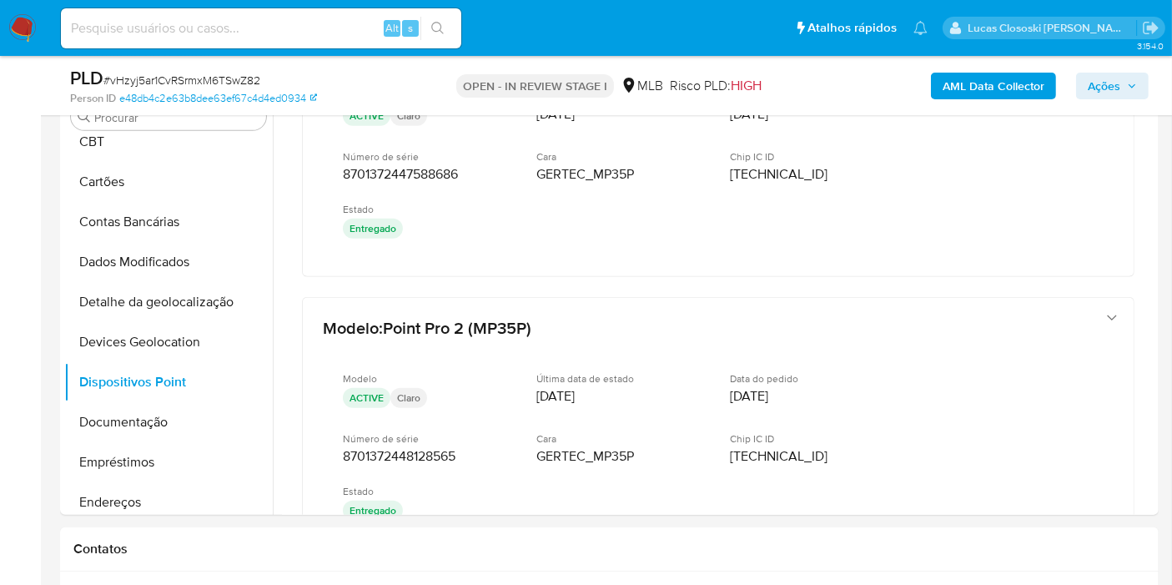
scroll to position [834, 0]
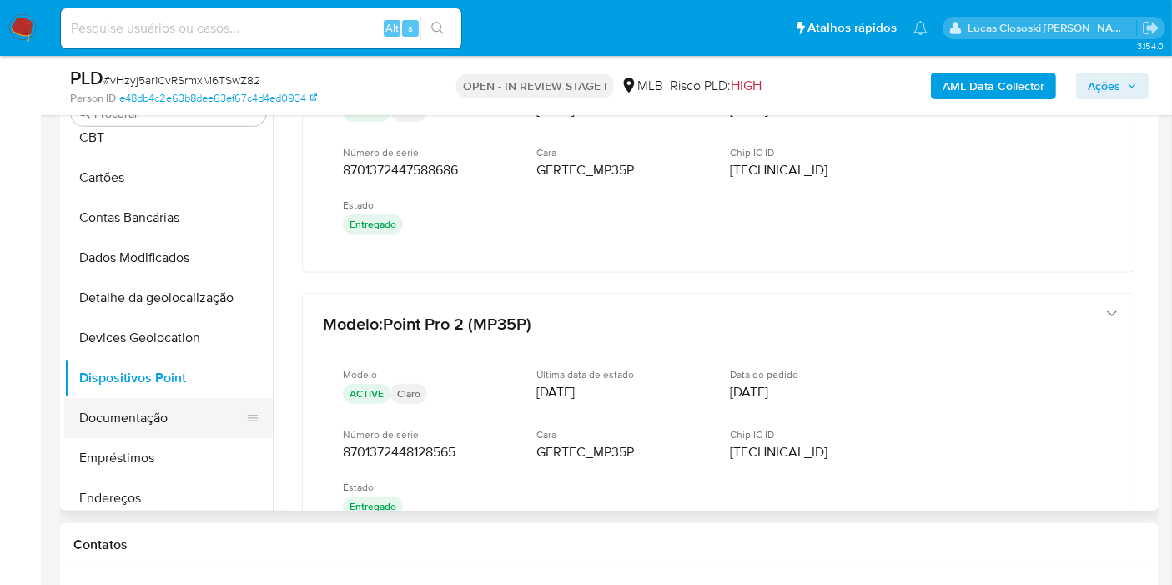
click at [120, 410] on button "Documentação" at bounding box center [161, 418] width 195 height 40
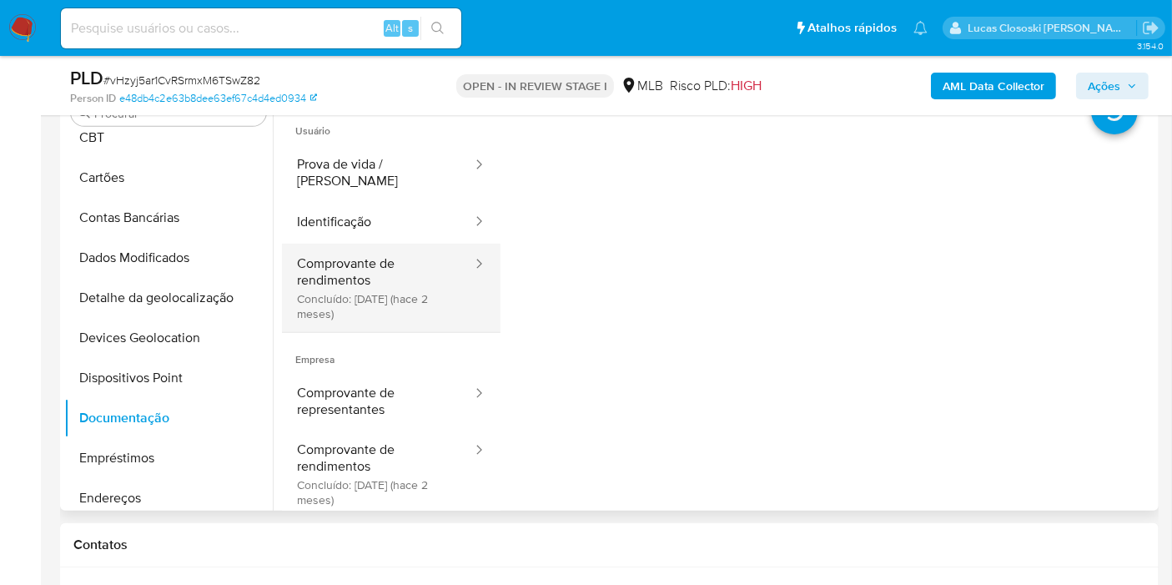
click at [343, 274] on button "Comprovante de rendimentos Concluído: 10/06/2025 (hace 2 meses)" at bounding box center [378, 288] width 192 height 88
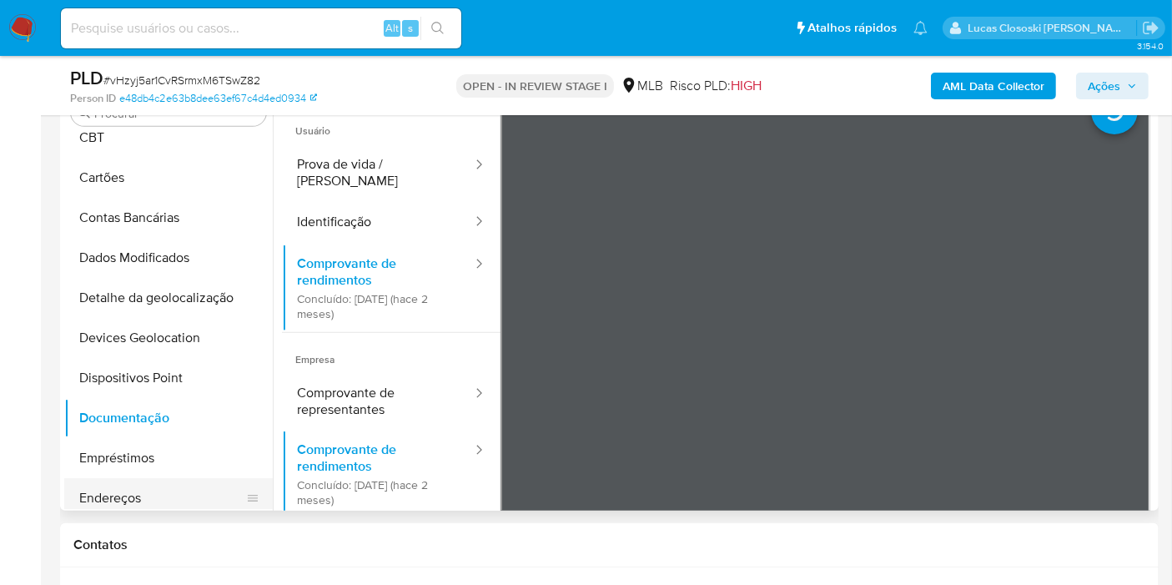
click at [131, 499] on button "Endereços" at bounding box center [161, 498] width 195 height 40
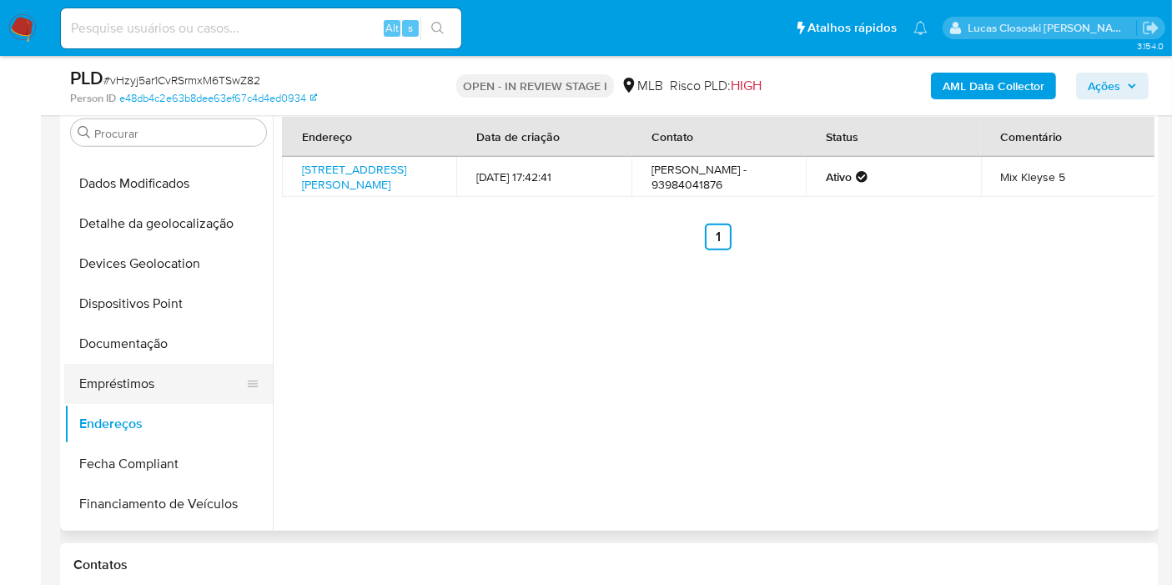
scroll to position [281, 0]
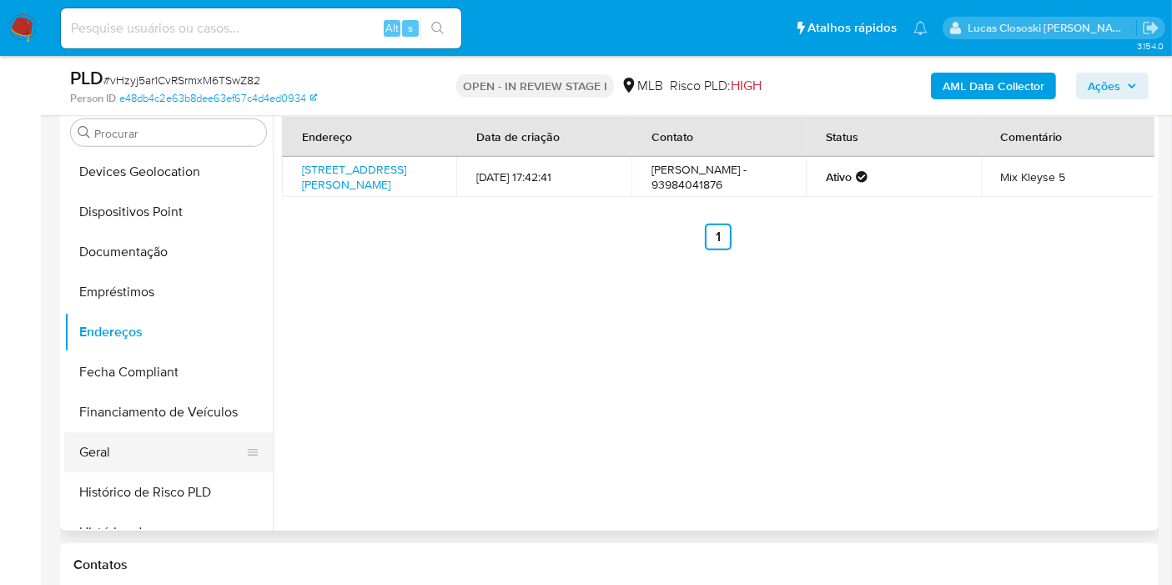
click at [127, 442] on button "Geral" at bounding box center [161, 452] width 195 height 40
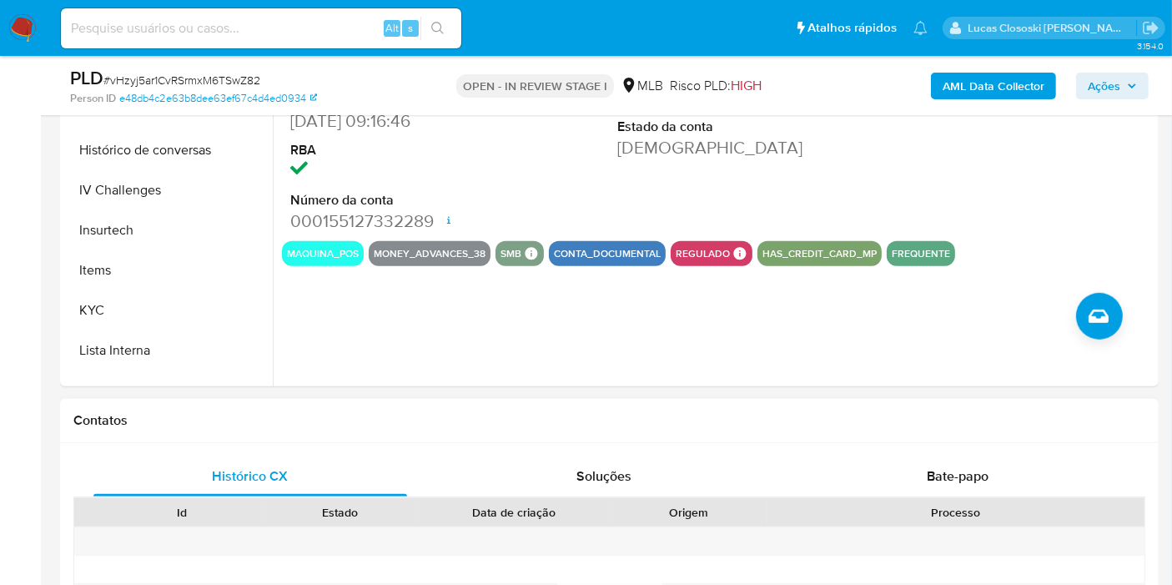
scroll to position [793, 0]
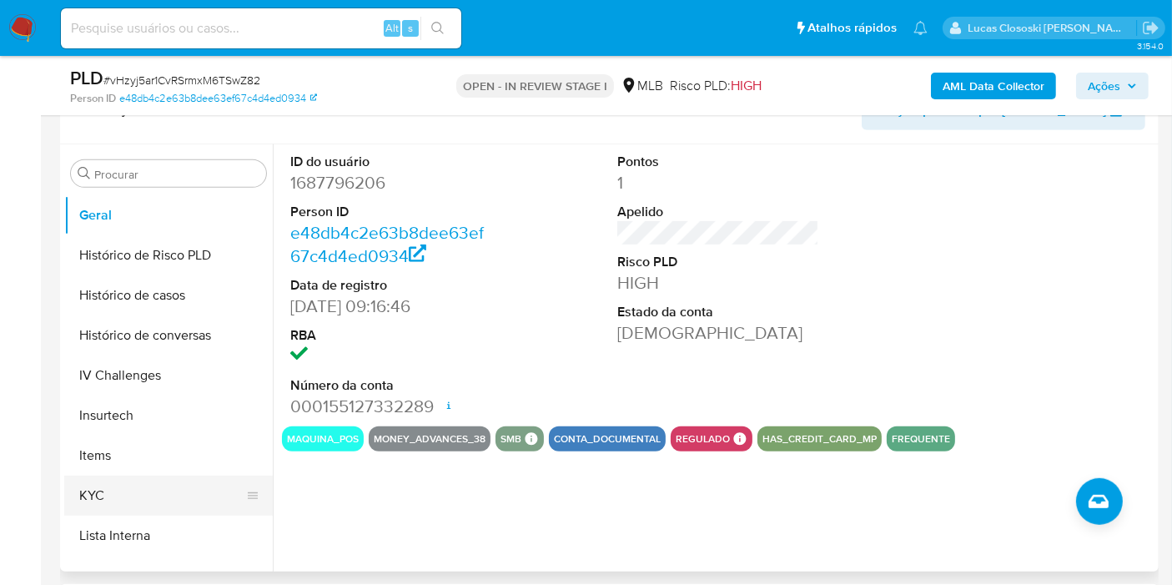
drag, startPoint x: 130, startPoint y: 495, endPoint x: 142, endPoint y: 465, distance: 31.4
click at [130, 495] on button "KYC" at bounding box center [161, 495] width 195 height 40
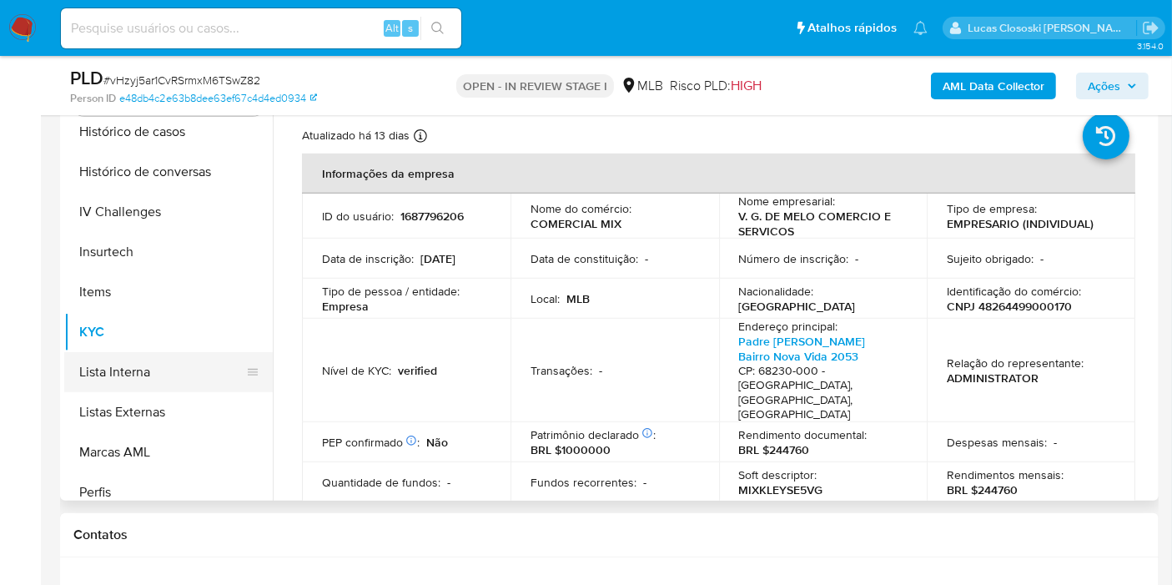
scroll to position [744, 0]
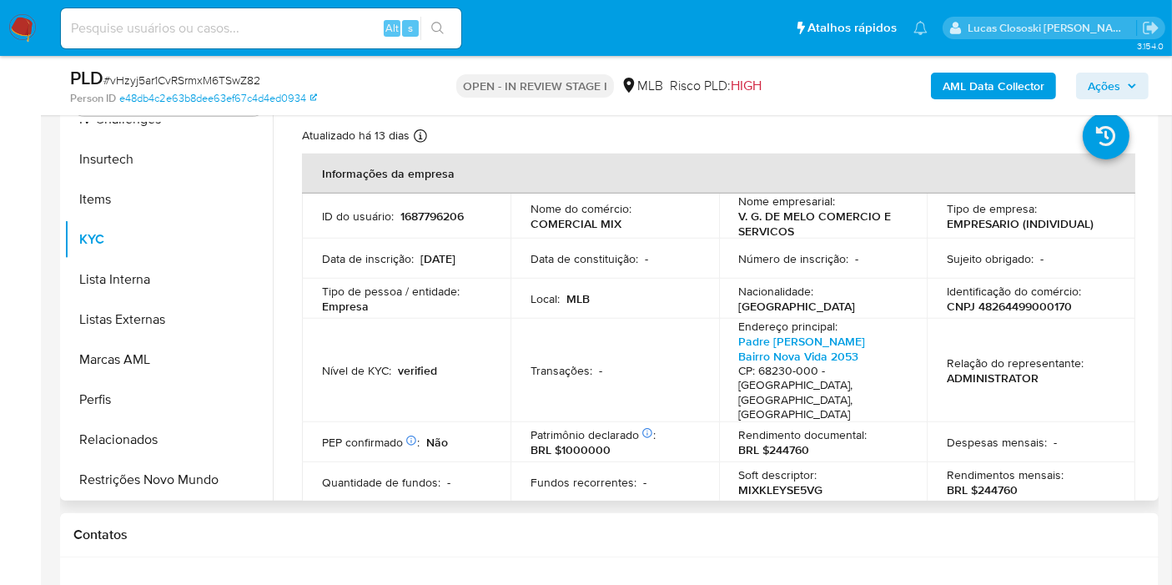
click at [150, 496] on div "Procurar Adiantamentos de Dinheiro Anexos CBT Cartões Contas Bancárias Dados Mo…" at bounding box center [168, 288] width 208 height 425
click at [150, 486] on button "Restrições Novo Mundo" at bounding box center [161, 480] width 195 height 40
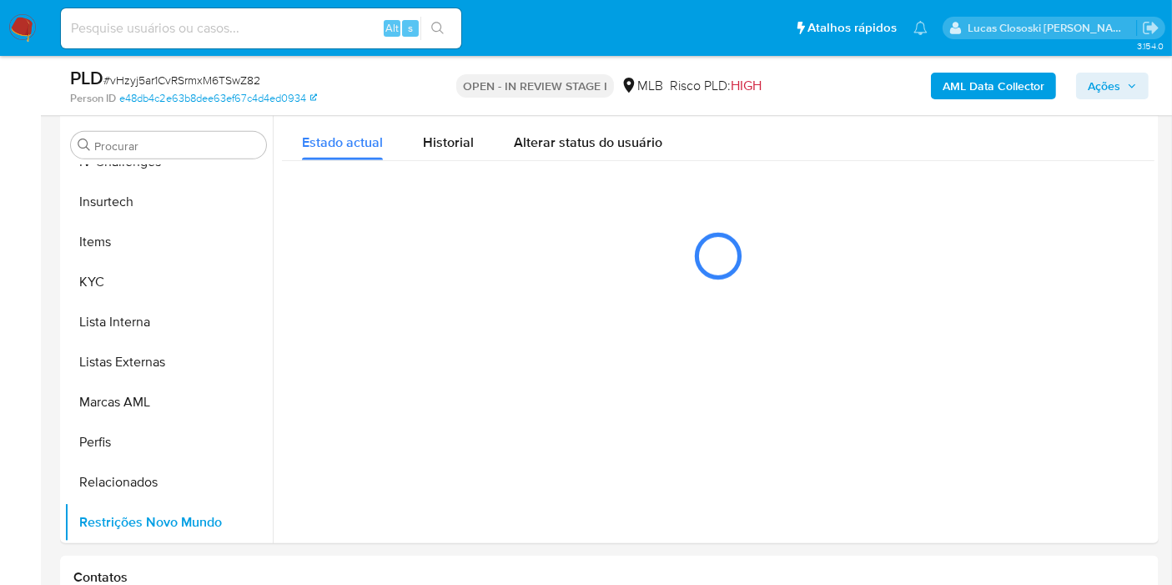
scroll to position [781, 0]
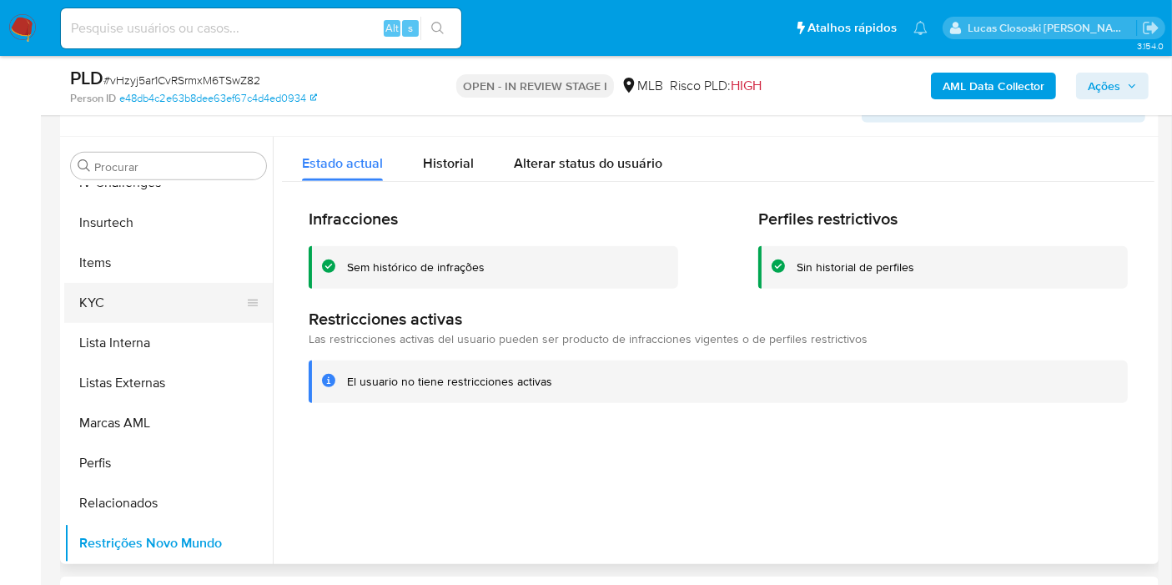
click at [188, 306] on button "KYC" at bounding box center [161, 303] width 195 height 40
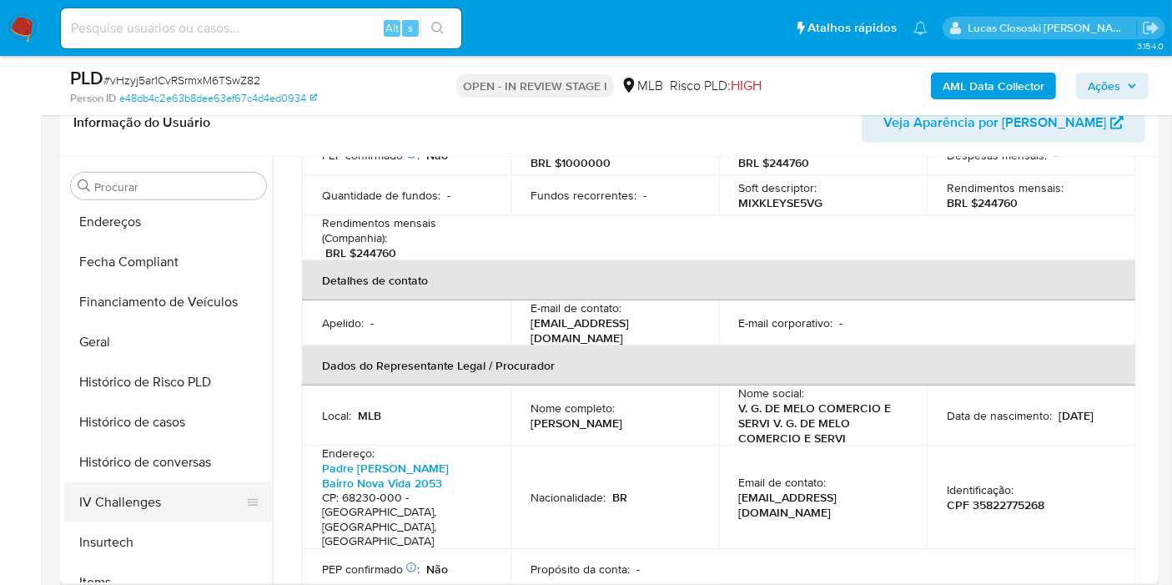
scroll to position [374, 0]
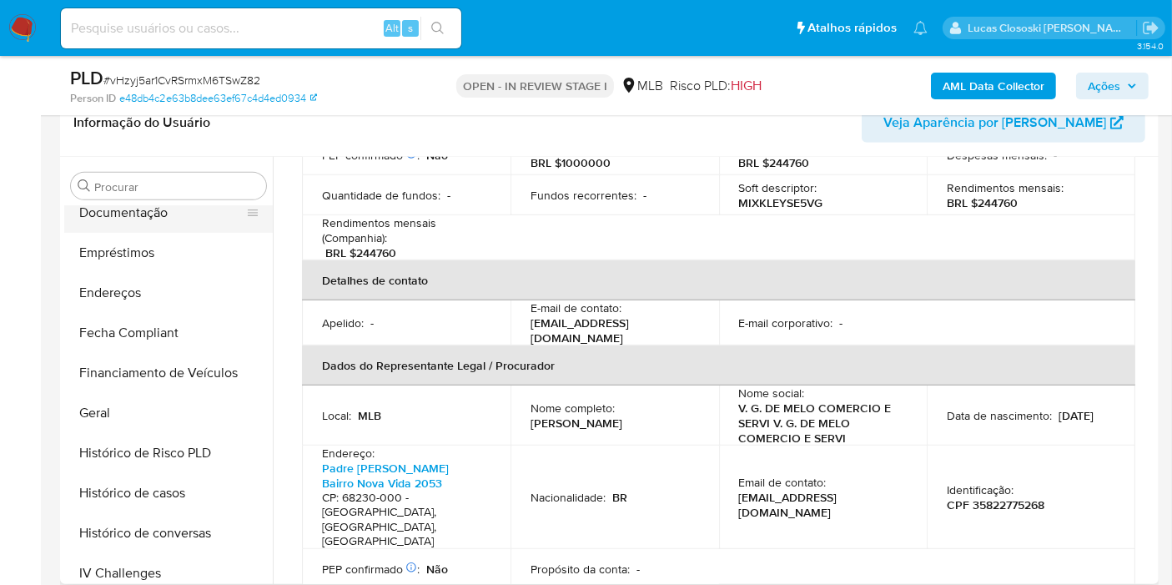
click at [132, 212] on button "Documentação" at bounding box center [161, 213] width 195 height 40
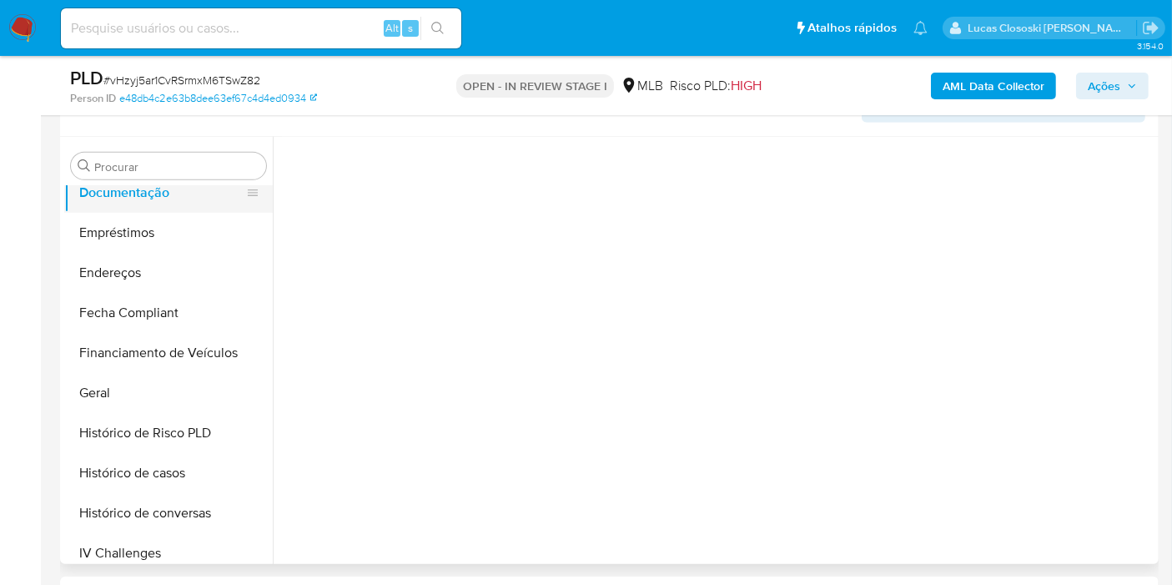
scroll to position [0, 0]
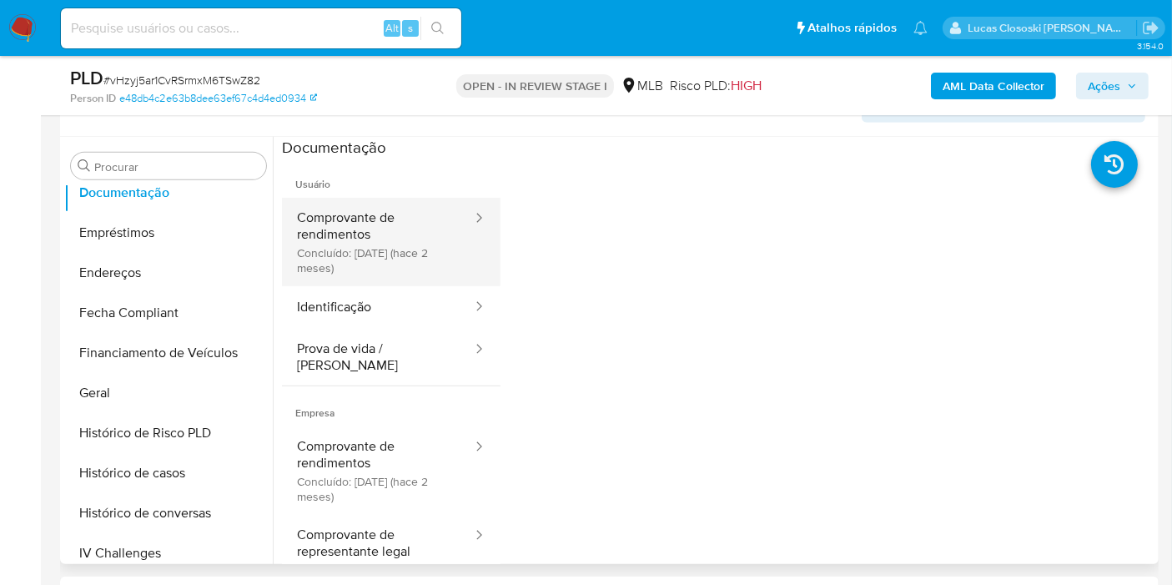
click at [376, 255] on button "Comprovante de rendimentos Concluído: 10/06/2025 (hace 2 meses)" at bounding box center [378, 242] width 192 height 88
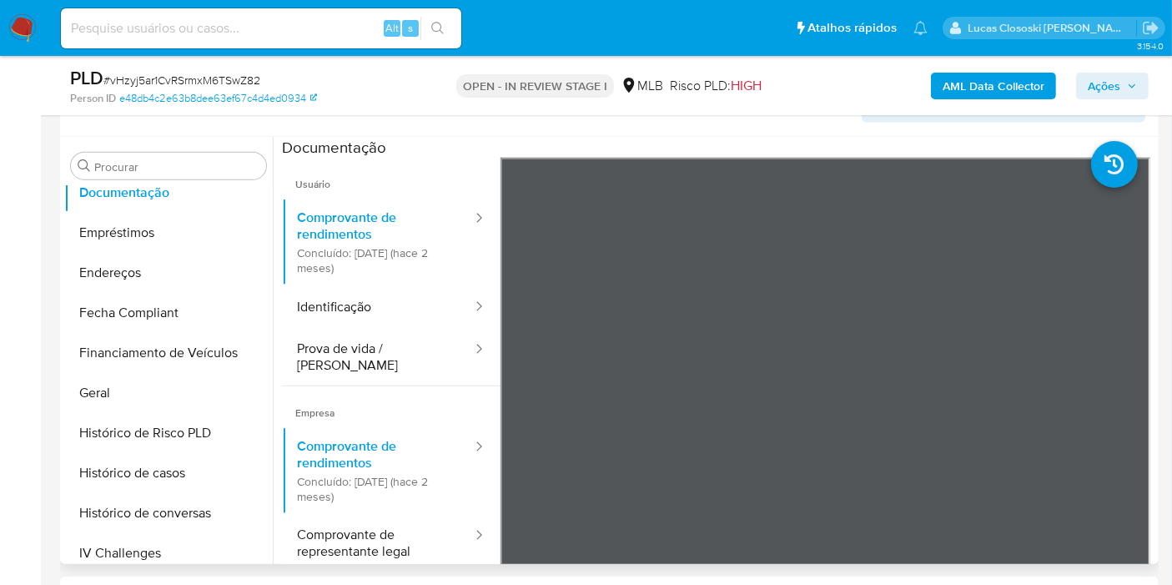
click at [424, 137] on div "Documentação" at bounding box center [718, 147] width 872 height 21
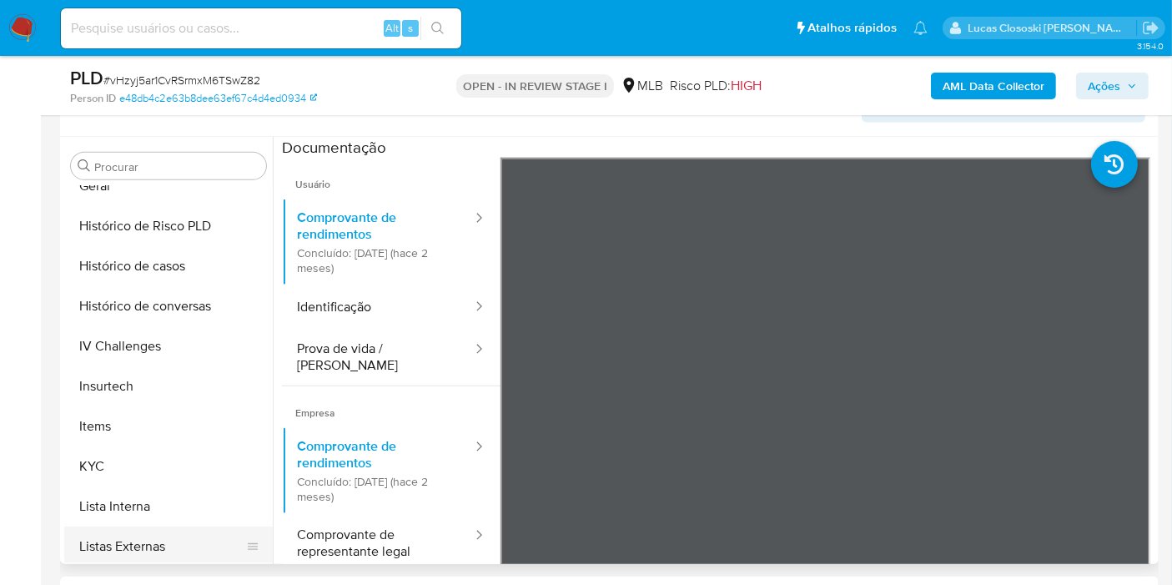
scroll to position [744, 0]
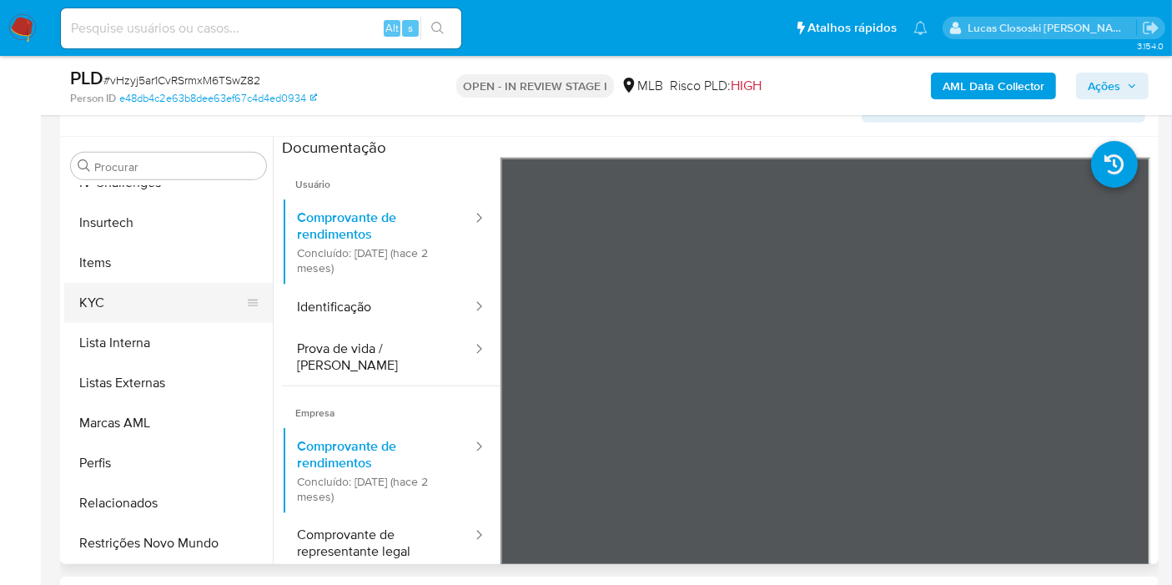
click at [109, 308] on button "KYC" at bounding box center [161, 303] width 195 height 40
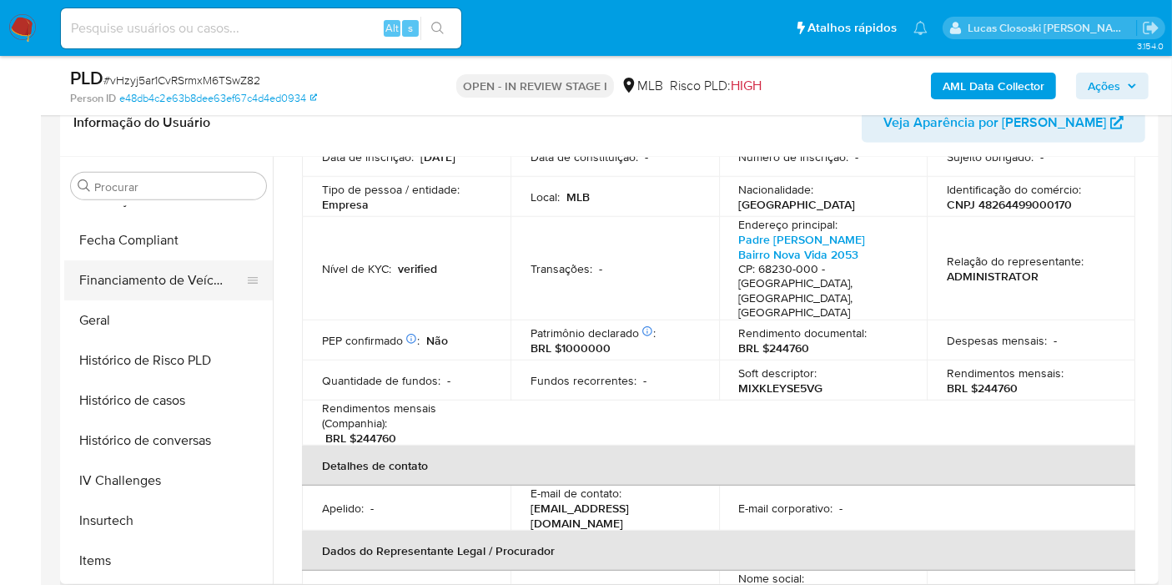
scroll to position [95, 0]
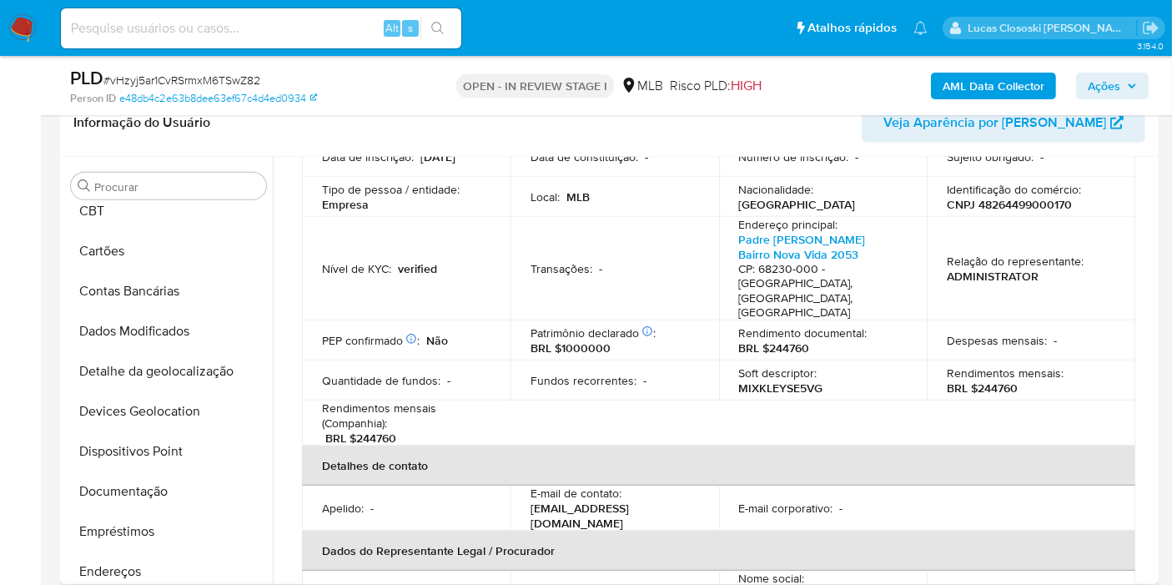
click at [148, 494] on button "Documentação" at bounding box center [168, 491] width 208 height 40
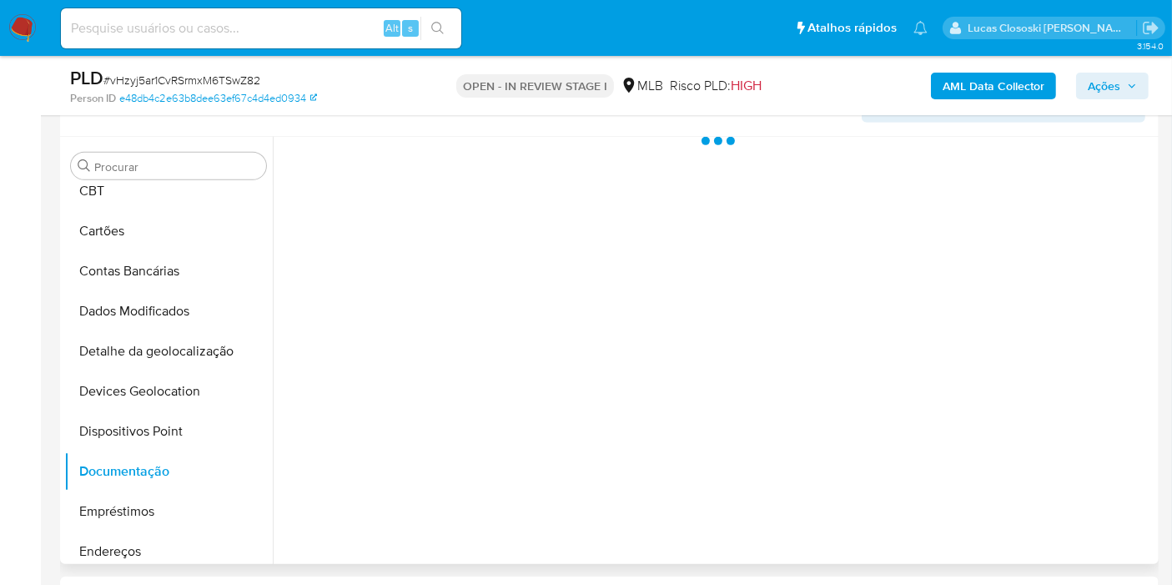
scroll to position [0, 0]
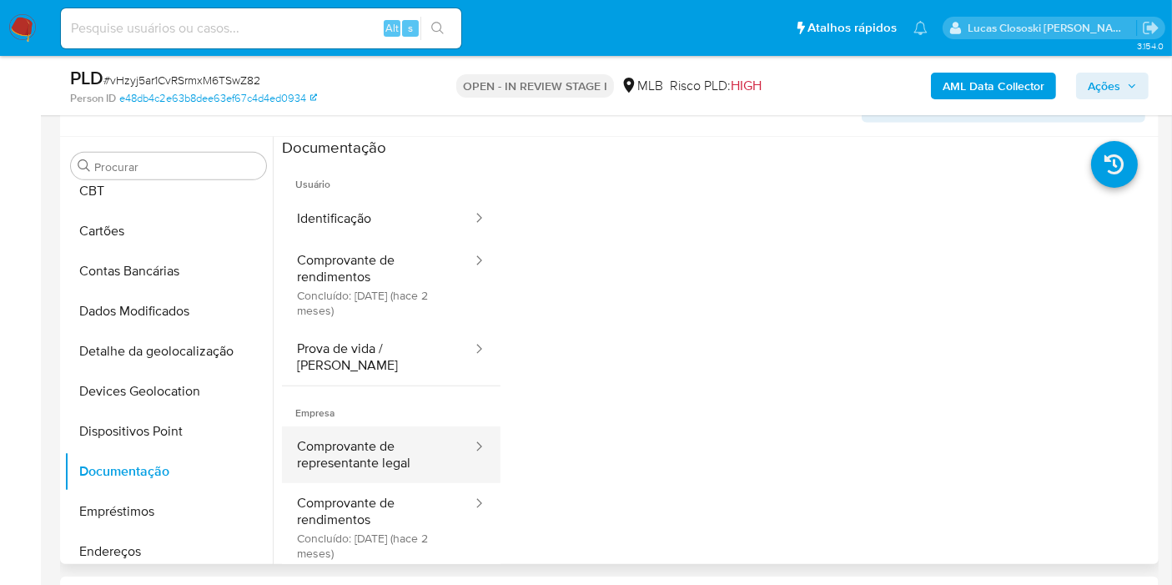
click at [382, 426] on button "Comprovante de representante legal" at bounding box center [378, 454] width 192 height 57
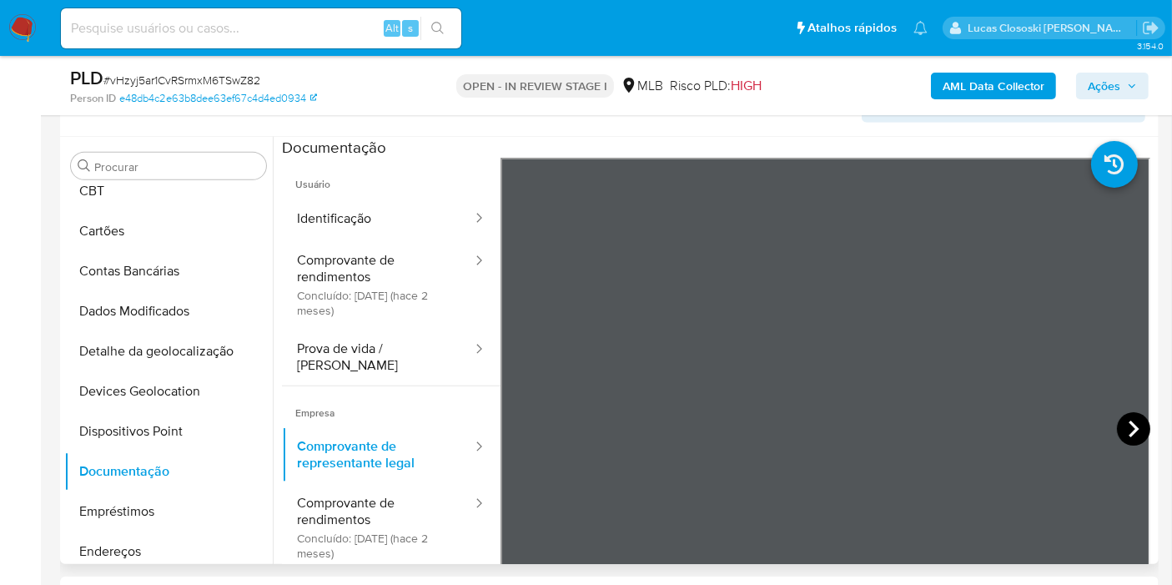
click at [1119, 432] on icon at bounding box center [1133, 428] width 33 height 33
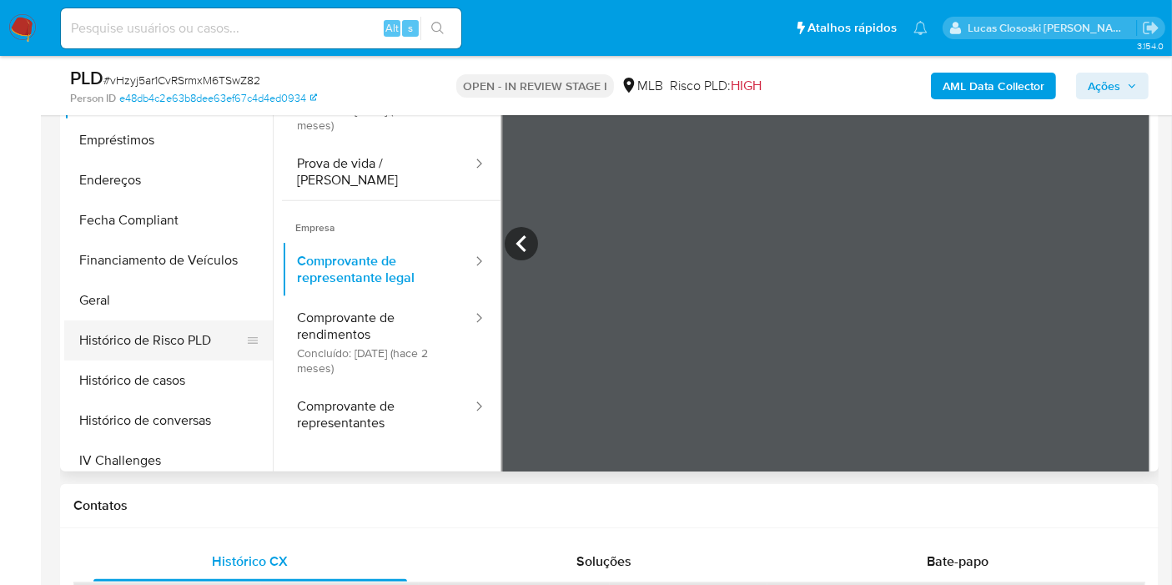
scroll to position [651, 0]
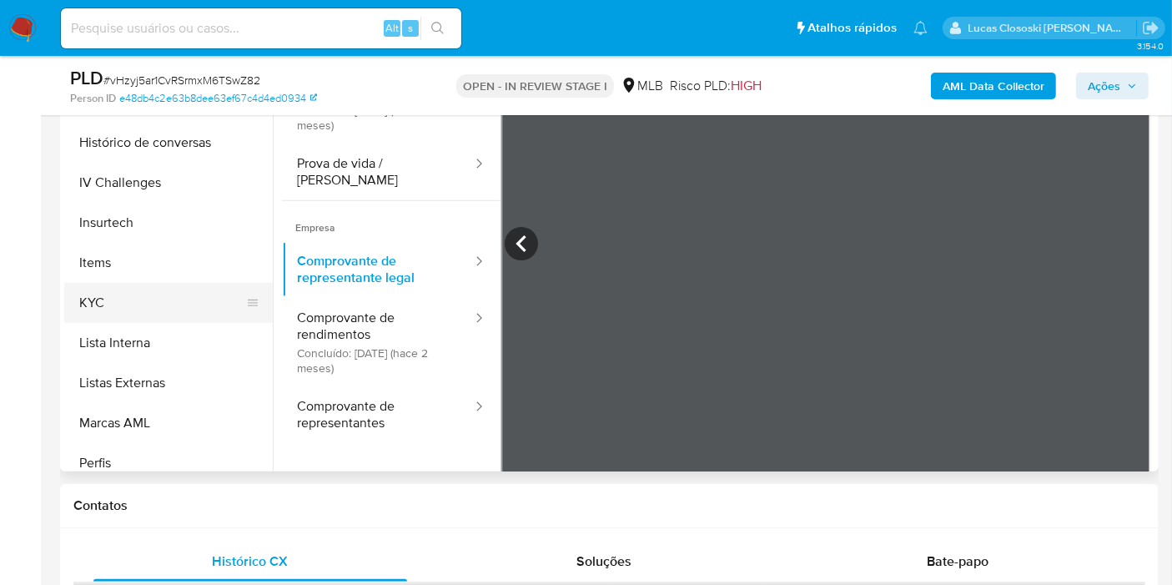
click at [115, 286] on button "KYC" at bounding box center [161, 303] width 195 height 40
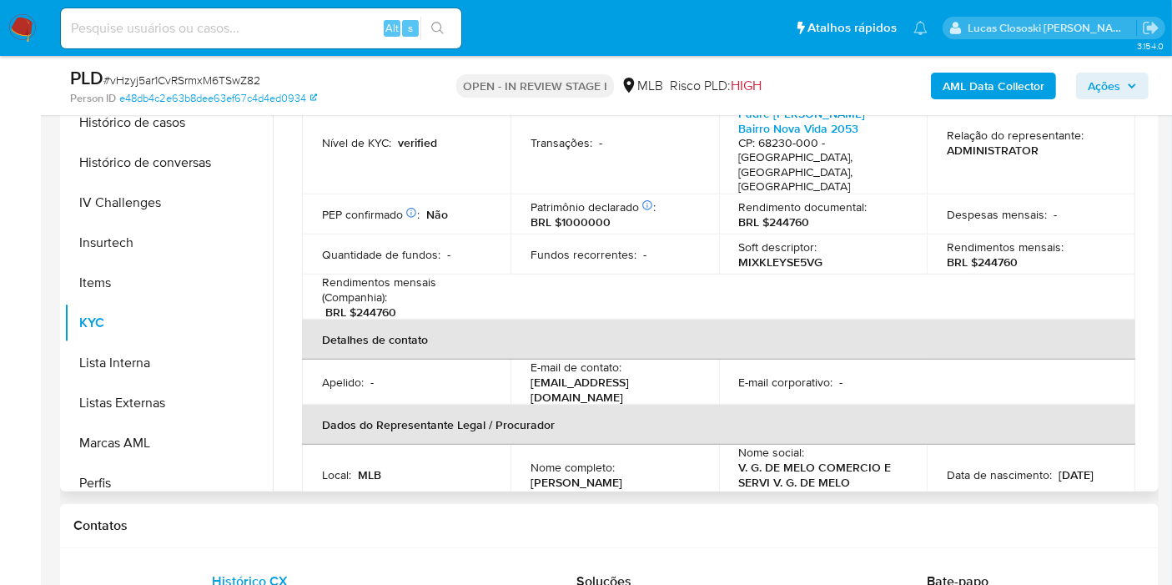
scroll to position [278, 0]
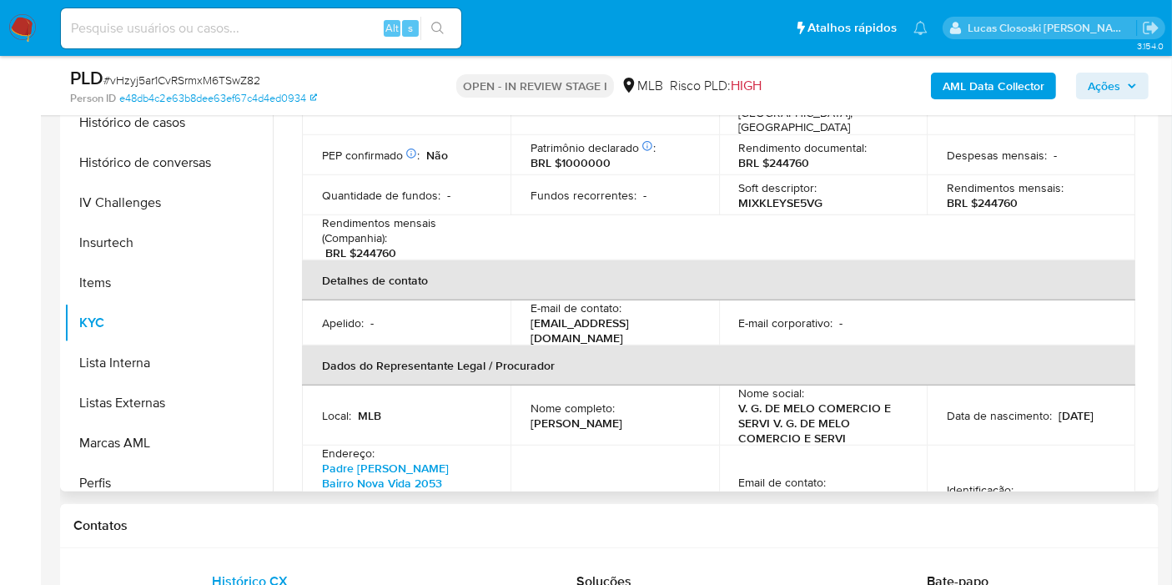
click at [1000, 470] on td "Identificação : CPF 35822775268" at bounding box center [1031, 496] width 208 height 103
click at [1001, 497] on p "CPF 35822775268" at bounding box center [996, 504] width 98 height 15
copy p "35822775268"
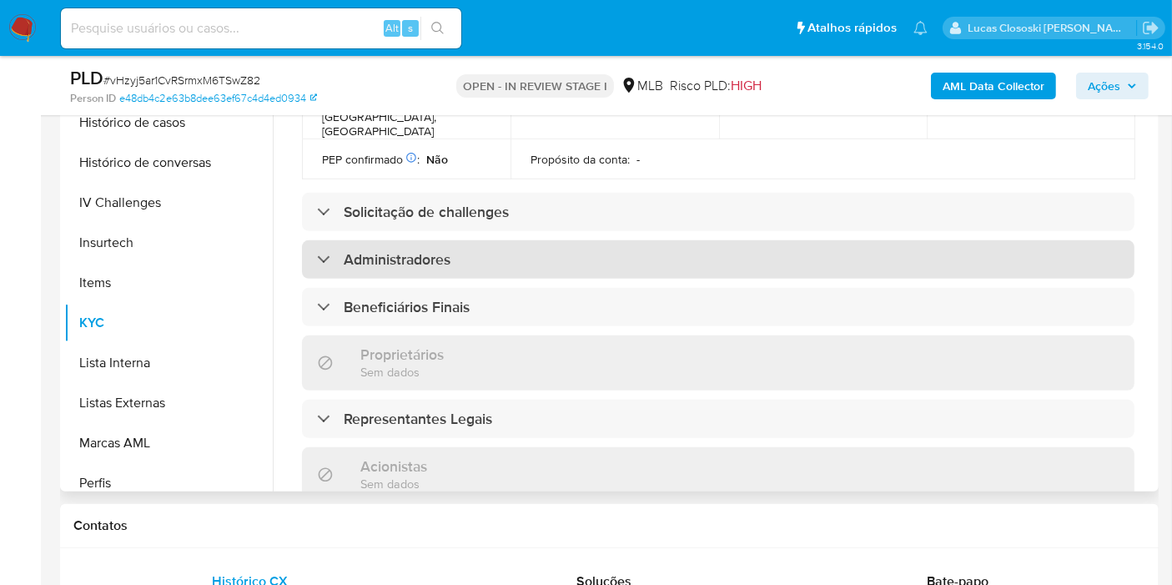
scroll to position [317, 0]
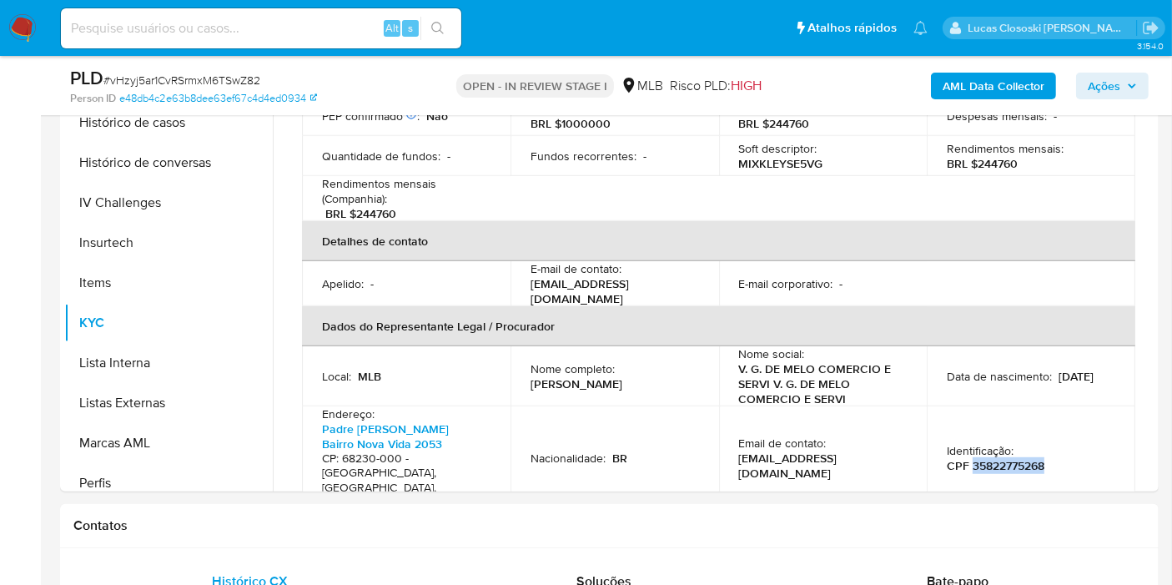
copy p "35822775268"
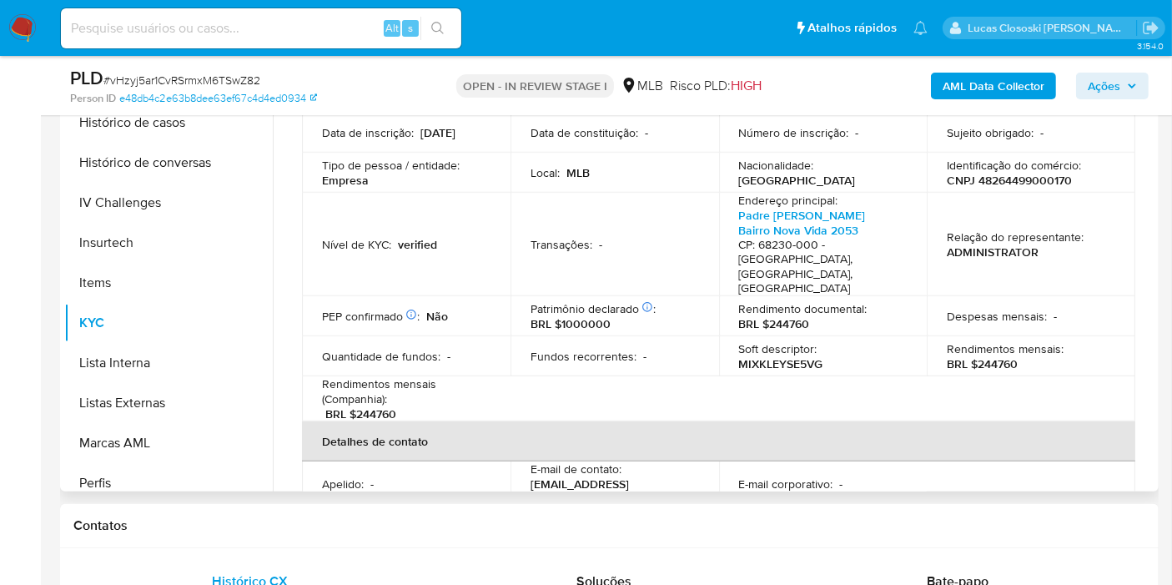
scroll to position [0, 0]
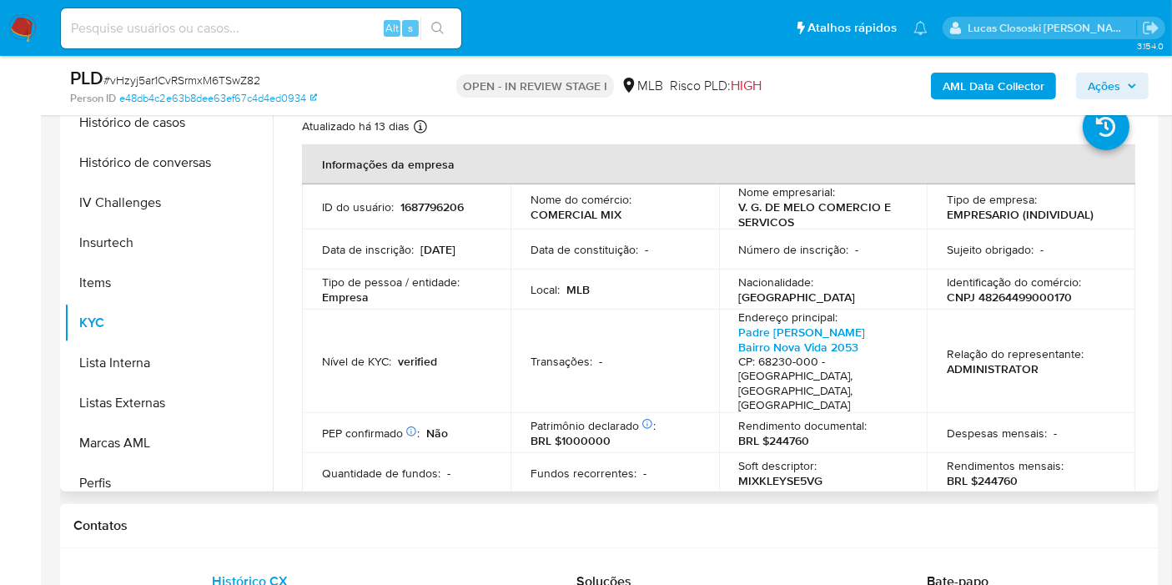
click at [1051, 458] on div "Rendimentos mensais : BRL $244760" at bounding box center [1031, 473] width 168 height 30
click at [1014, 290] on p "CNPJ 48264499000170" at bounding box center [1009, 296] width 125 height 15
copy p "48264499000170"
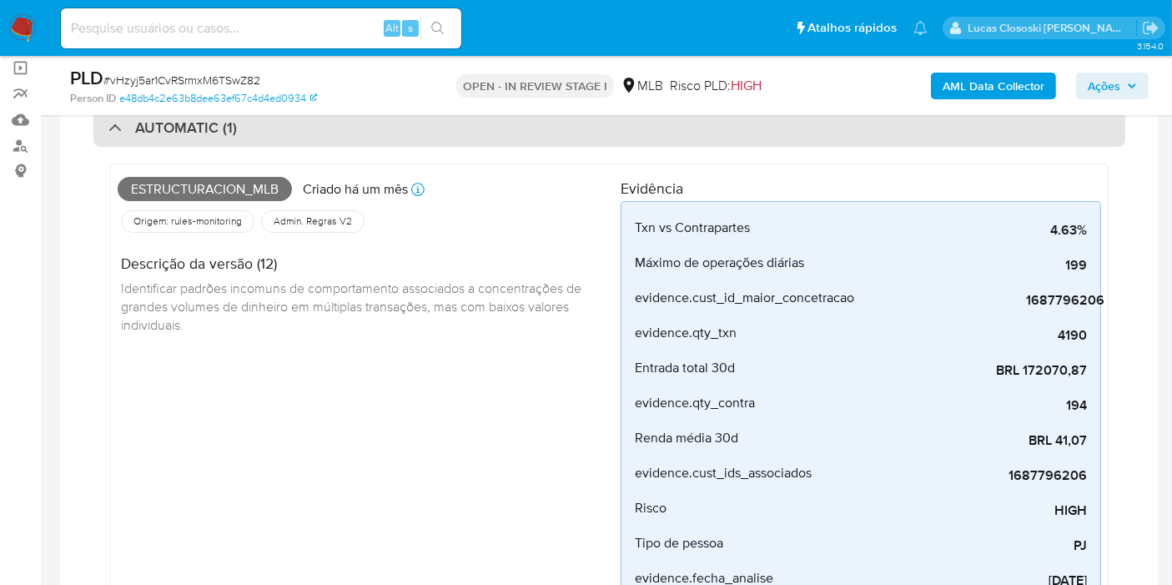
scroll to position [39, 0]
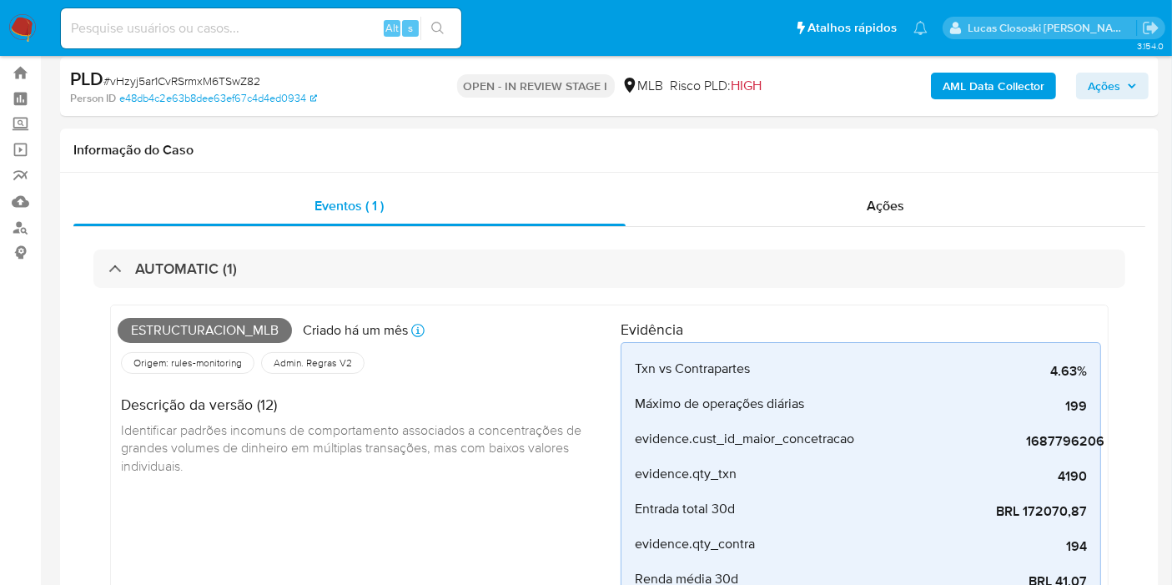
click at [254, 69] on div "PLD # vHzyj5ar1CvRSrmxM6TSwZ82" at bounding box center [247, 79] width 354 height 25
click at [245, 74] on span "# vHzyj5ar1CvRSrmxM6TSwZ82" at bounding box center [181, 81] width 157 height 17
copy span "vHzyj5ar1CvRSrmxM6TSwZ82"
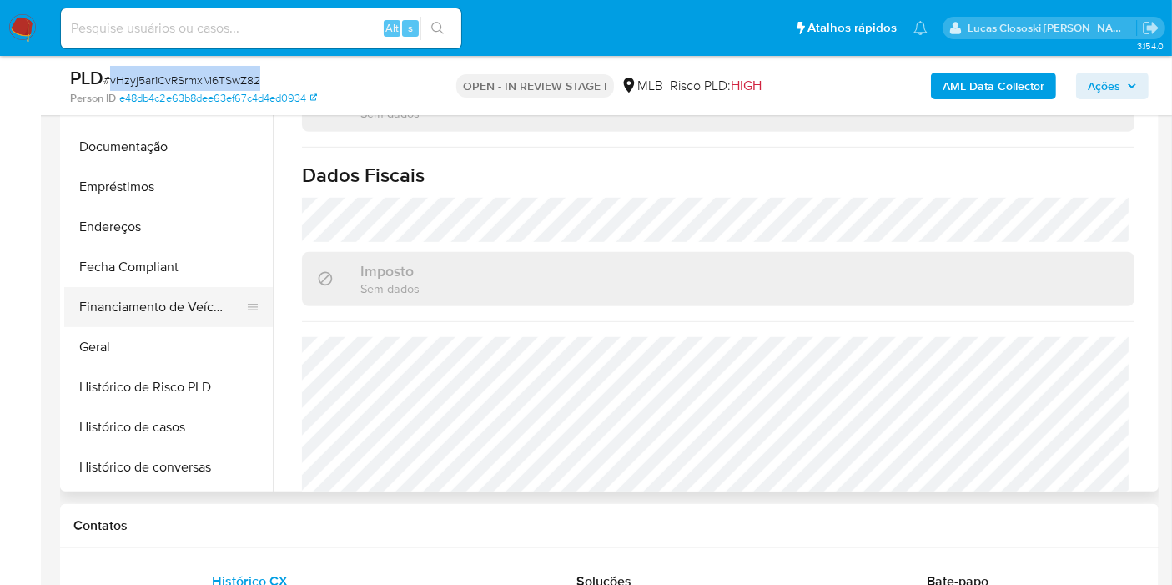
scroll to position [374, 0]
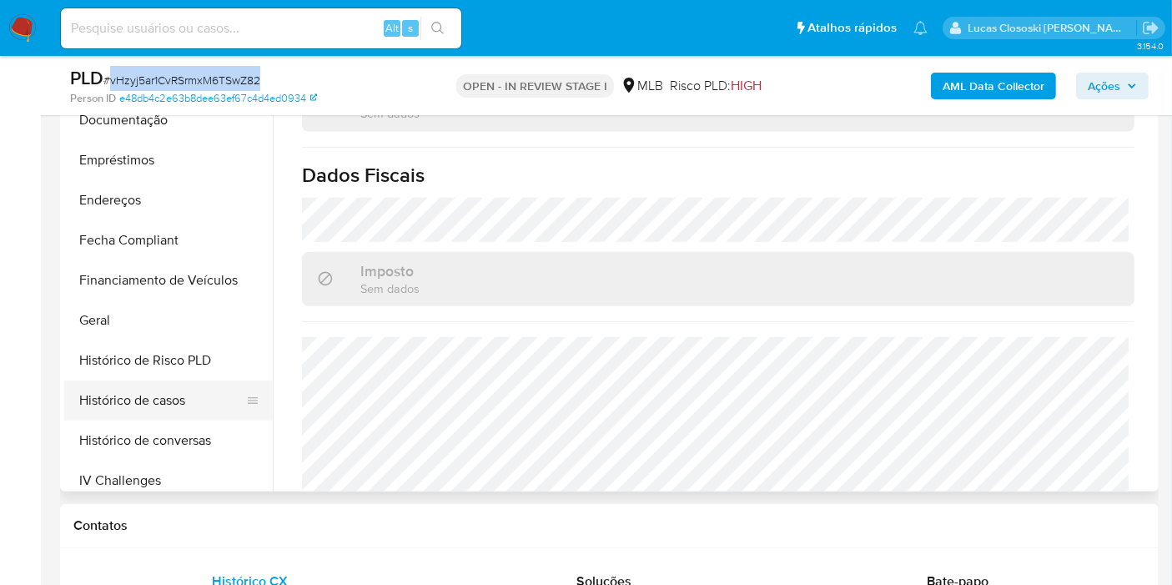
click at [133, 396] on button "Histórico de casos" at bounding box center [161, 400] width 195 height 40
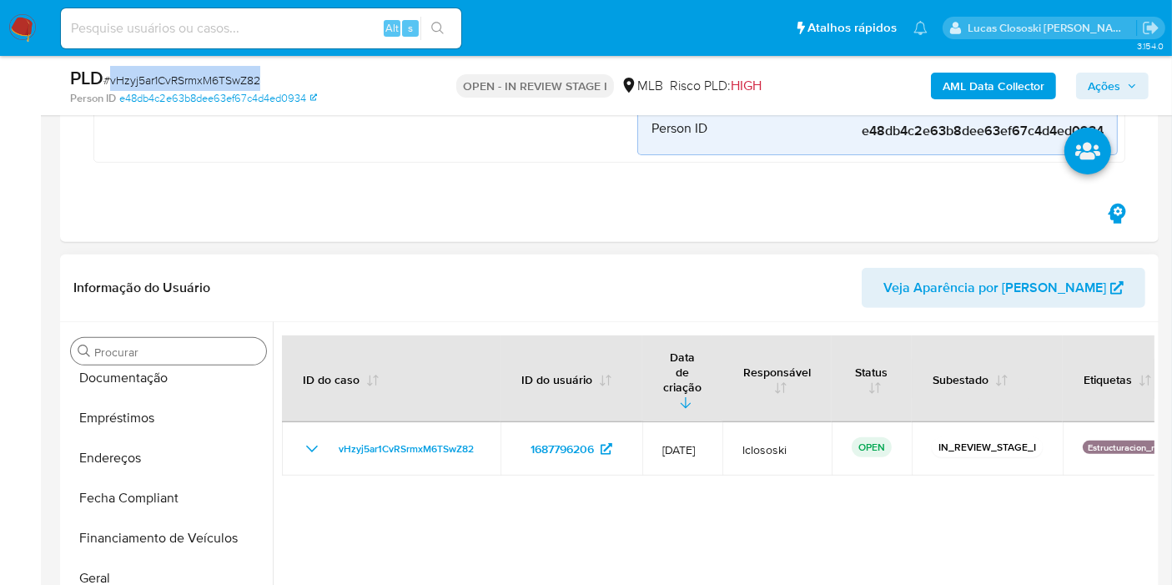
scroll to position [873, 0]
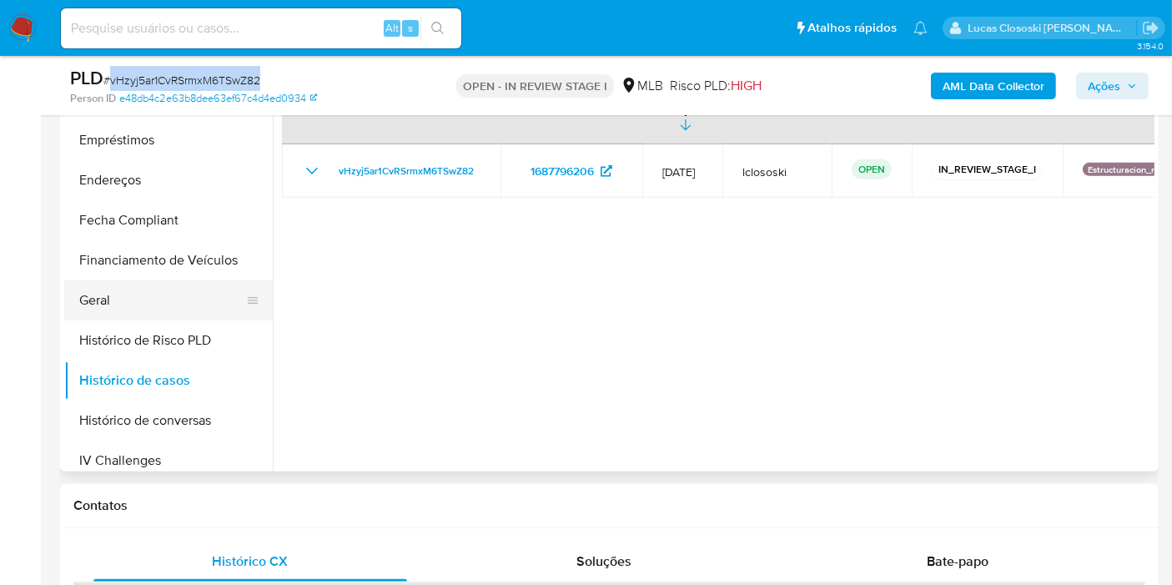
click at [138, 314] on button "Geral" at bounding box center [161, 300] width 195 height 40
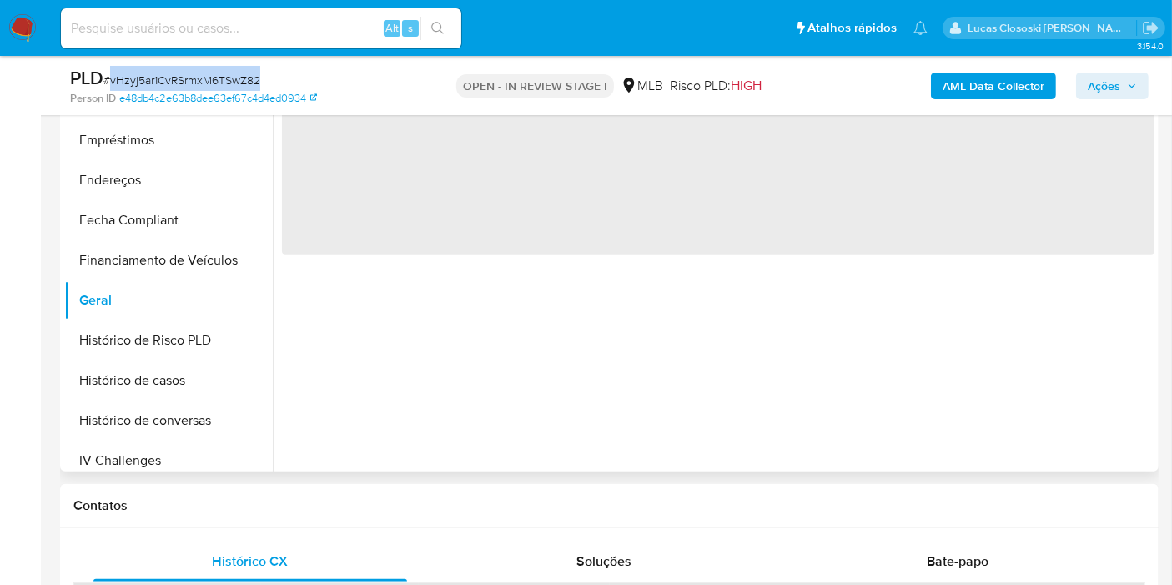
scroll to position [781, 0]
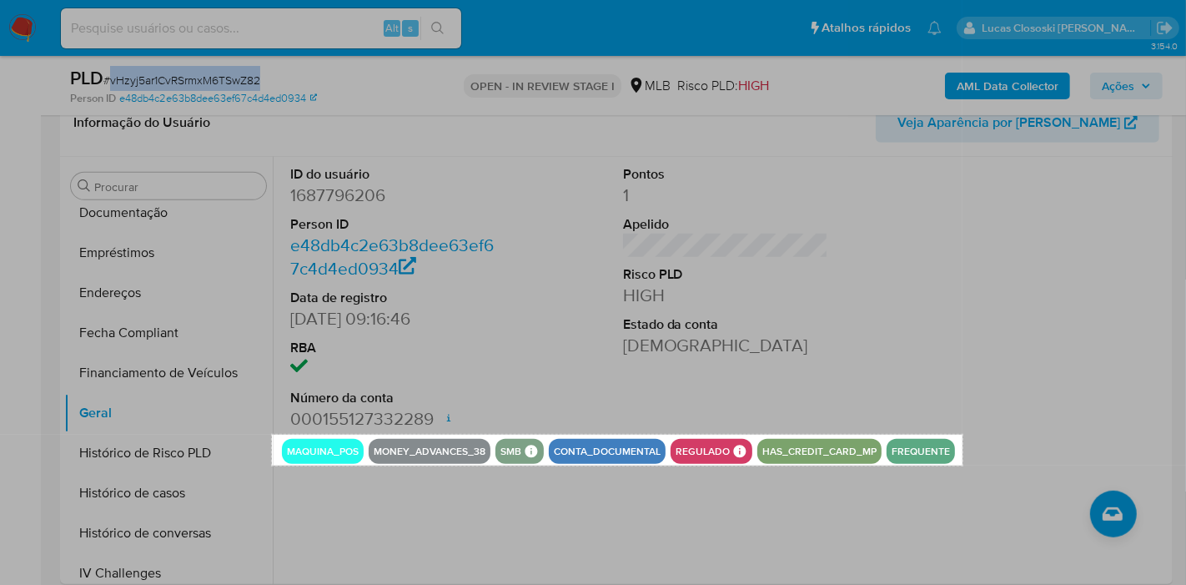
drag, startPoint x: 273, startPoint y: 435, endPoint x: 962, endPoint y: 465, distance: 690.4
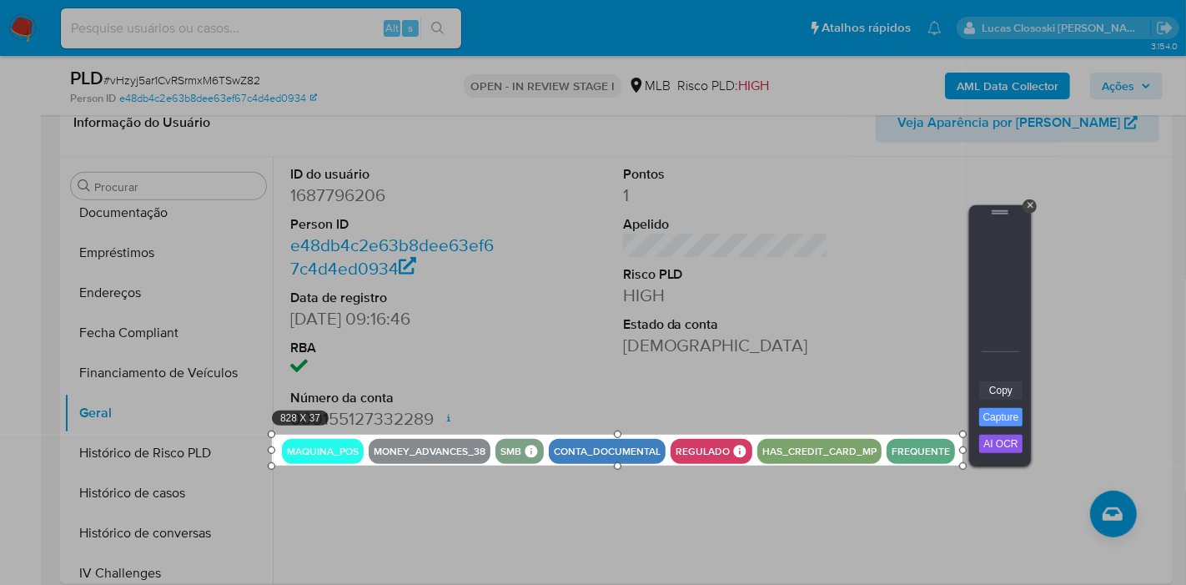
click at [991, 388] on link "Copy" at bounding box center [1000, 390] width 43 height 18
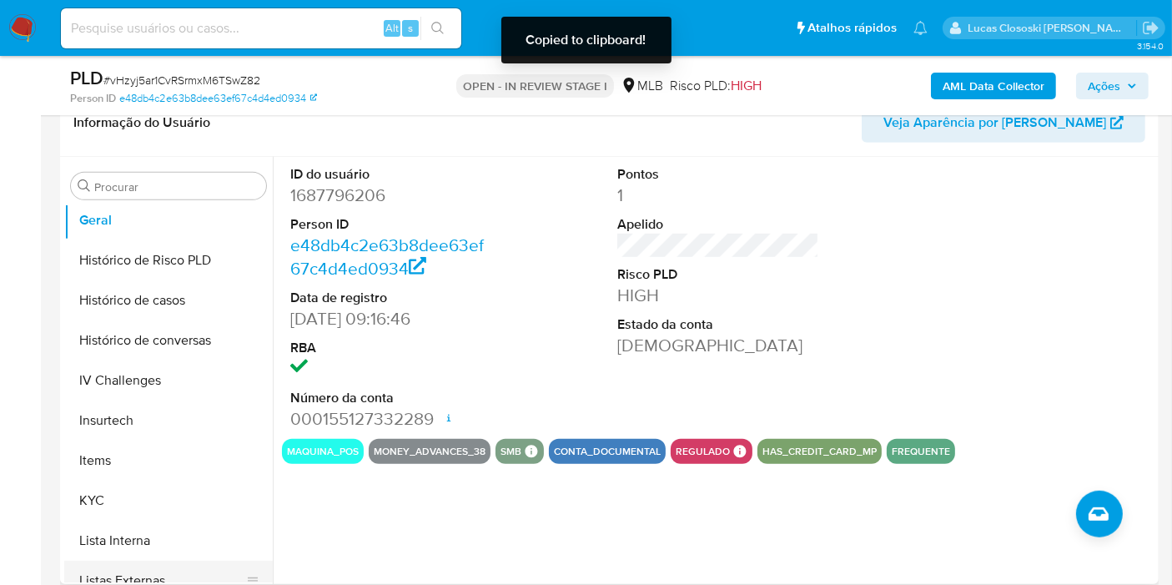
scroll to position [651, 0]
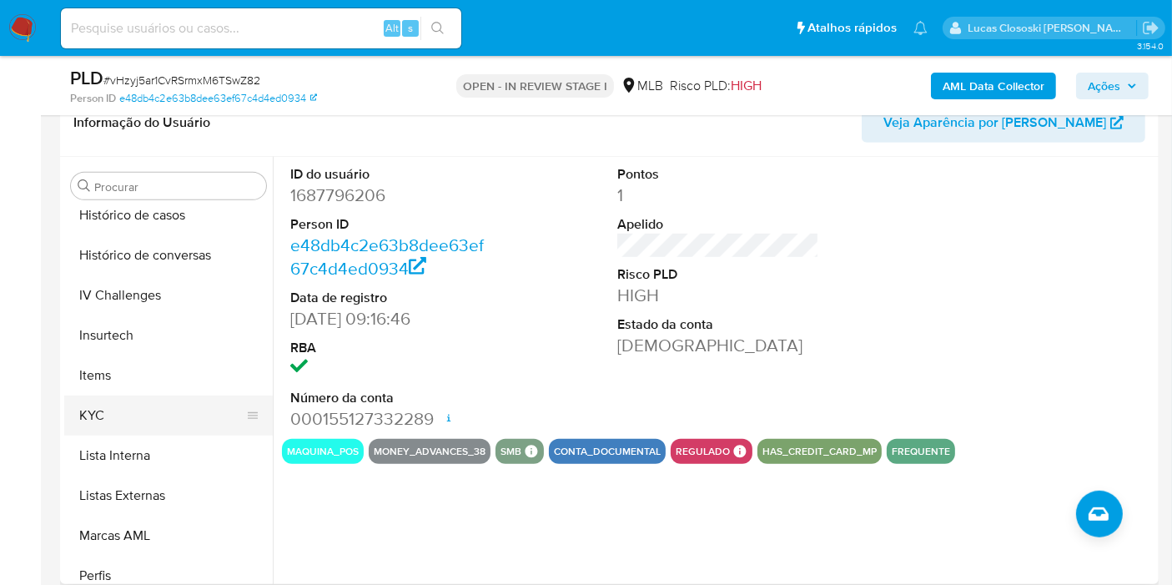
click at [140, 410] on button "KYC" at bounding box center [161, 415] width 195 height 40
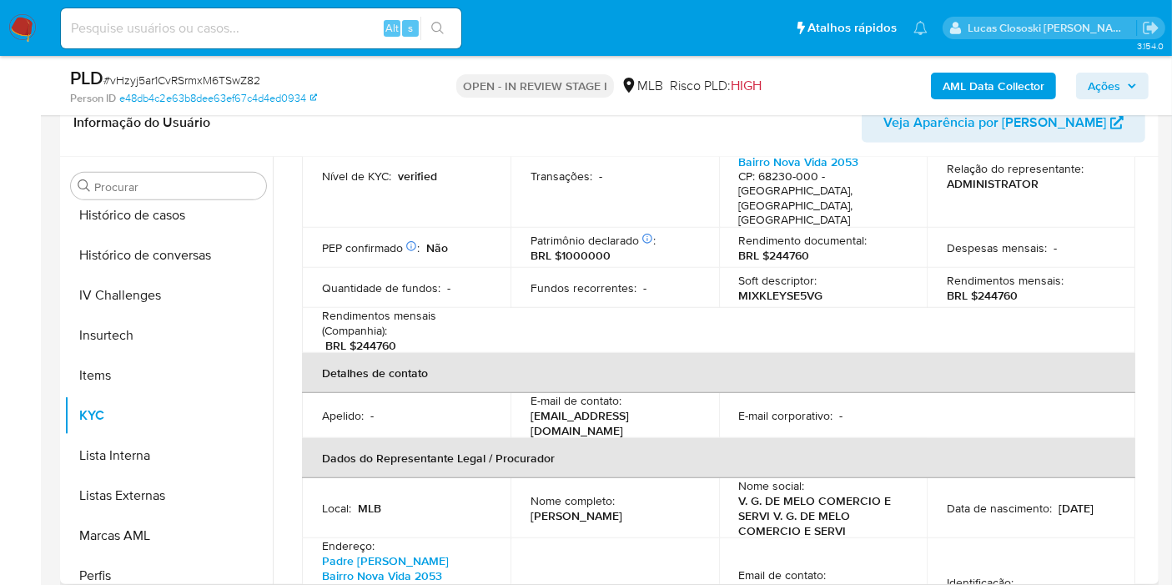
scroll to position [463, 0]
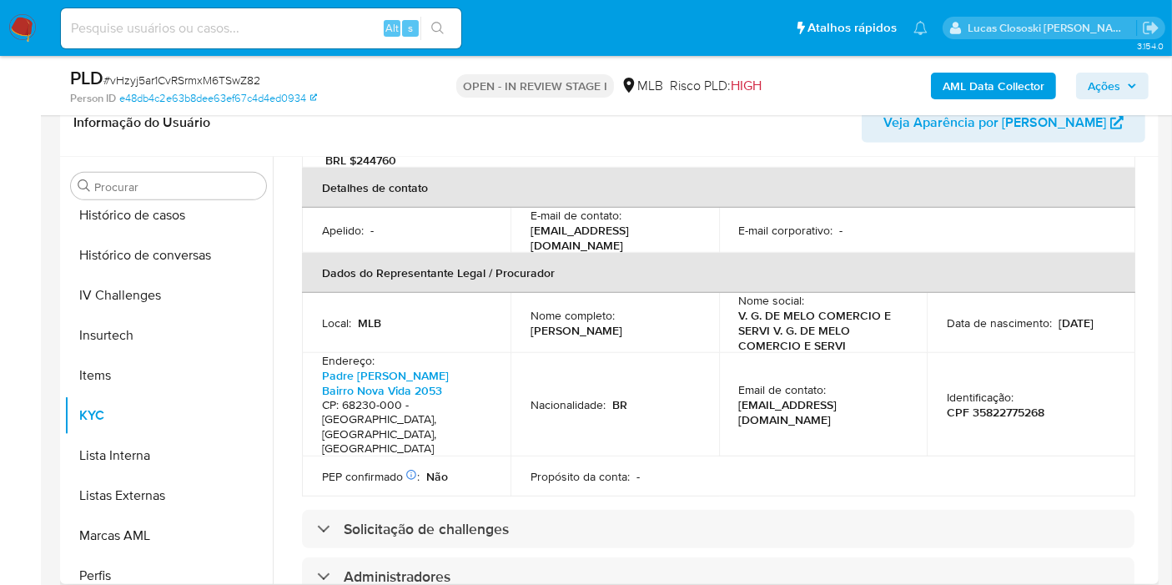
drag, startPoint x: 530, startPoint y: 291, endPoint x: 706, endPoint y: 286, distance: 175.2
click at [706, 293] on td "Nome completo : Valdeci Gomes de Melo" at bounding box center [614, 323] width 208 height 60
copy p "Valdeci Gomes de Melo"
drag, startPoint x: 680, startPoint y: 289, endPoint x: 530, endPoint y: 288, distance: 150.1
click at [530, 308] on div "Nome completo : Valdeci Gomes de Melo" at bounding box center [614, 323] width 168 height 30
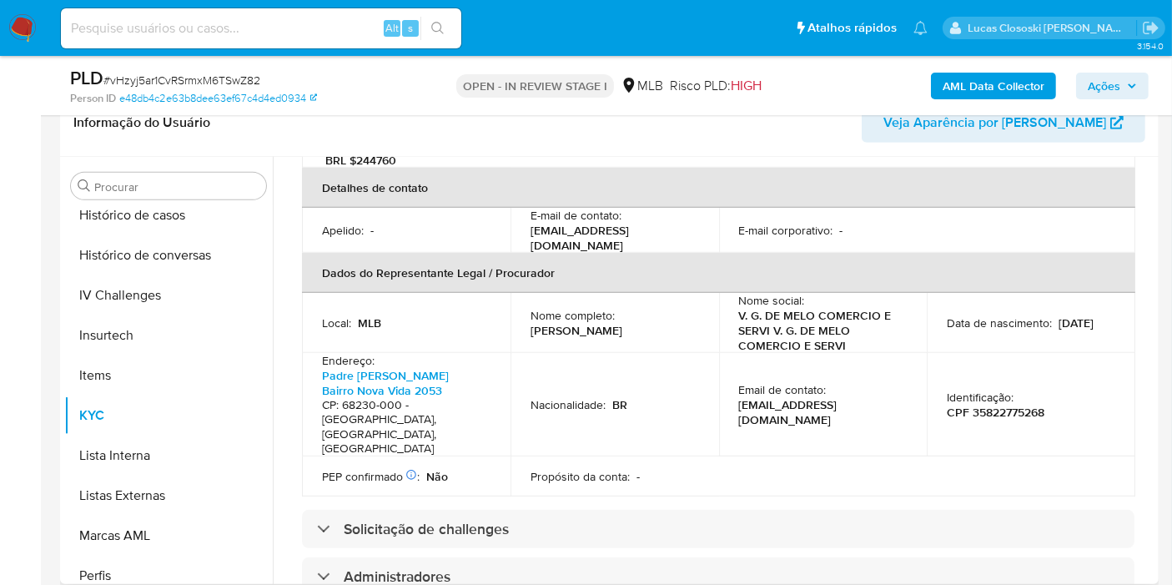
click at [1012, 404] on p "CPF 35822775268" at bounding box center [996, 411] width 98 height 15
copy p "35822775268"
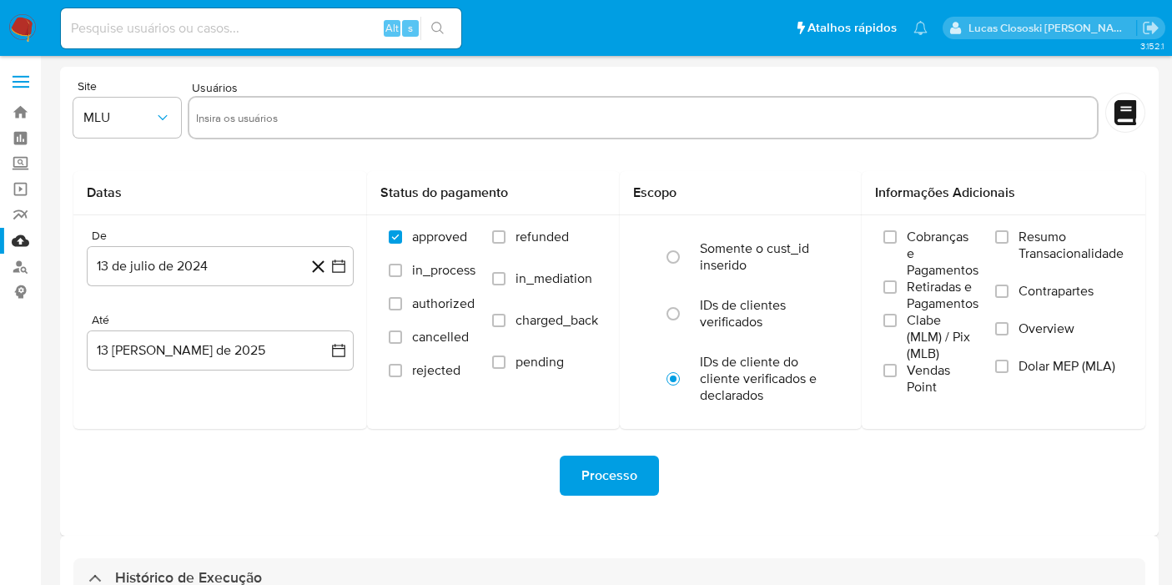
select select "10"
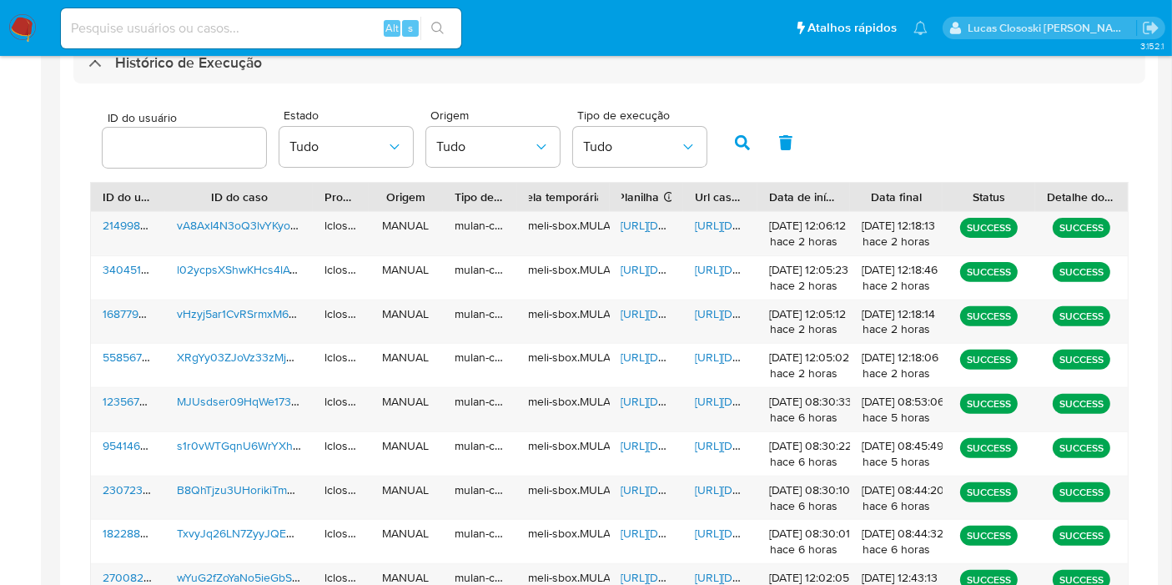
scroll to position [515, 0]
click at [729, 314] on span "[URL][DOMAIN_NAME]" at bounding box center [752, 313] width 115 height 17
